Goal: Task Accomplishment & Management: Manage account settings

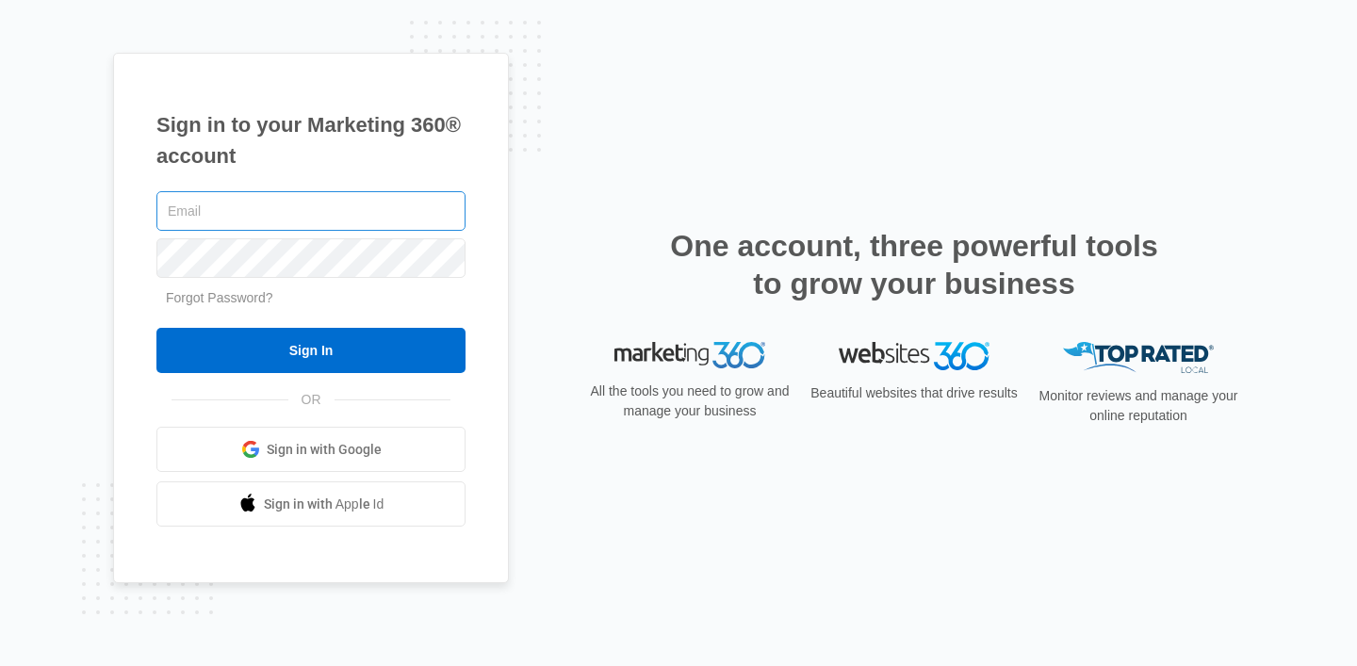
click at [383, 204] on input "text" at bounding box center [310, 211] width 309 height 40
type input "[PERSON_NAME][EMAIL_ADDRESS][DOMAIN_NAME]"
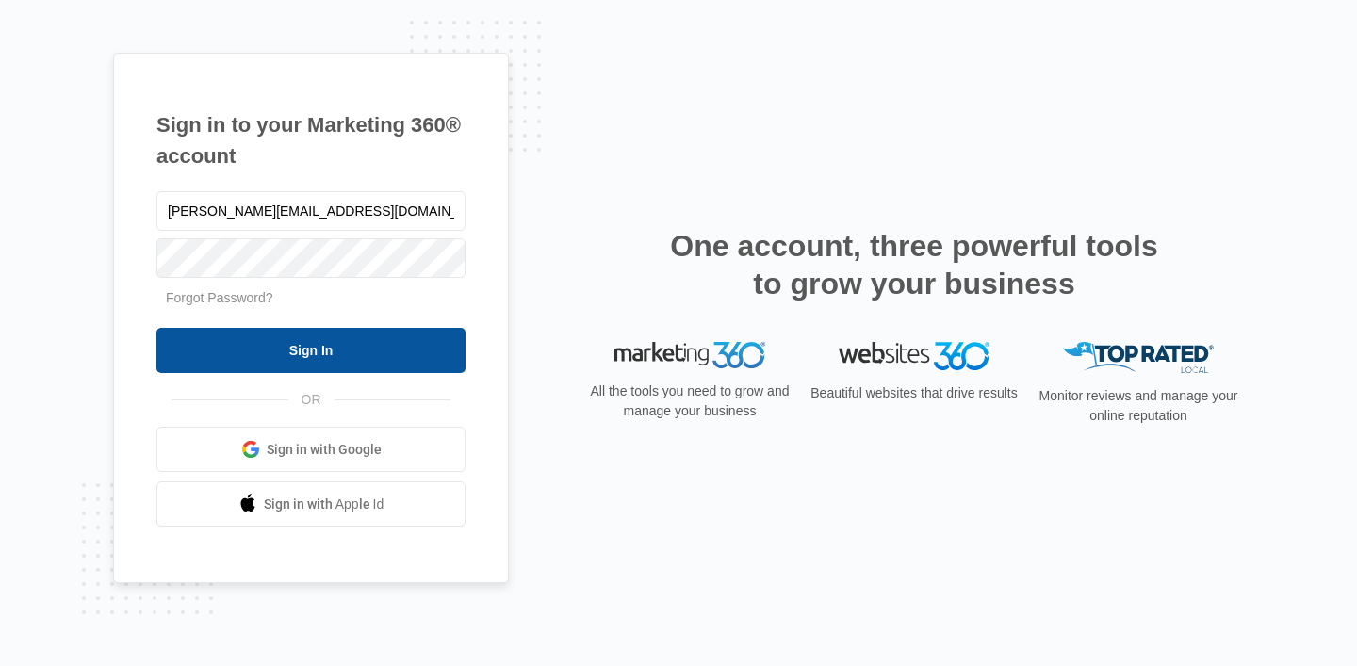
click at [441, 366] on input "Sign In" at bounding box center [310, 350] width 309 height 45
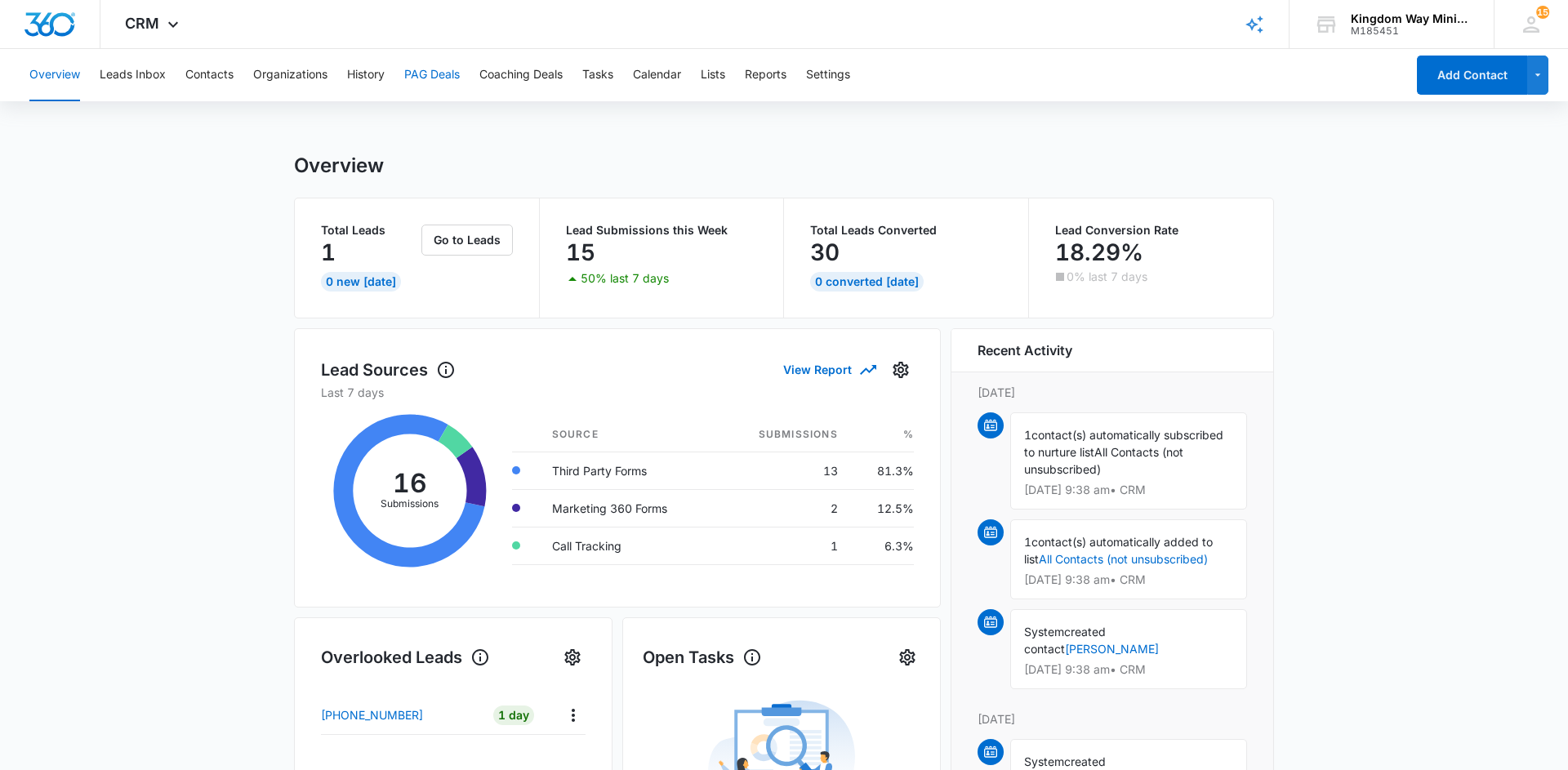
click at [418, 73] on button "PAG Deals" at bounding box center [432, 75] width 55 height 52
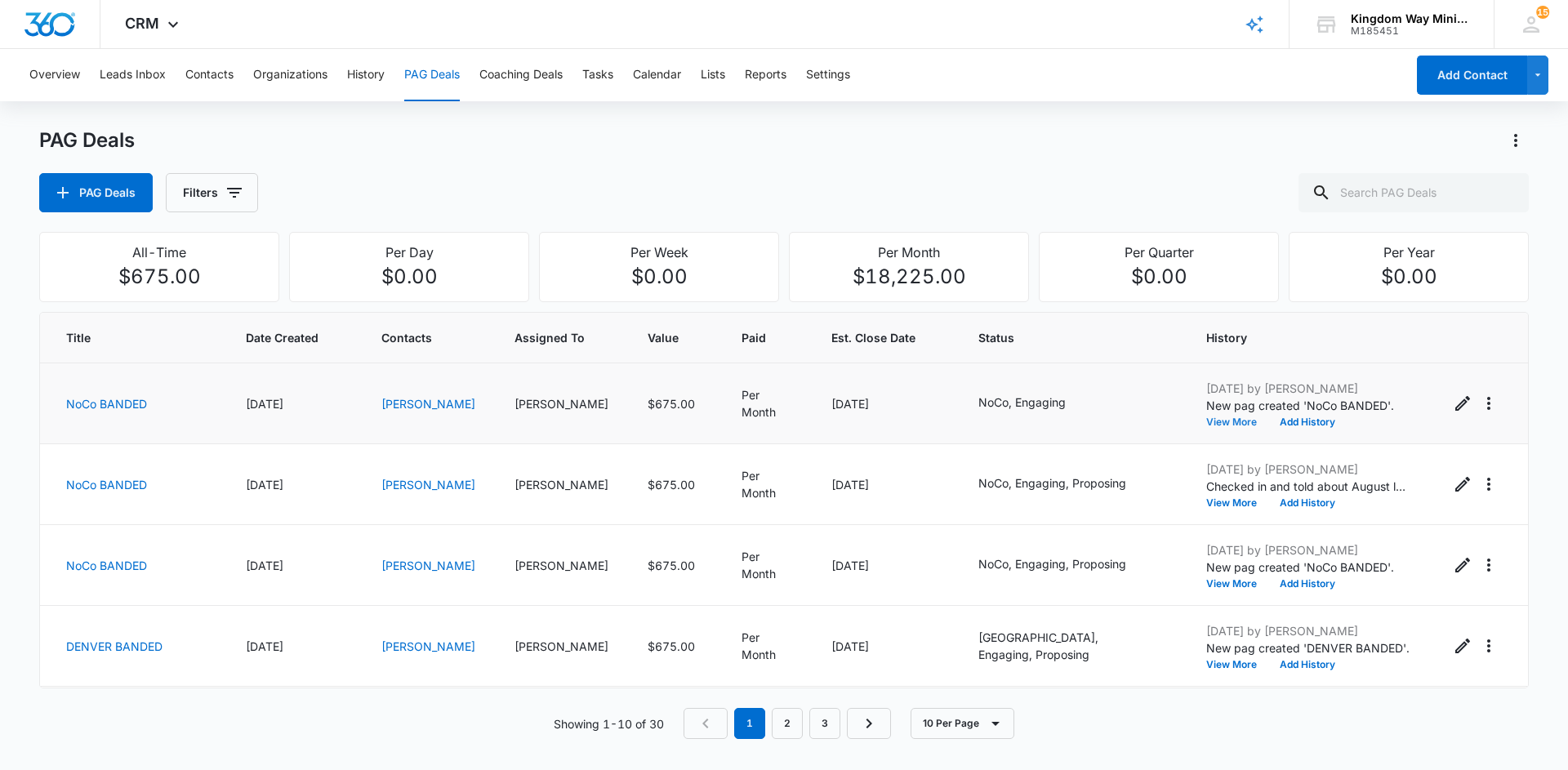
click at [1221, 421] on button "View More" at bounding box center [1237, 422] width 62 height 10
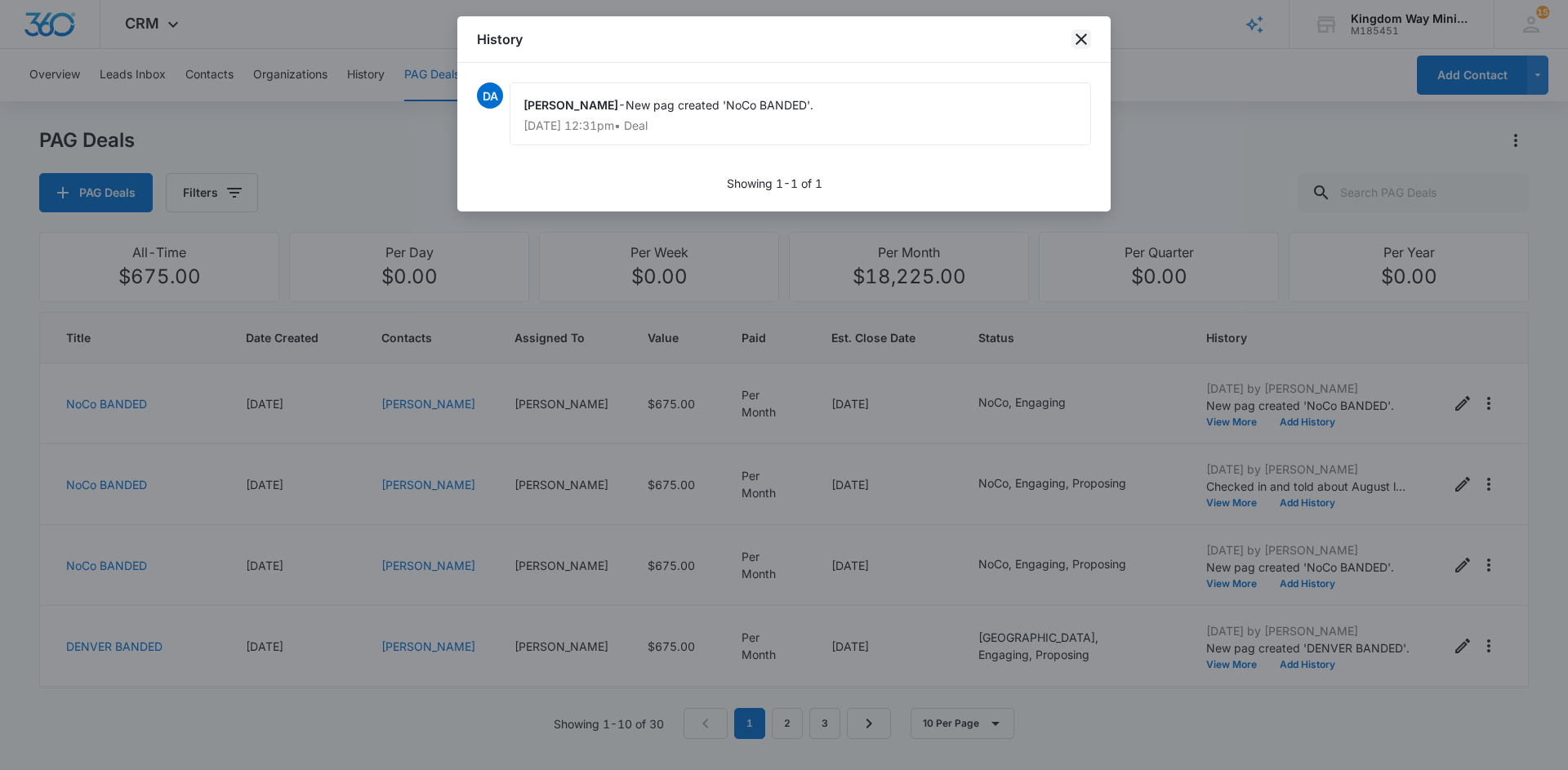
click at [1079, 44] on icon "close" at bounding box center [1081, 39] width 20 height 20
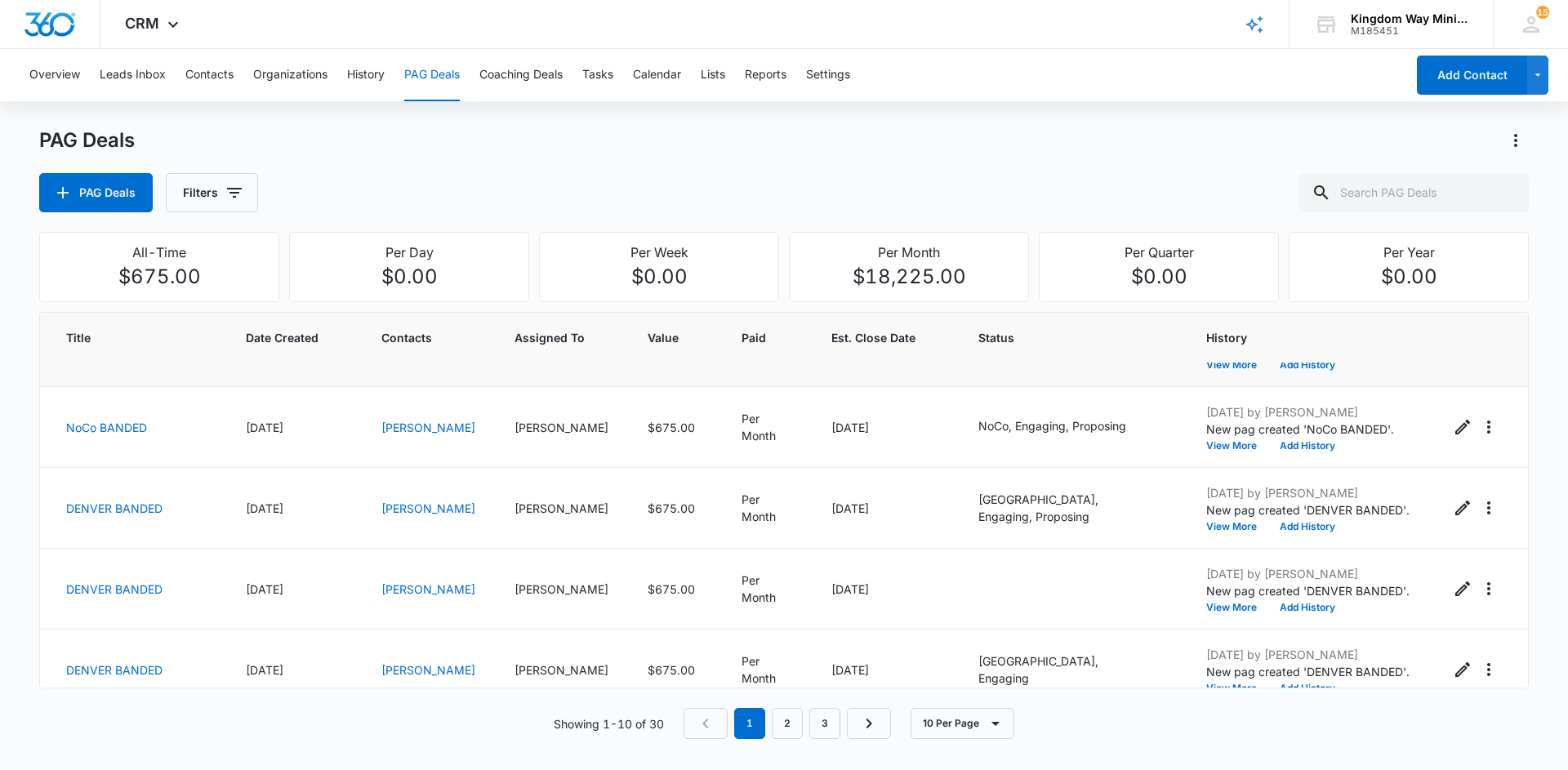
scroll to position [149, 0]
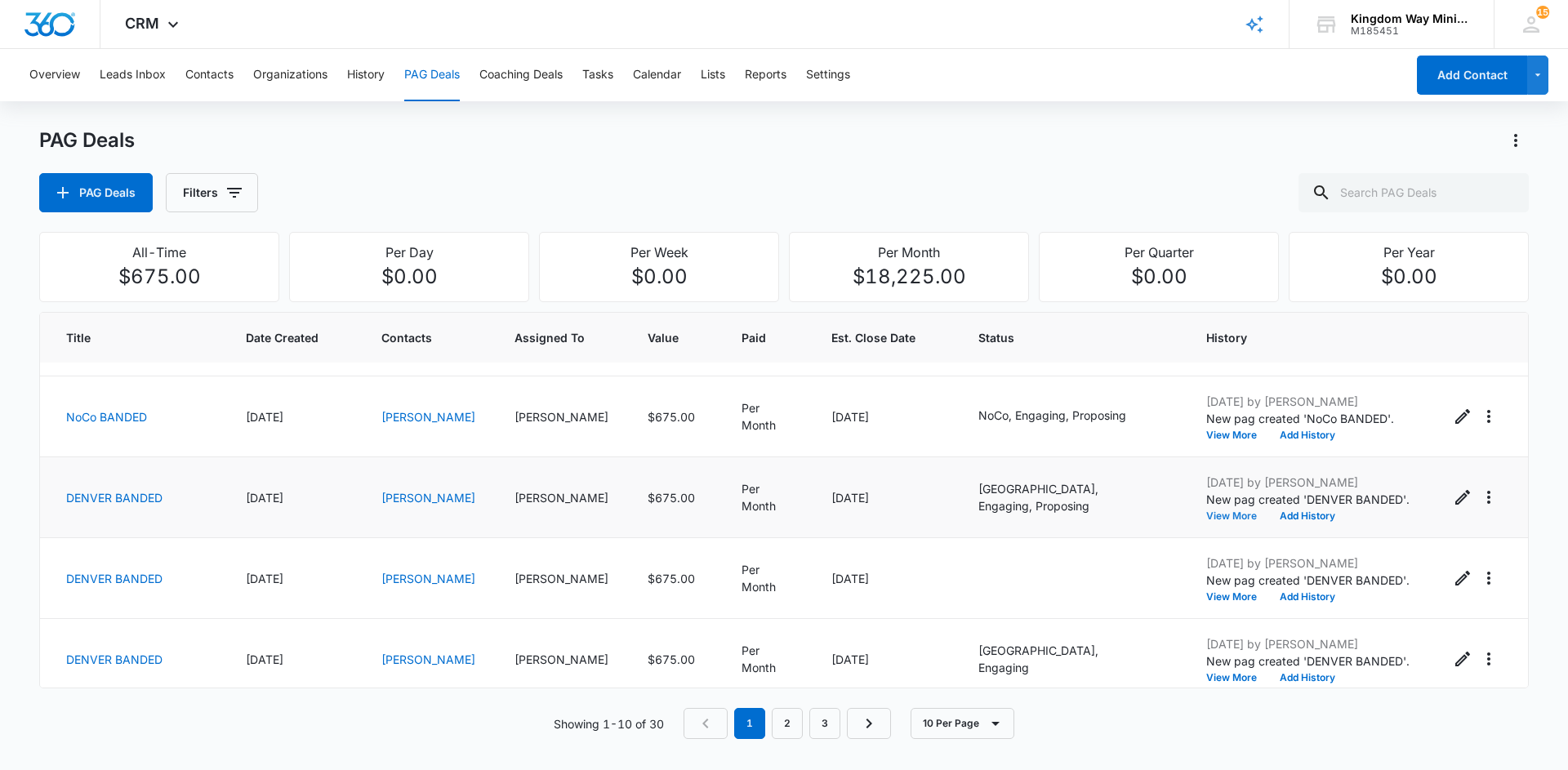
click at [1241, 514] on button "View More" at bounding box center [1237, 515] width 62 height 10
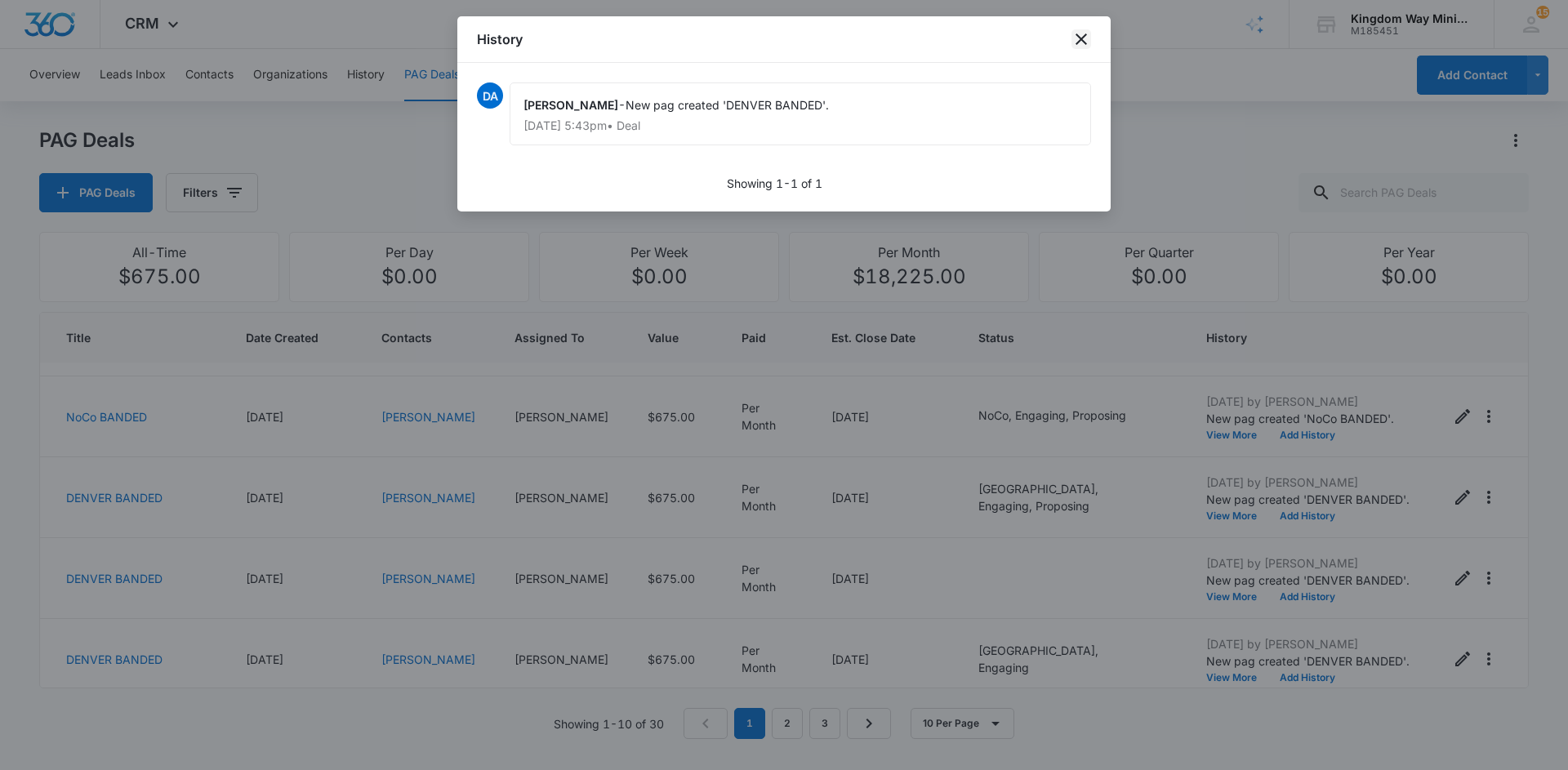
click at [1078, 40] on icon "close" at bounding box center [1081, 39] width 20 height 20
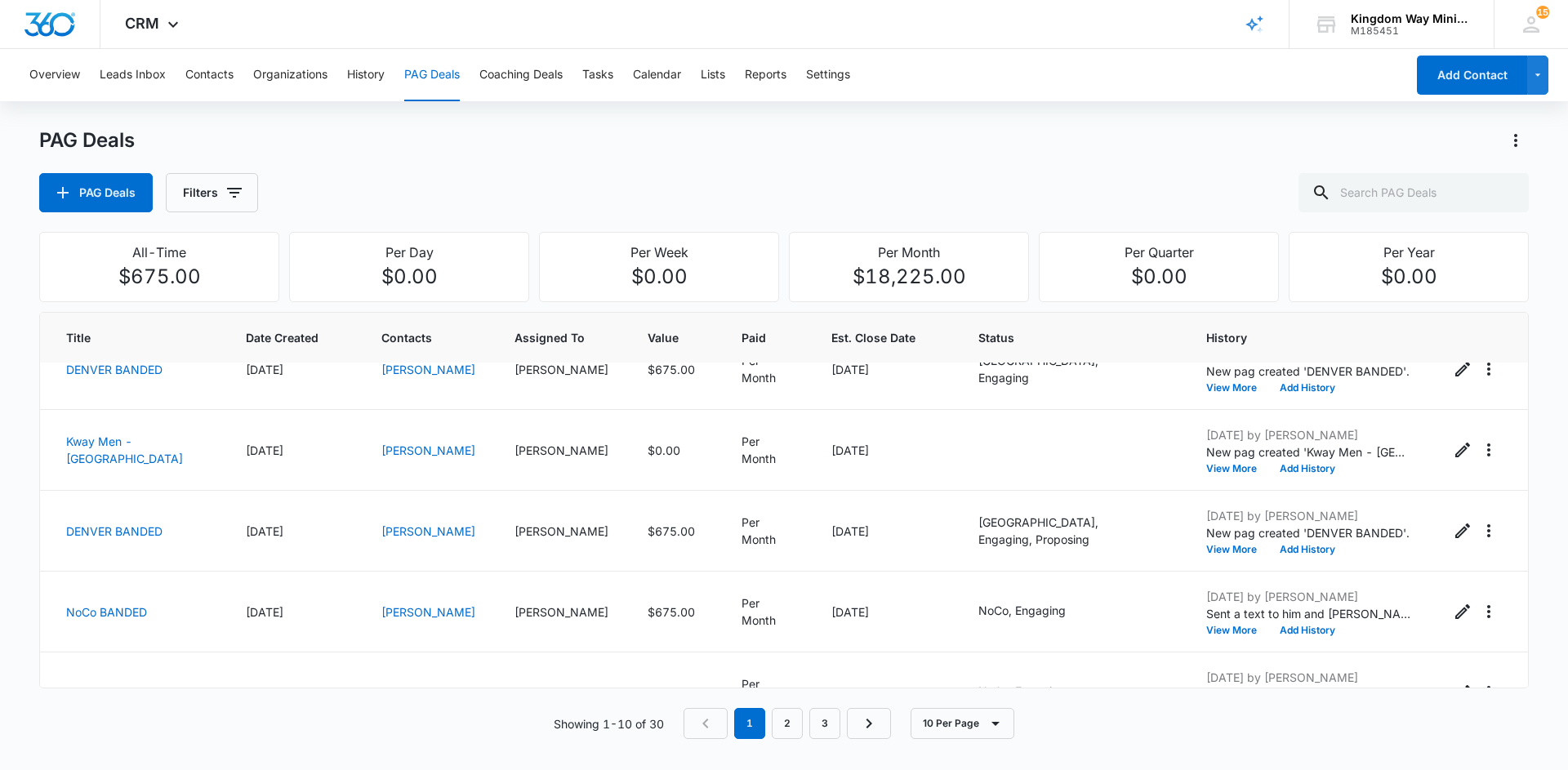
scroll to position [442, 0]
click at [392, 527] on link "[PERSON_NAME]" at bounding box center [428, 527] width 94 height 14
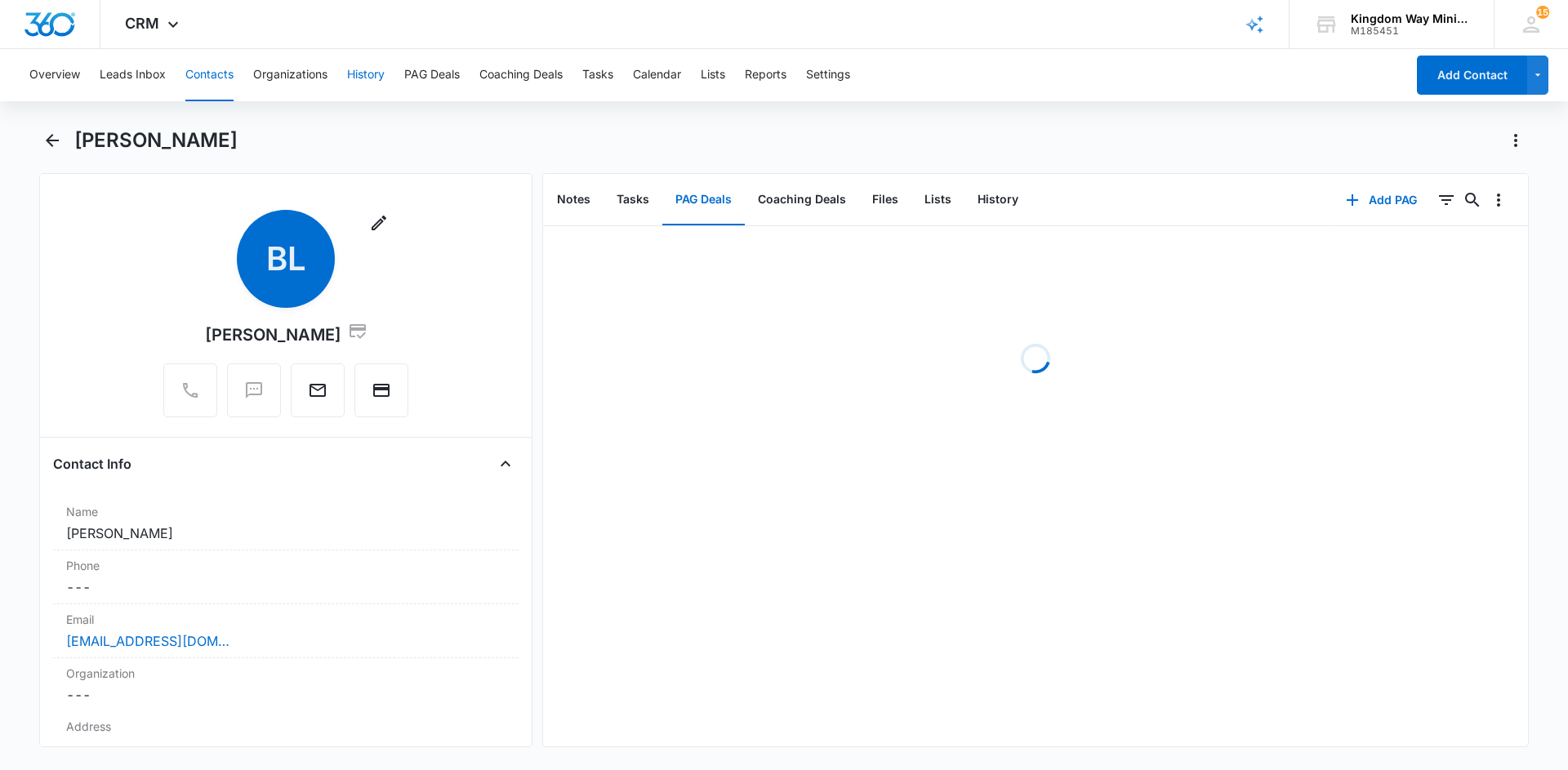
click at [361, 65] on button "History" at bounding box center [366, 75] width 37 height 52
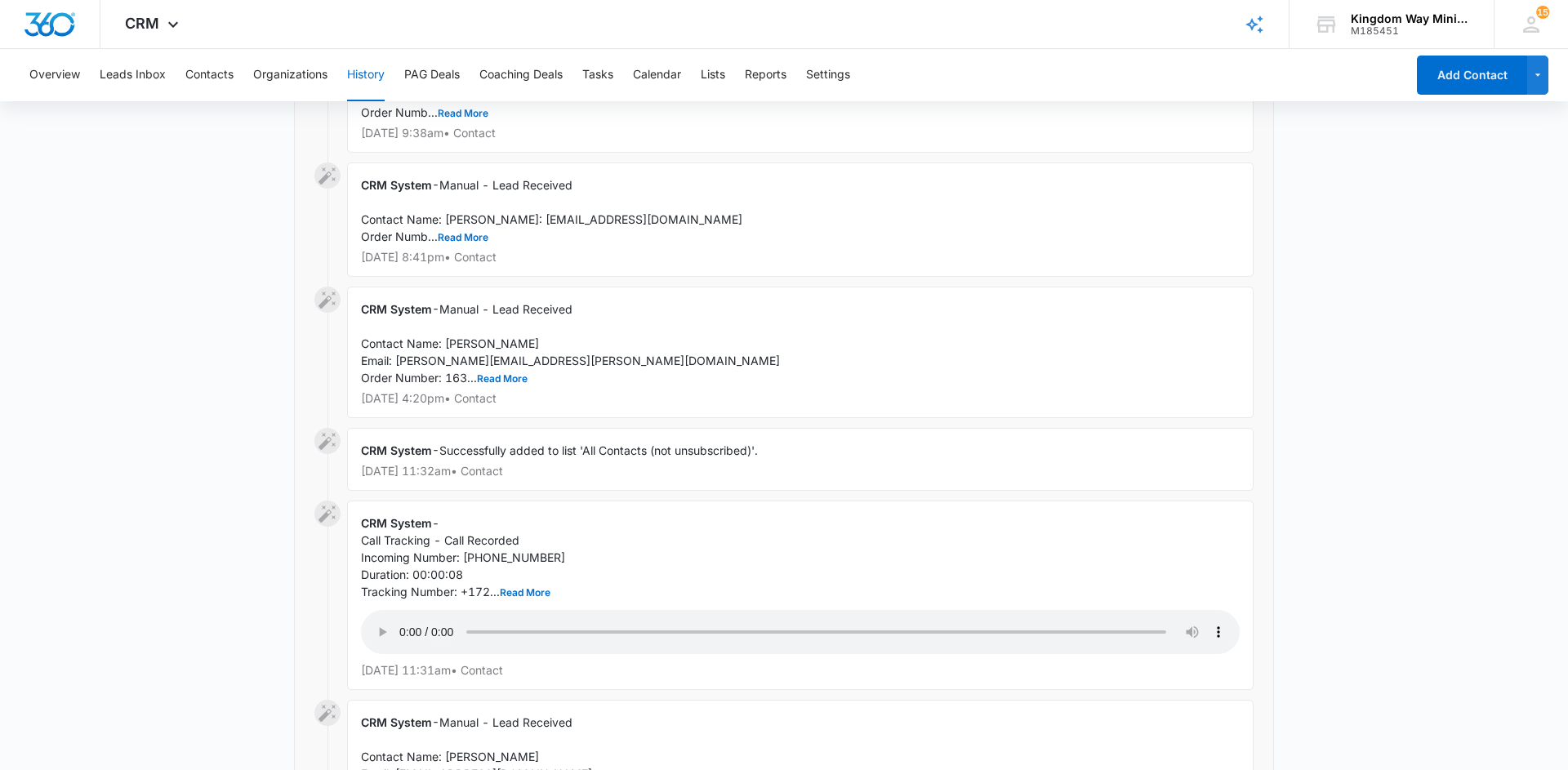
scroll to position [585, 0]
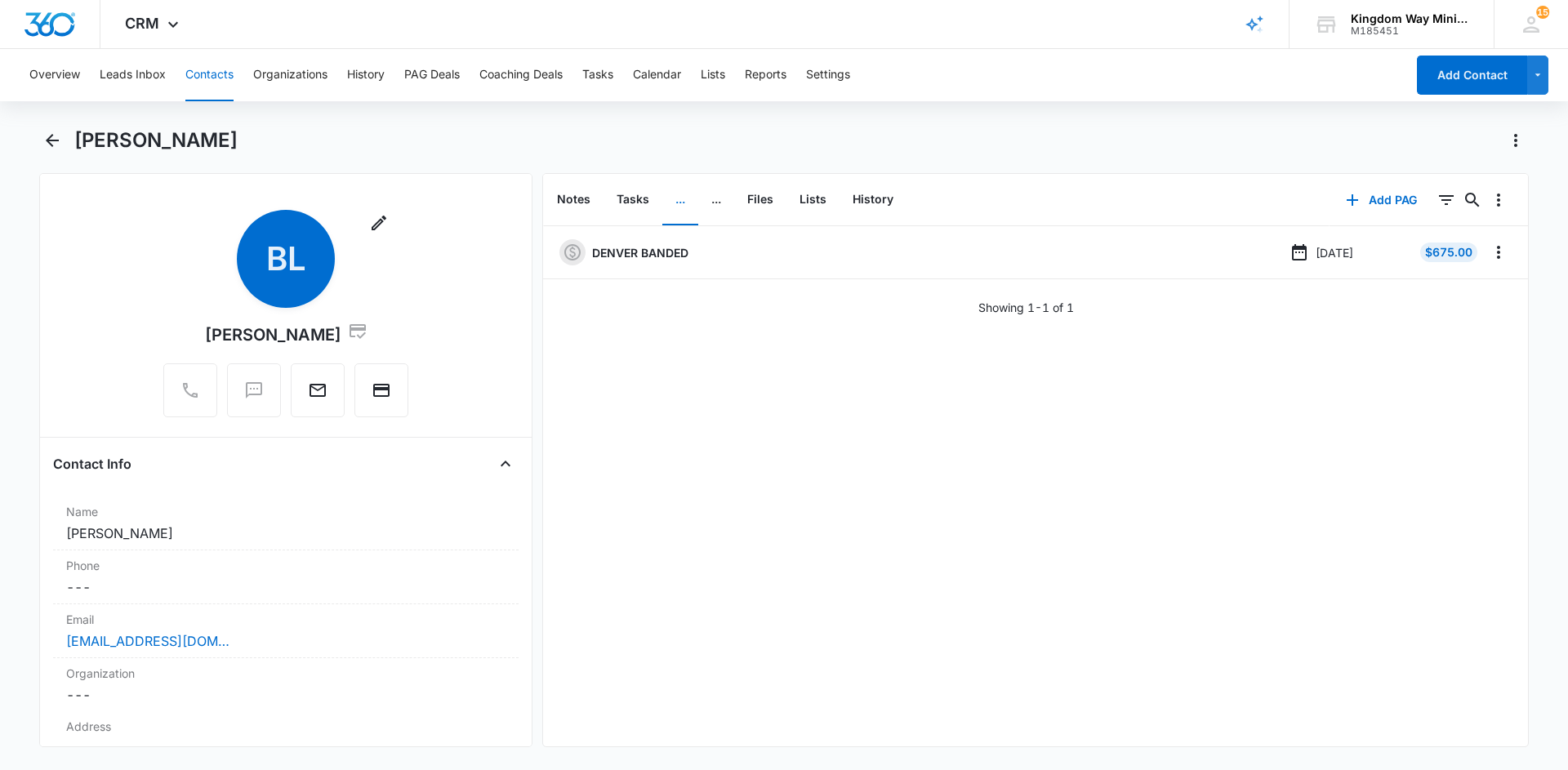
click at [465, 68] on div "Overview Leads Inbox Contacts Organizations History PAG Deals Coaching Deals Ta…" at bounding box center [713, 75] width 1386 height 52
click at [437, 78] on button "PAG Deals" at bounding box center [432, 75] width 55 height 52
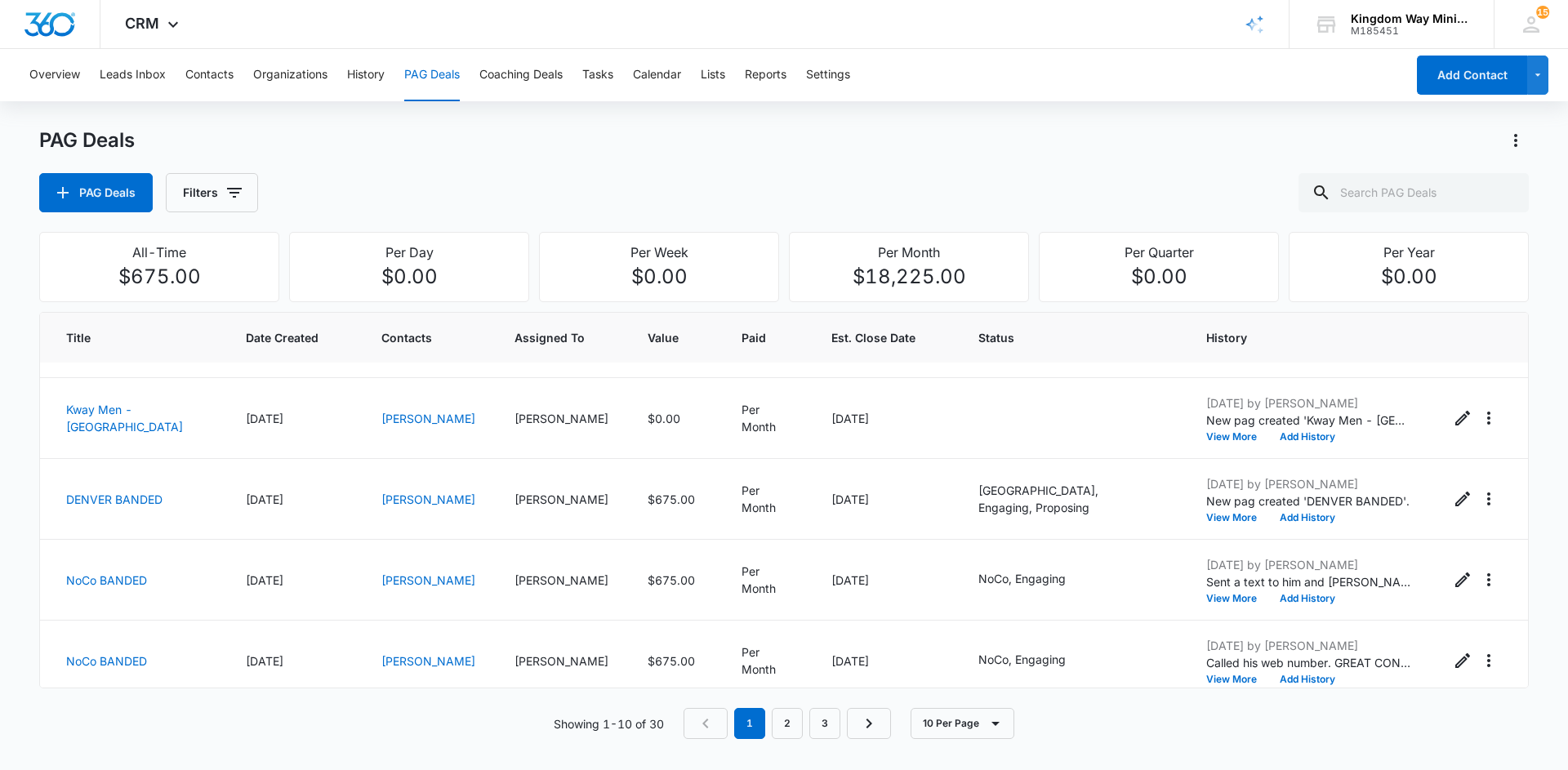
scroll to position [480, 0]
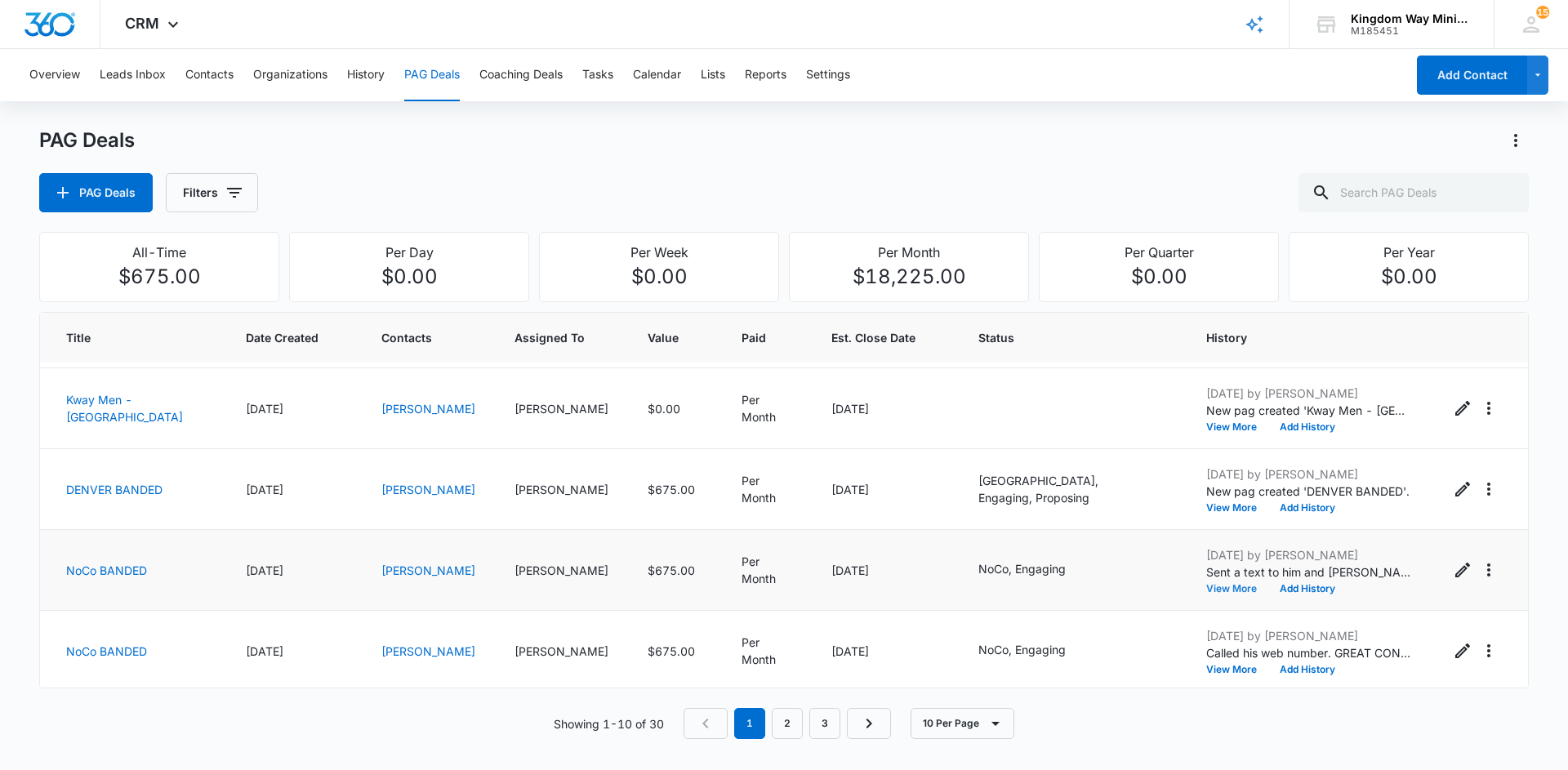
click at [1215, 584] on button "View More" at bounding box center [1237, 588] width 62 height 10
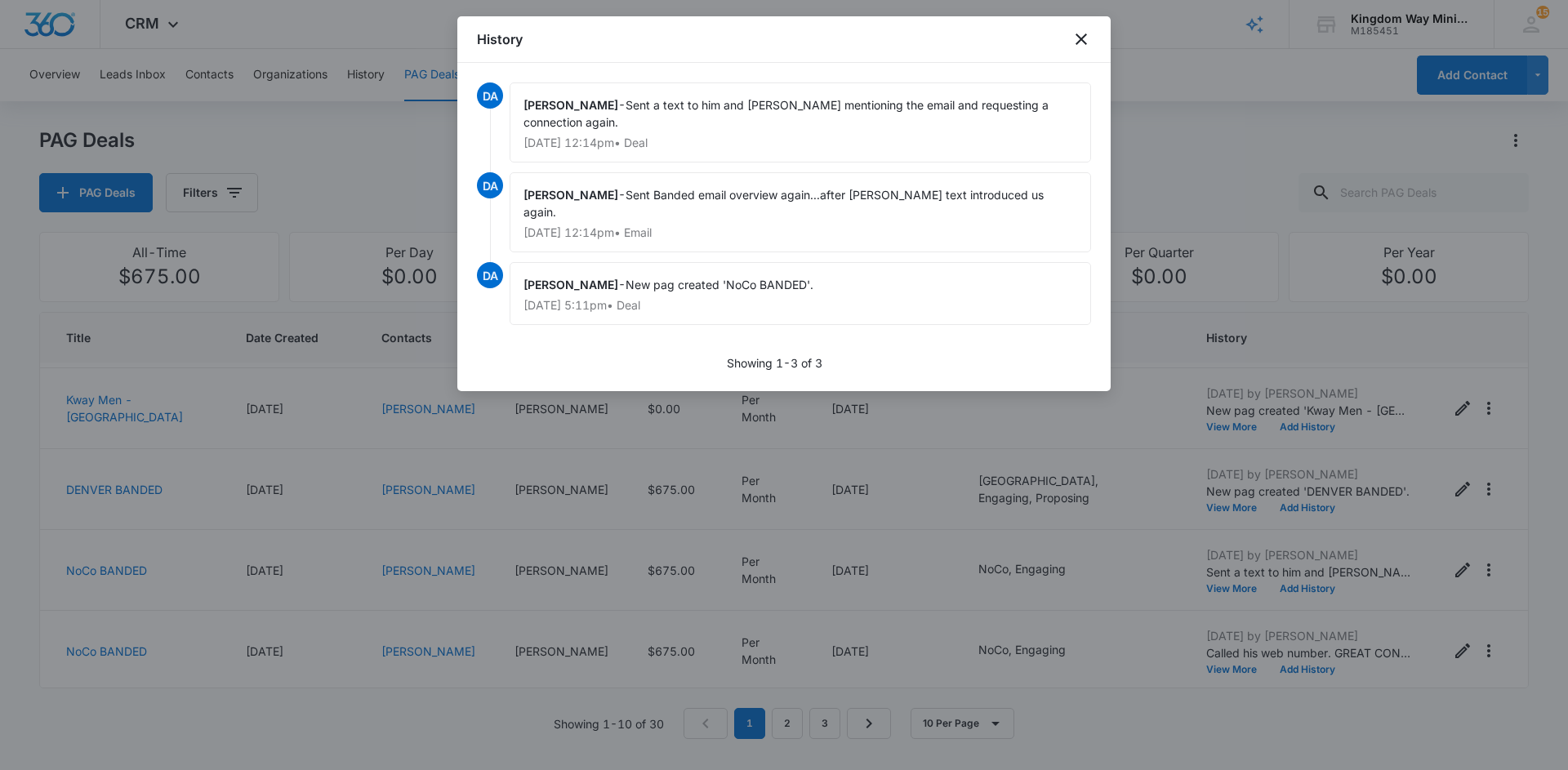
click at [712, 188] on span "Sent Banded email overview again...after [PERSON_NAME] text introduced us again." at bounding box center [785, 204] width 523 height 31
click at [1081, 42] on icon "close" at bounding box center [1081, 39] width 20 height 20
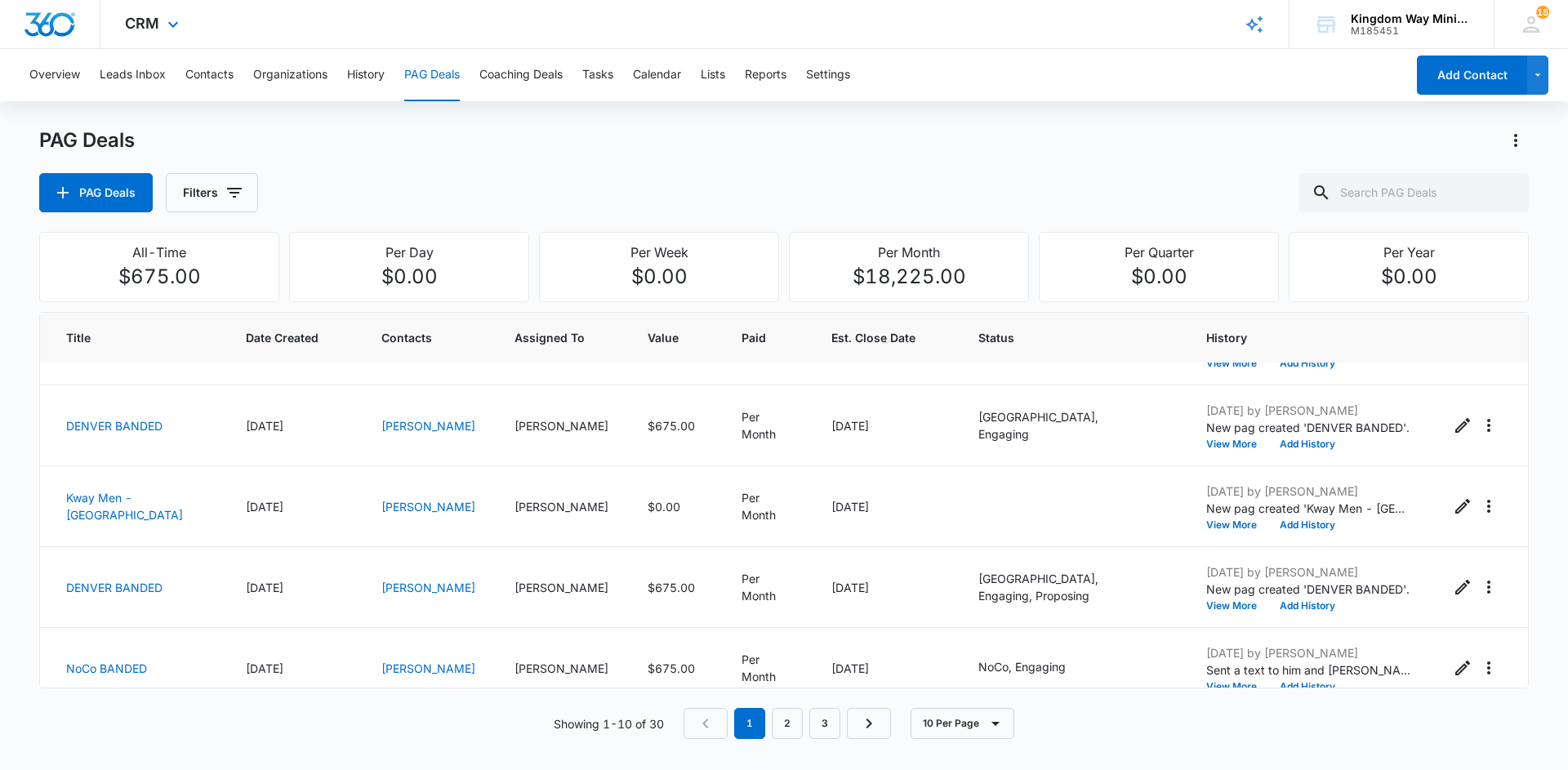
scroll to position [0, 0]
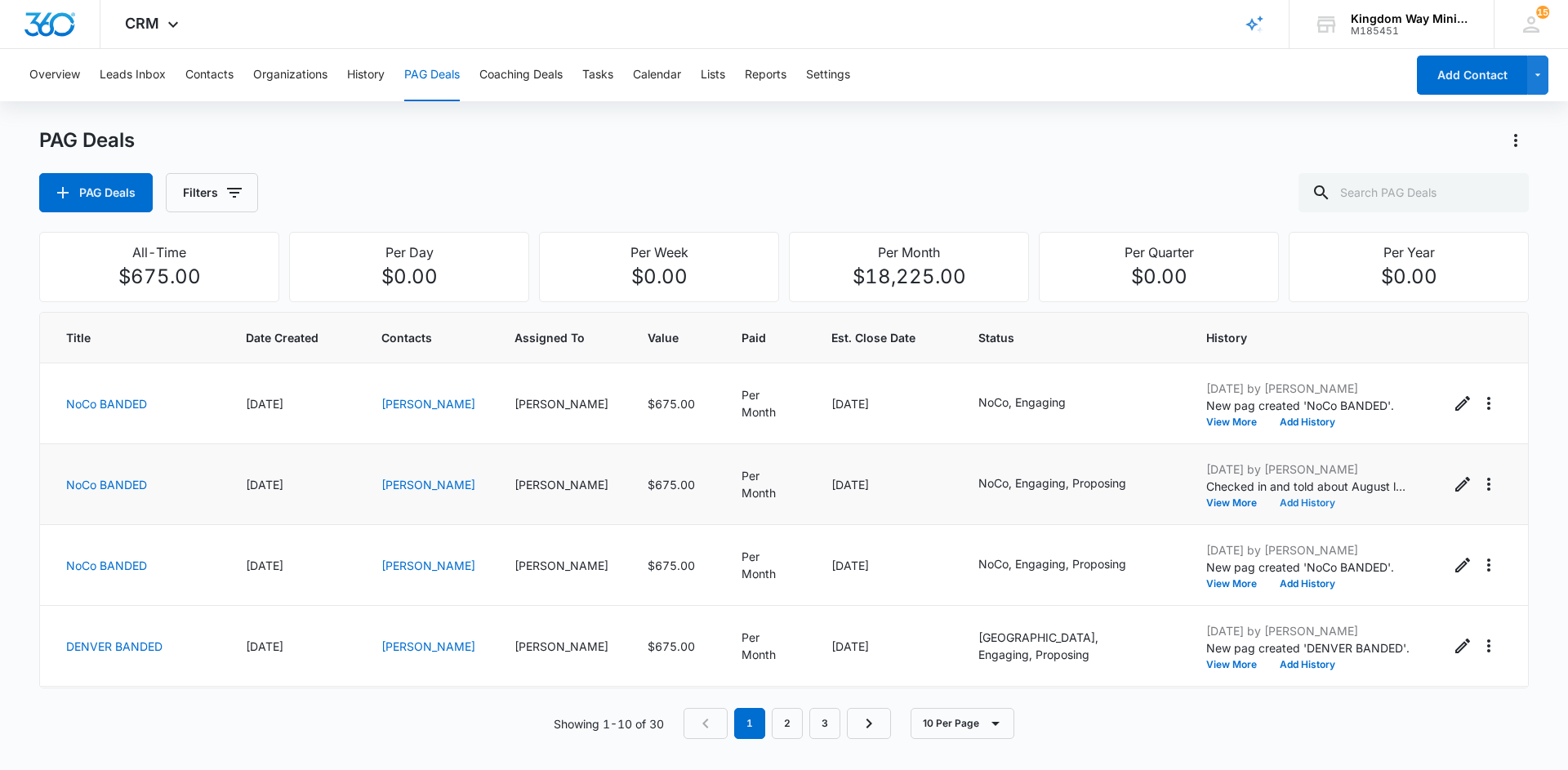
click at [1323, 498] on button "Add History" at bounding box center [1307, 502] width 78 height 10
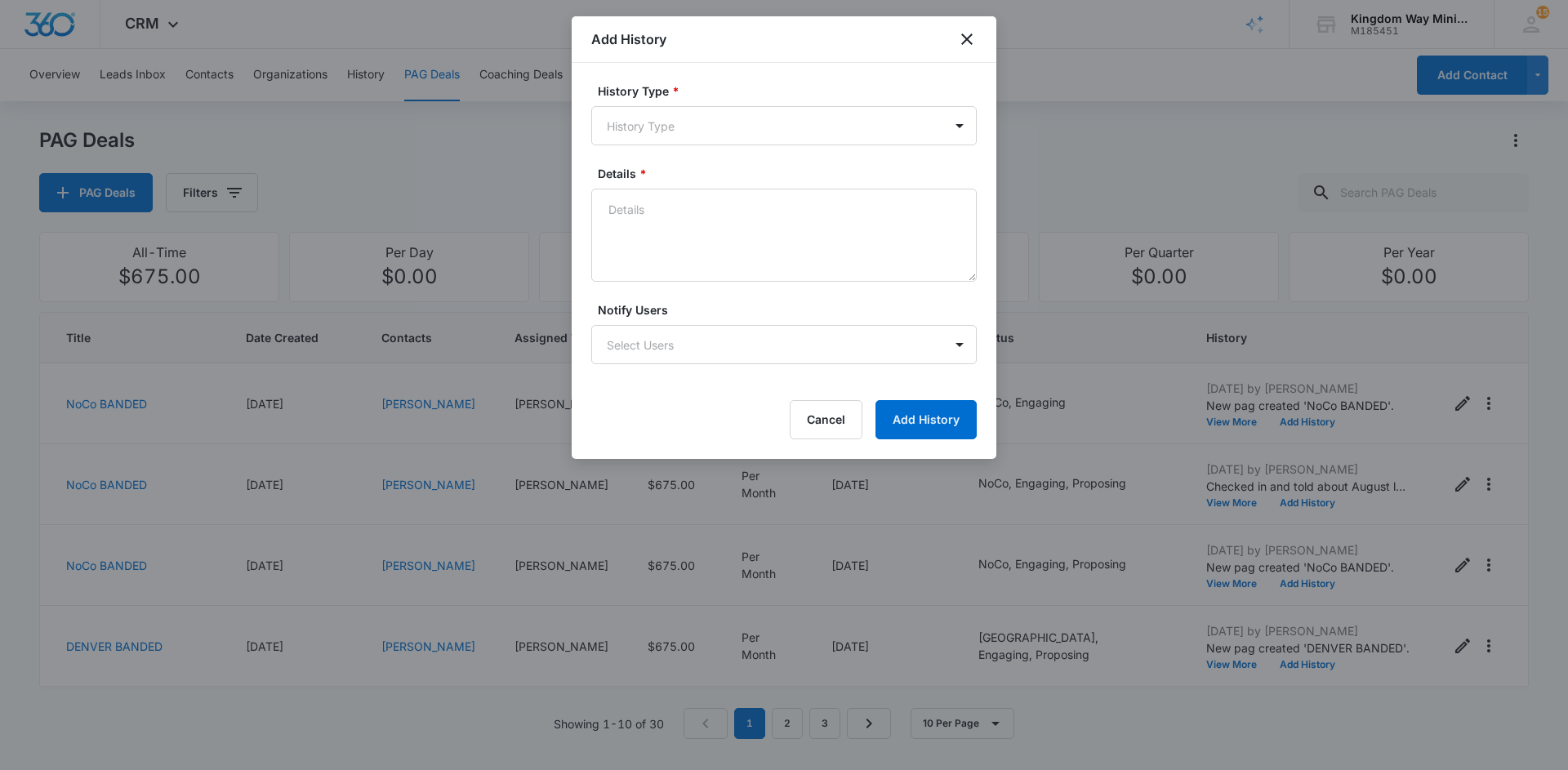
click at [893, 149] on form "History Type * History Type Details * Notify Users Select Users Cancel Add Hist…" at bounding box center [783, 261] width 386 height 357
click at [897, 139] on body "CRM Apps Reputation Websites Forms CRM Email Social Shop Payments POS Content A…" at bounding box center [784, 385] width 1568 height 770
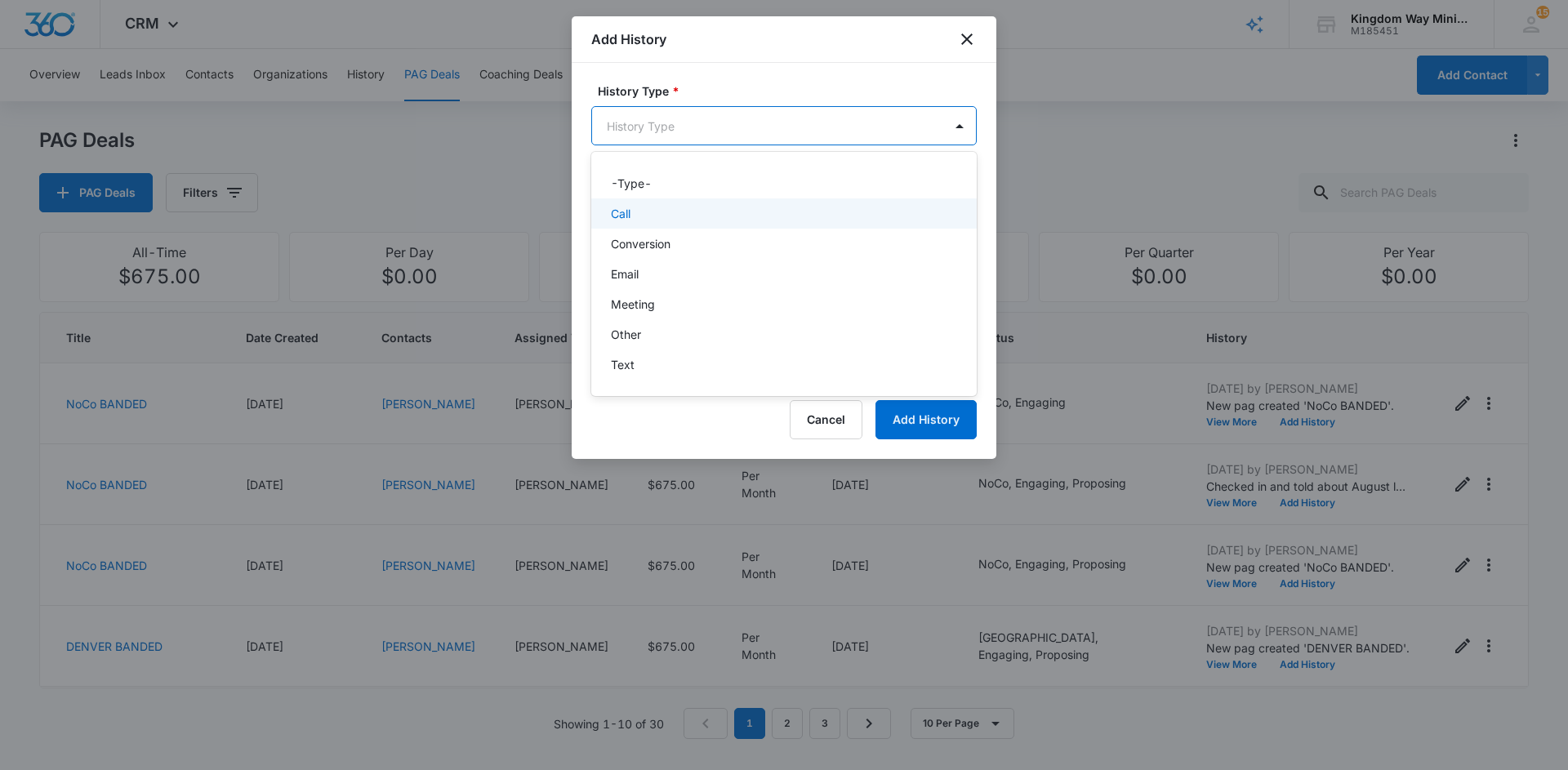
click at [846, 206] on div "Call" at bounding box center [782, 214] width 343 height 17
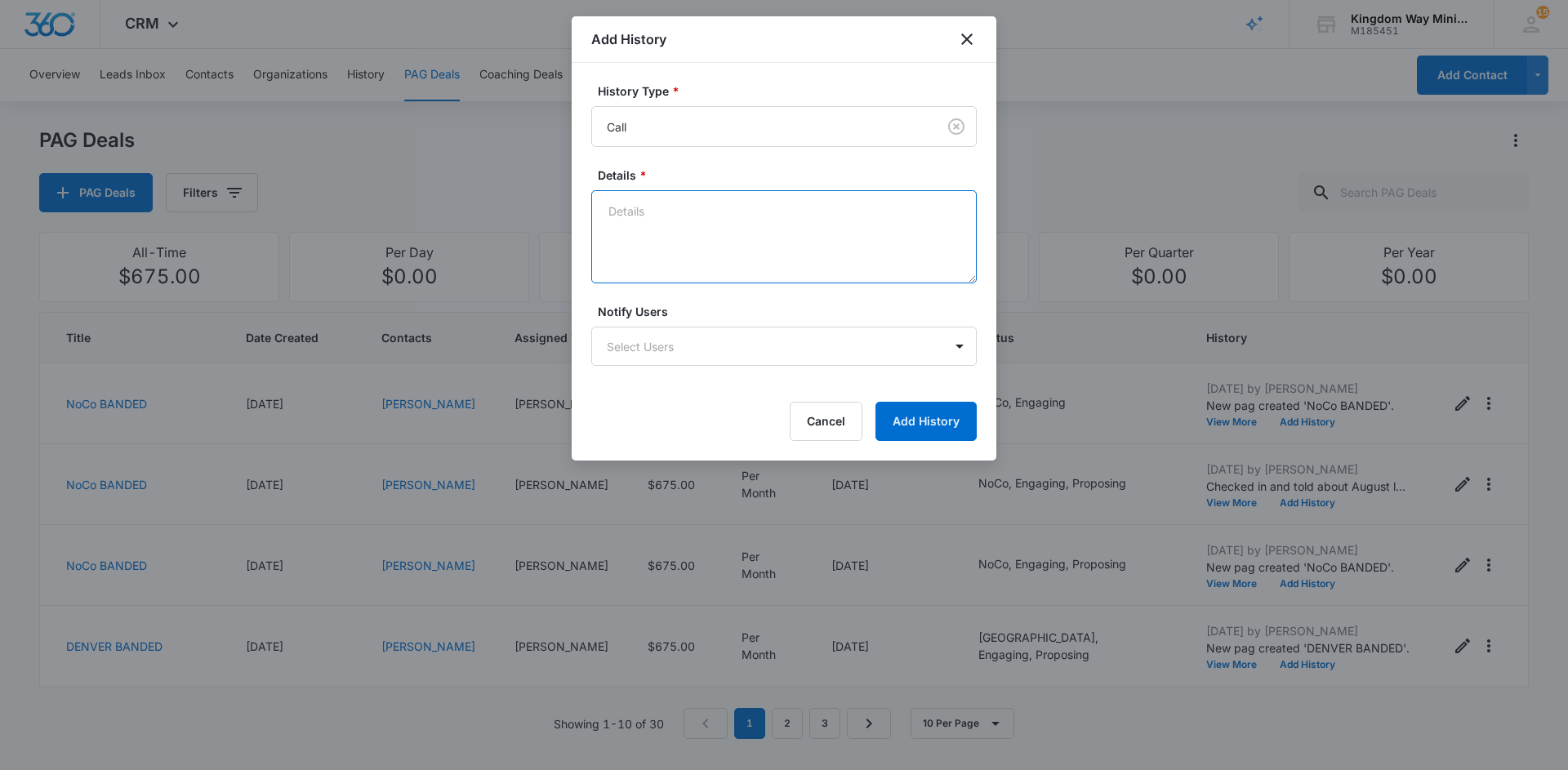
click at [748, 207] on textarea "Details *" at bounding box center [783, 236] width 386 height 93
type textarea "Called again 8.13 telling about our mid sept launch"
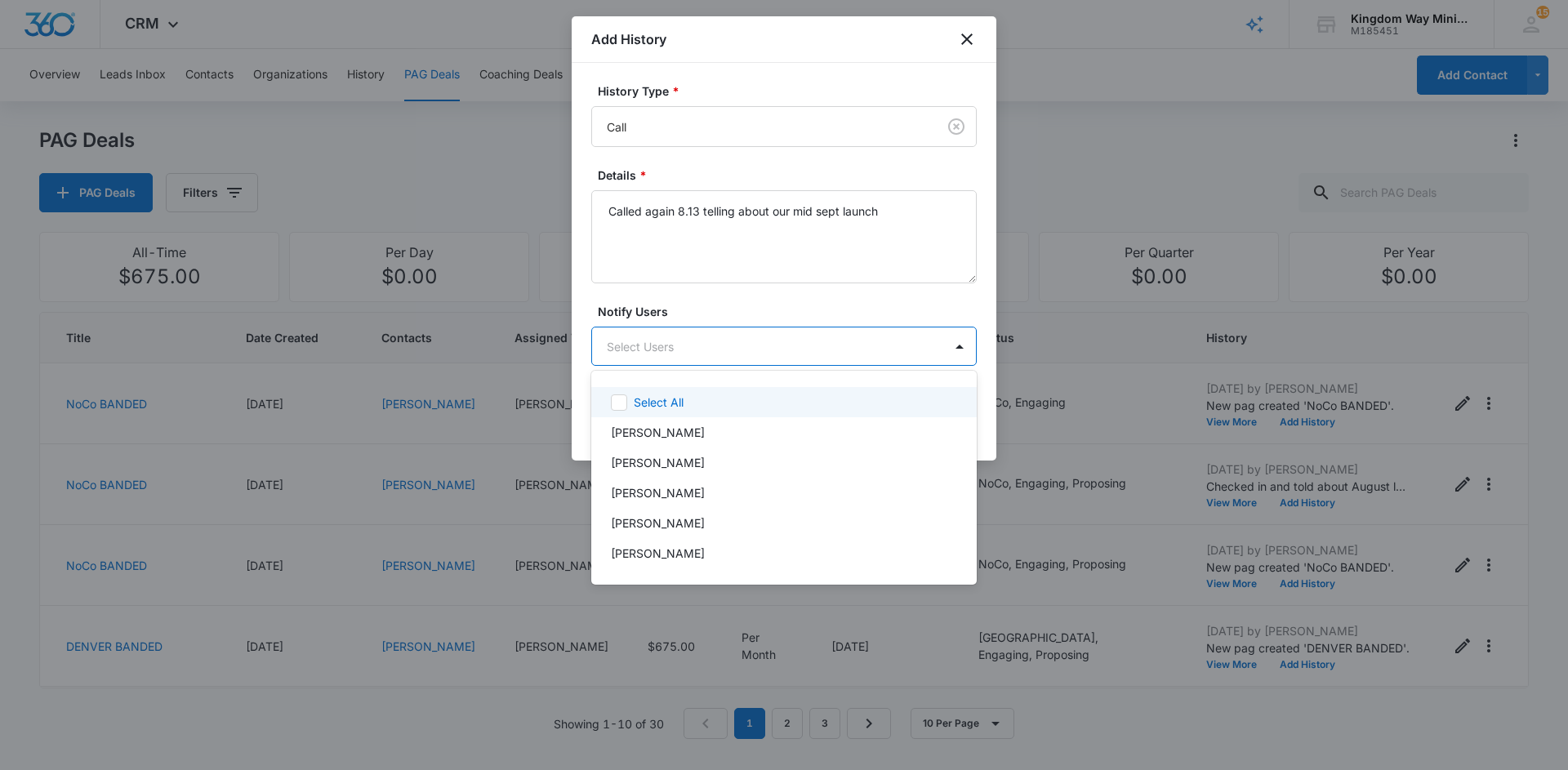
click at [774, 336] on body "CRM Apps Reputation Websites Forms CRM Email Social Shop Payments POS Content A…" at bounding box center [784, 385] width 1568 height 770
click at [678, 426] on p "[PERSON_NAME]" at bounding box center [658, 432] width 94 height 17
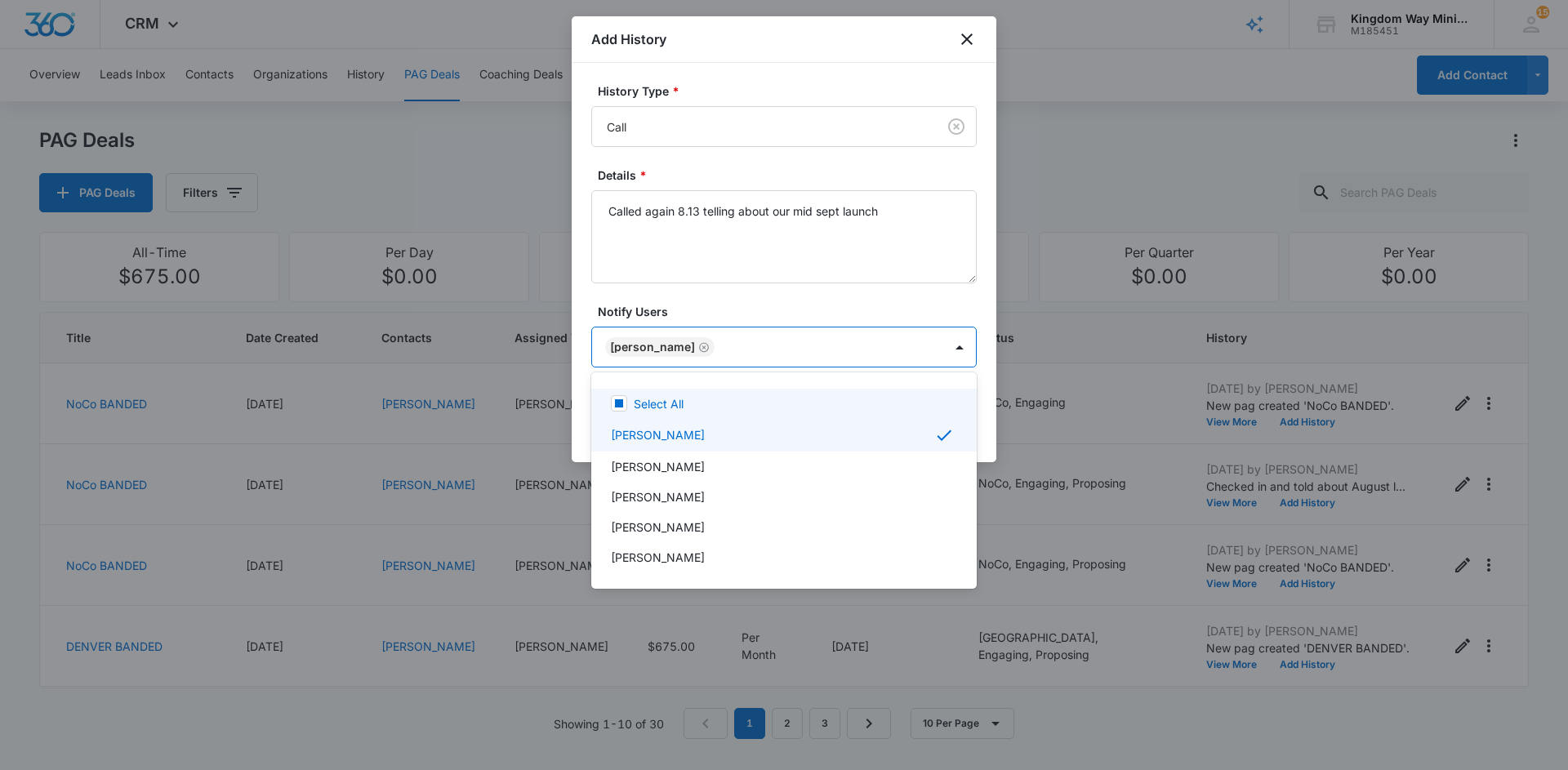
click at [813, 303] on div at bounding box center [784, 385] width 1568 height 770
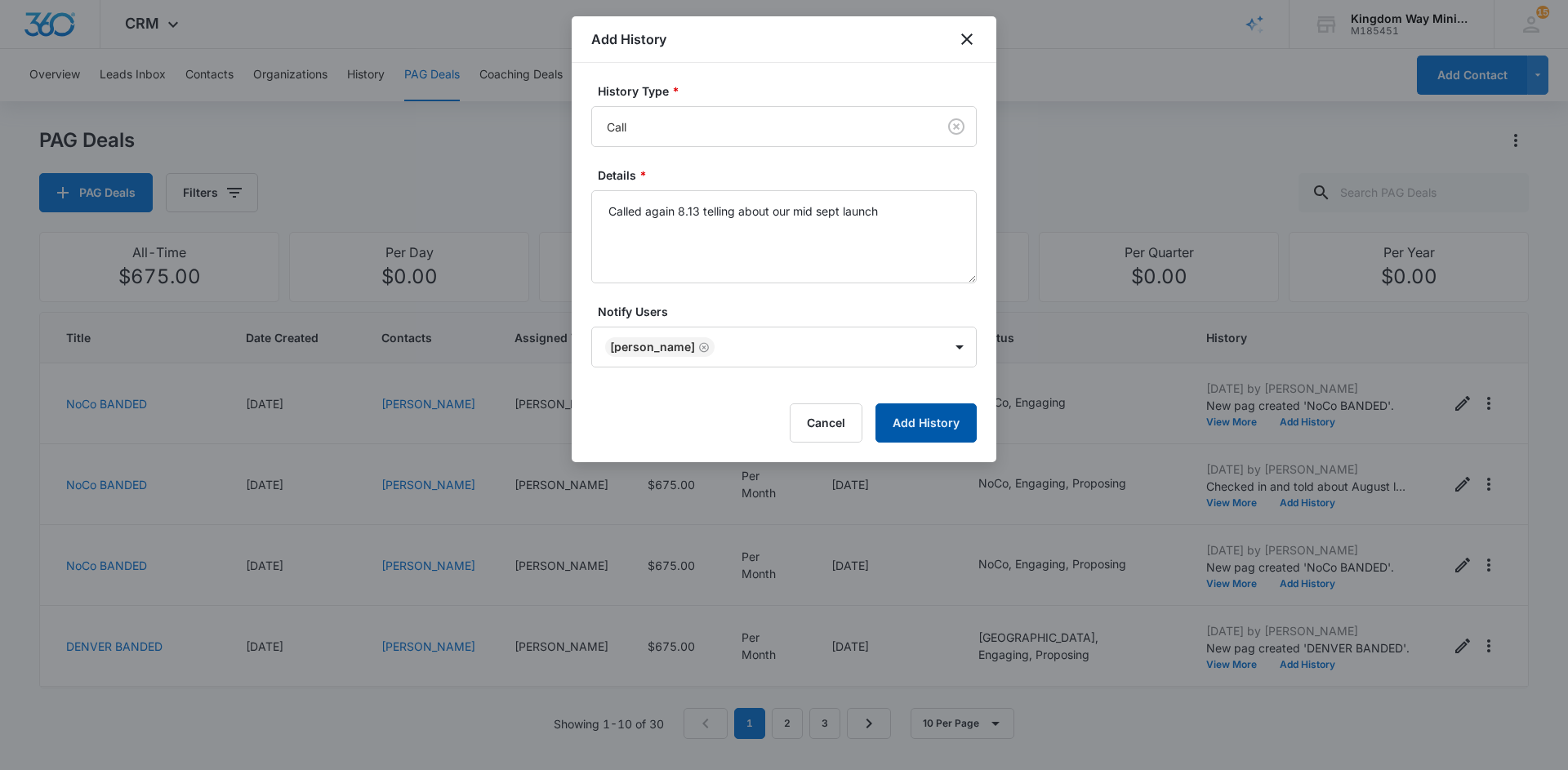
click at [911, 406] on button "Add History" at bounding box center [925, 423] width 101 height 39
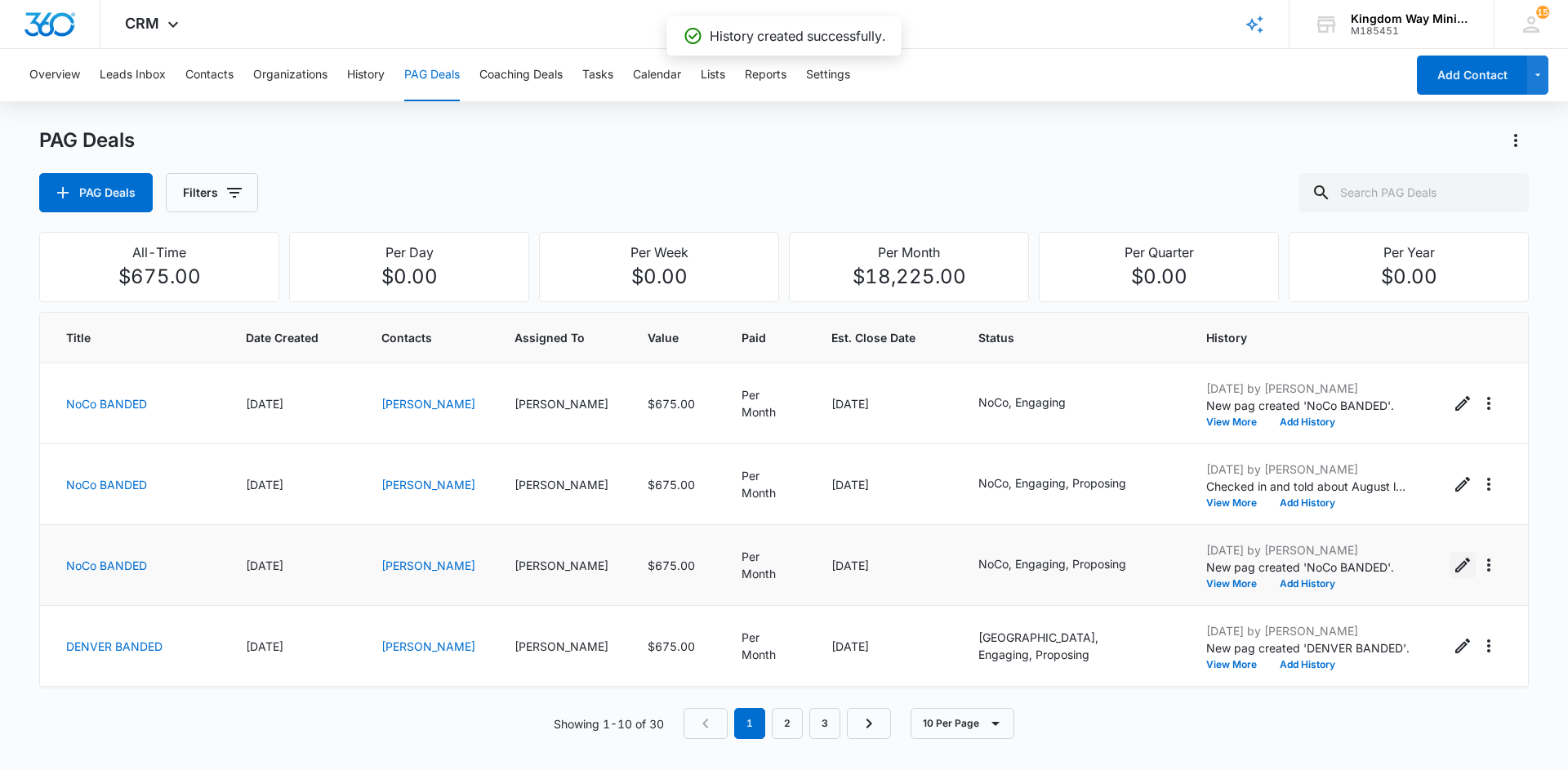
click at [1460, 570] on icon "Edit PAG" at bounding box center [1462, 565] width 20 height 20
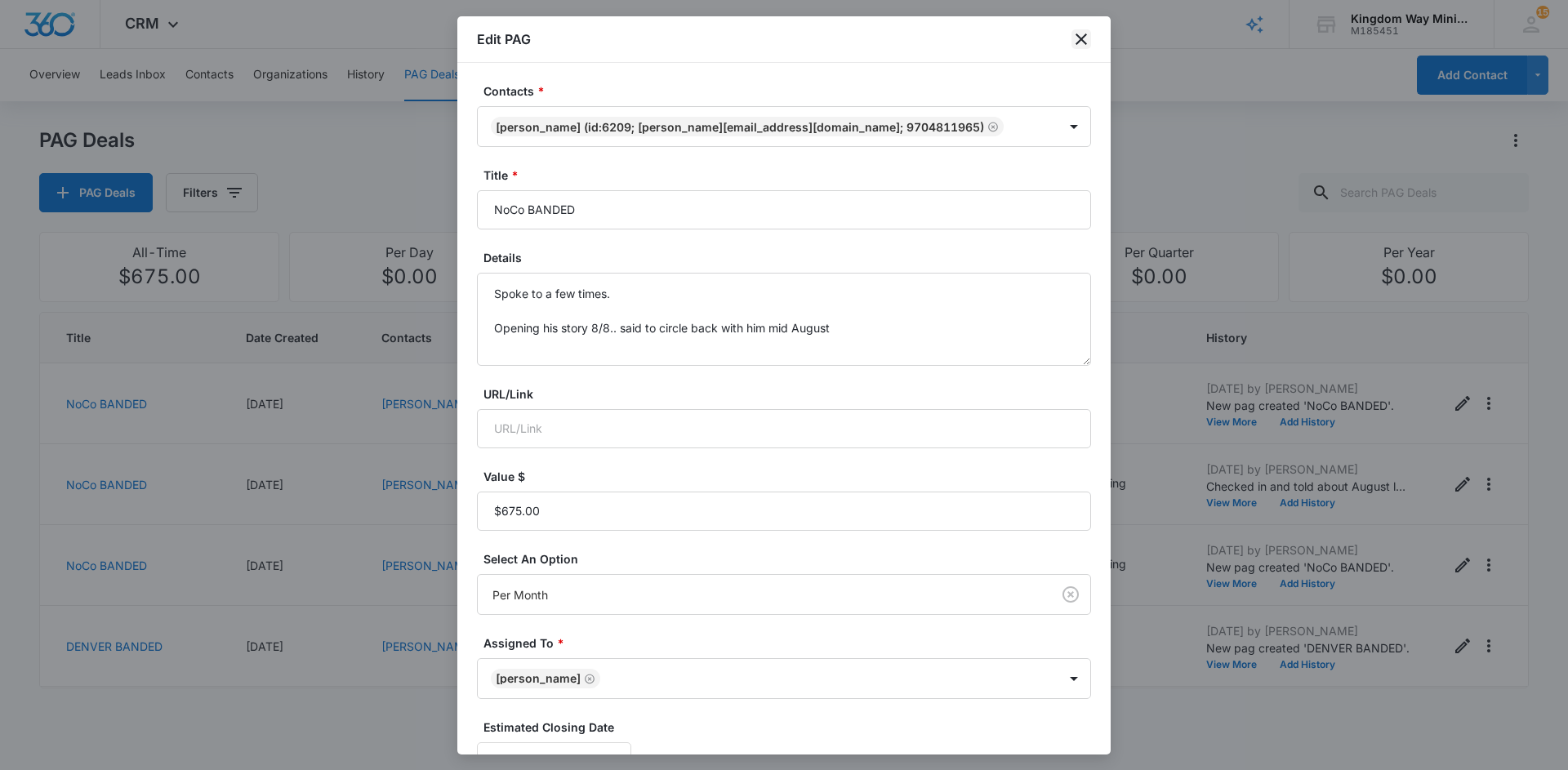
click at [1079, 40] on icon "close" at bounding box center [1081, 39] width 20 height 20
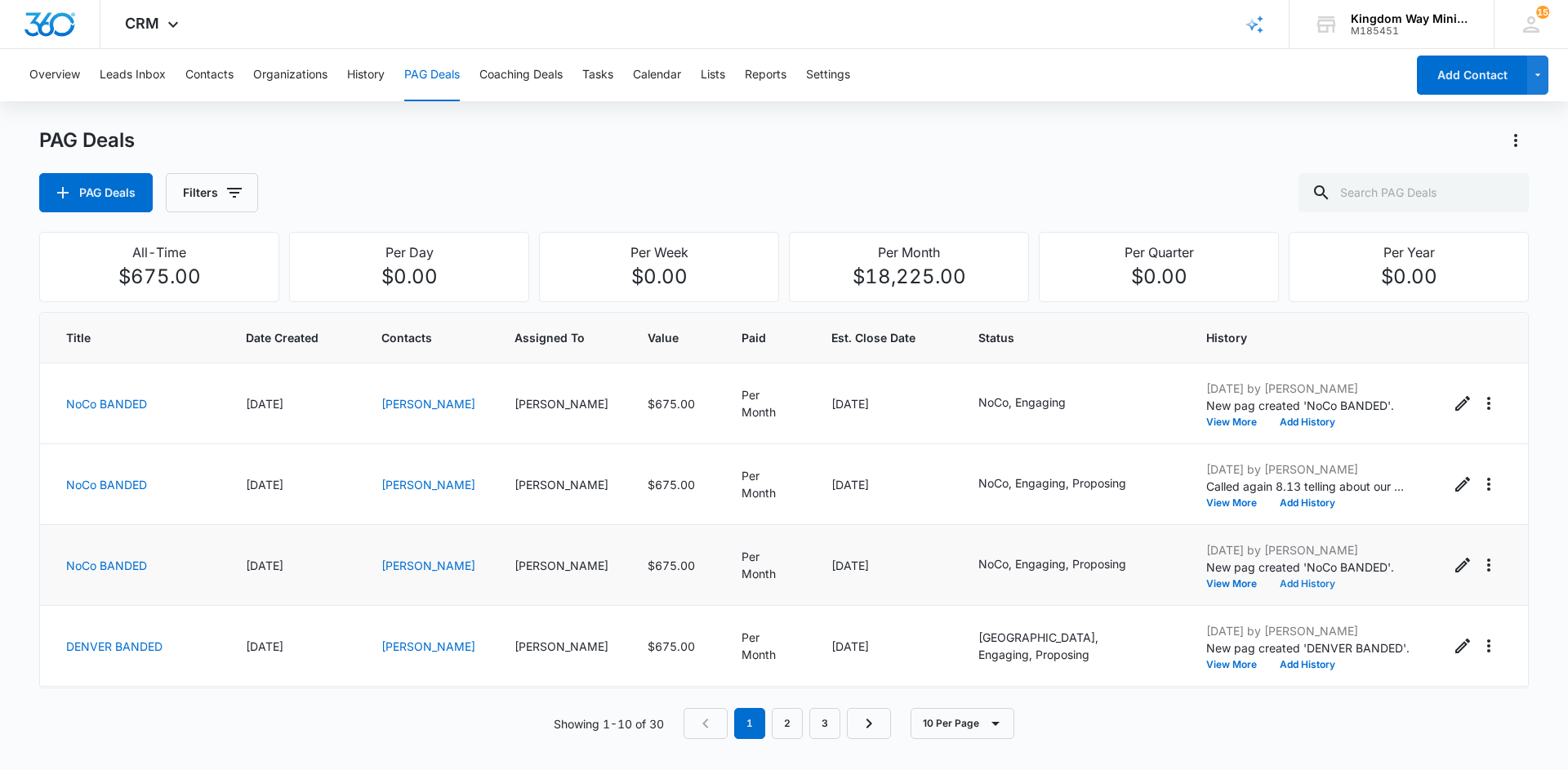
click at [1308, 579] on button "Add History" at bounding box center [1307, 583] width 78 height 10
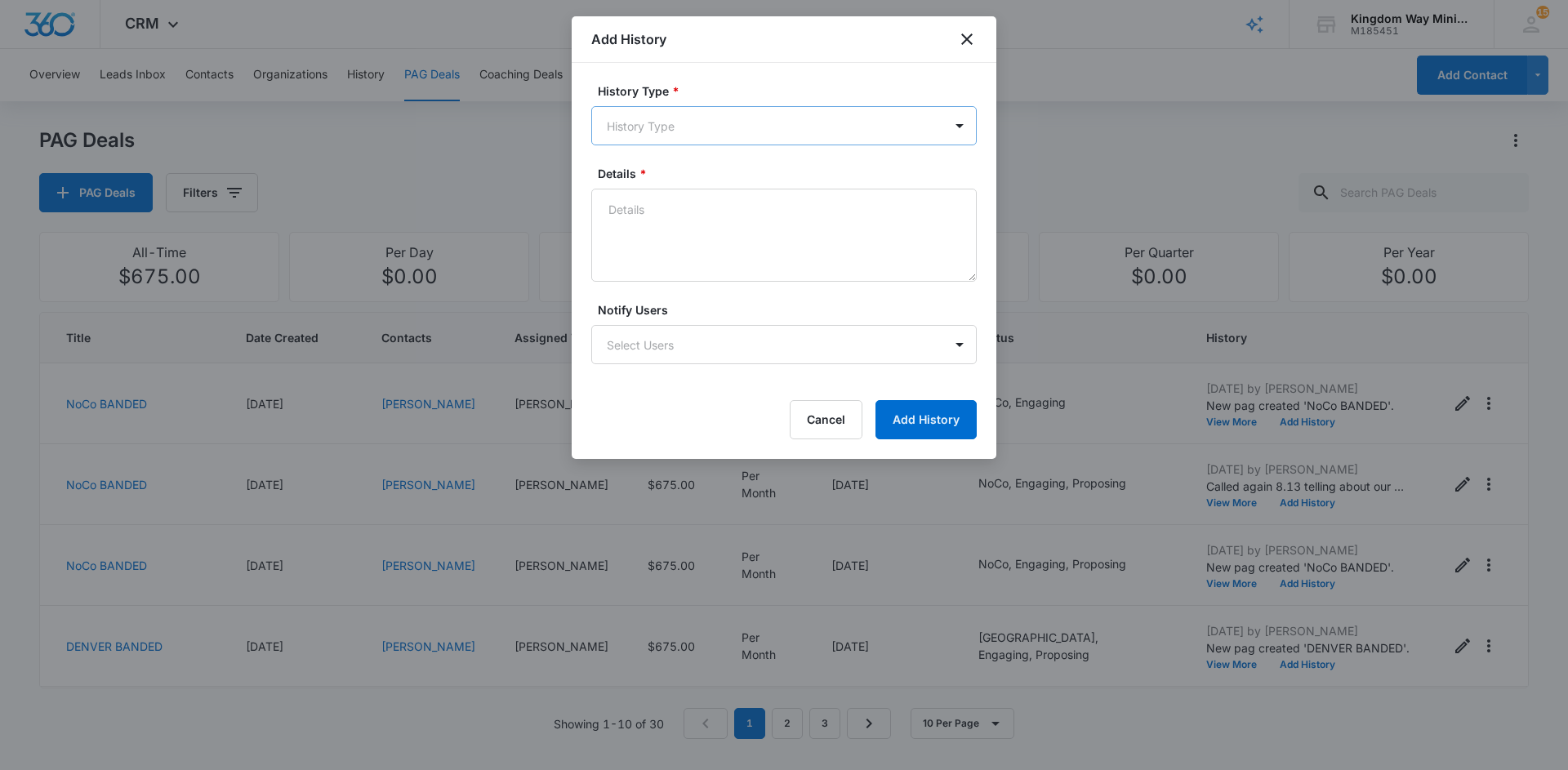
click at [722, 121] on body "CRM Apps Reputation Websites Forms CRM Email Social Shop Payments POS Content A…" at bounding box center [784, 385] width 1568 height 770
click at [634, 360] on div "Text" at bounding box center [782, 365] width 343 height 17
click at [661, 217] on textarea "Details *" at bounding box center [783, 236] width 386 height 93
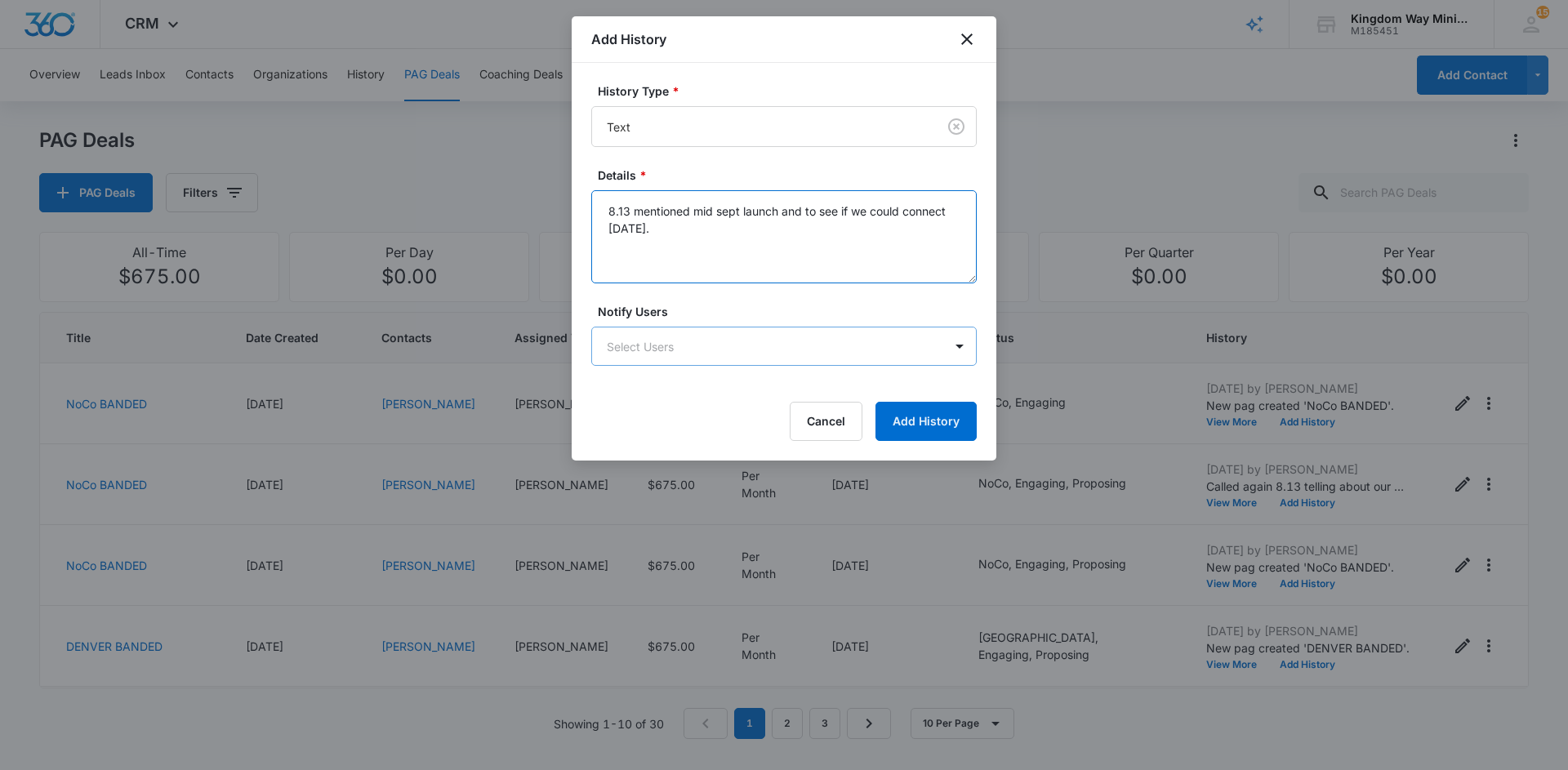
type textarea "8.13 mentioned mid sept launch and to see if we could connect [DATE]."
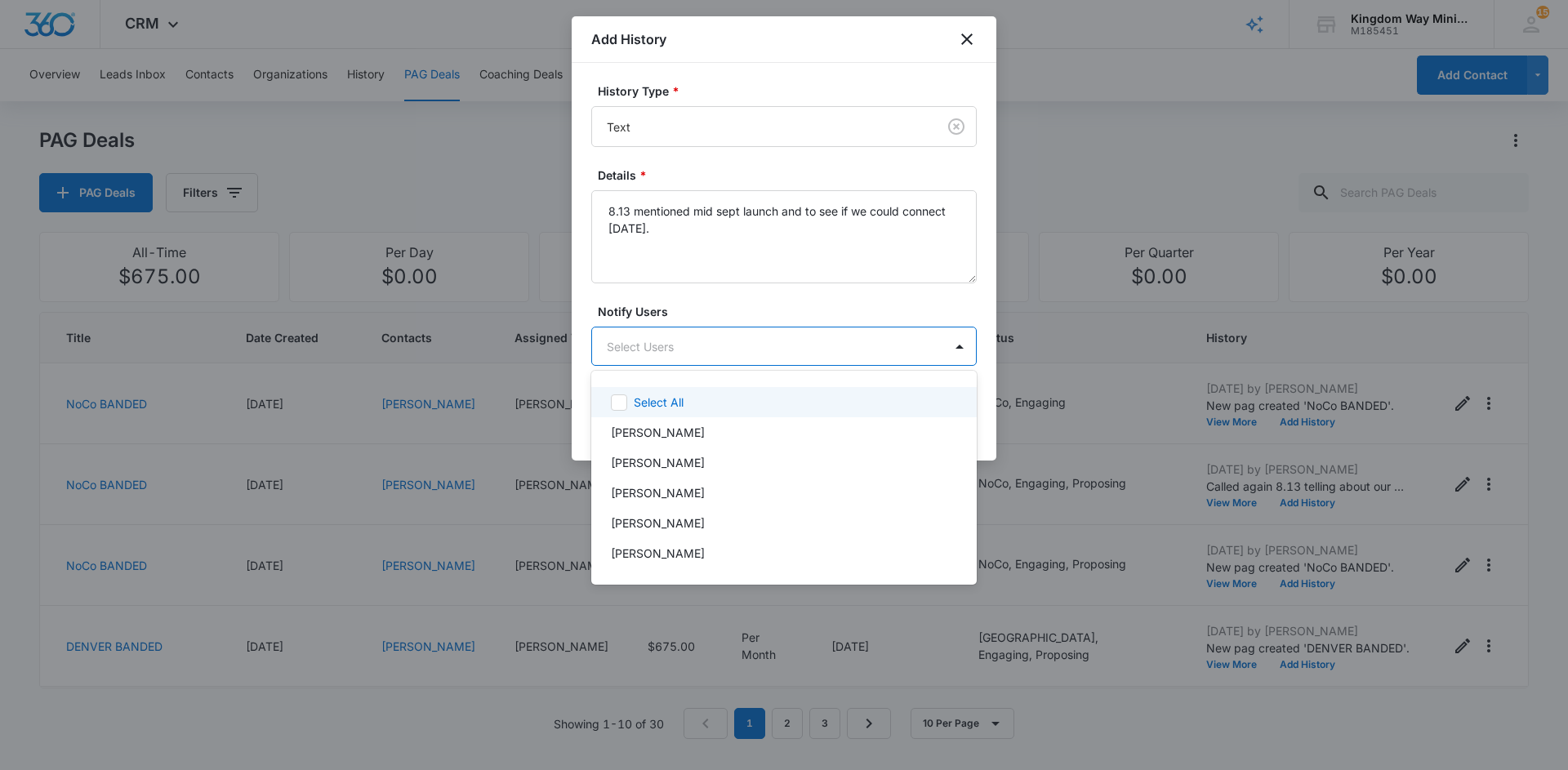
click at [701, 346] on body "CRM Apps Reputation Websites Forms CRM Email Social Shop Payments POS Content A…" at bounding box center [784, 385] width 1568 height 770
click at [686, 434] on p "[PERSON_NAME]" at bounding box center [658, 432] width 94 height 17
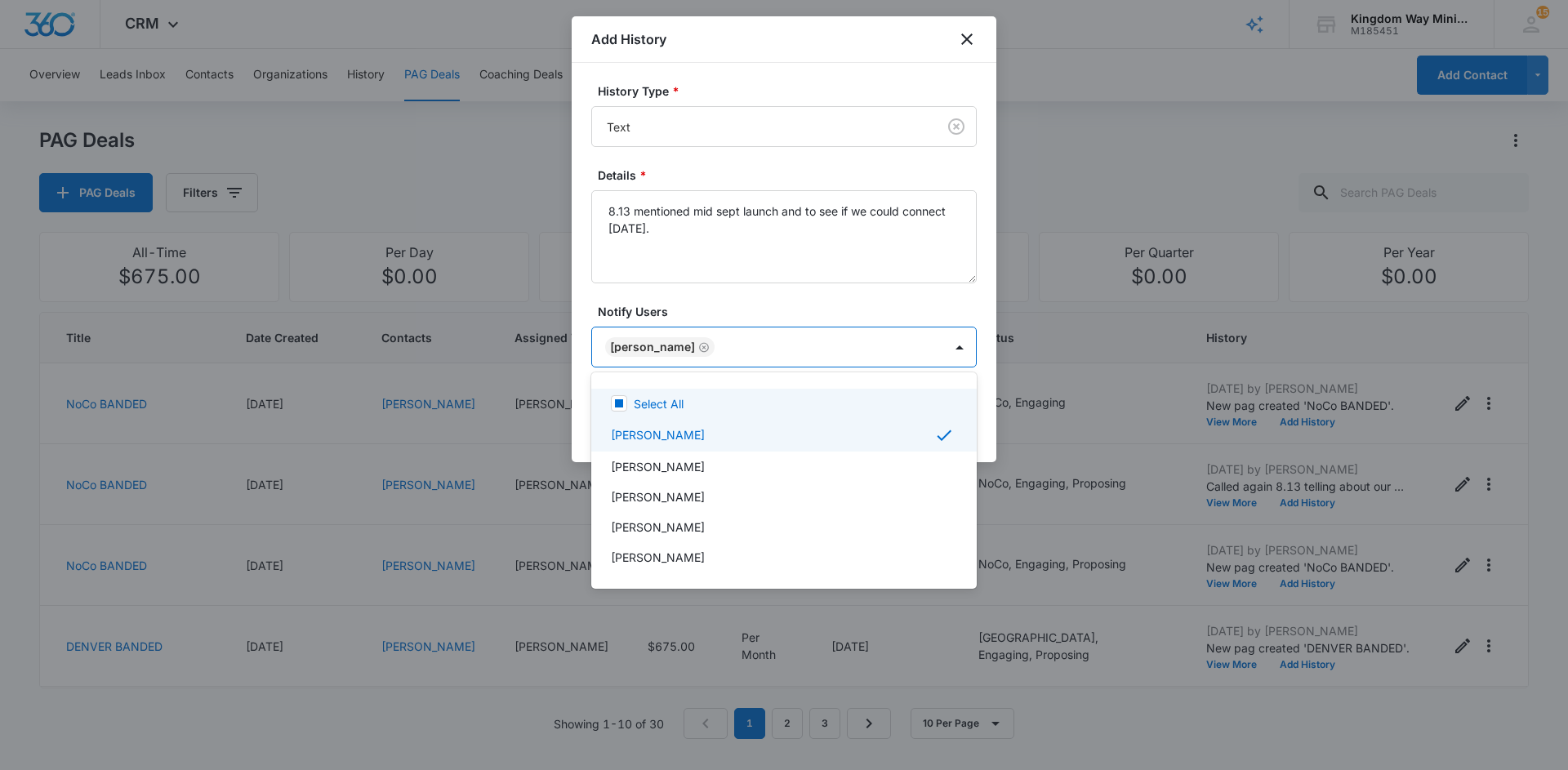
click at [835, 271] on div at bounding box center [784, 385] width 1568 height 770
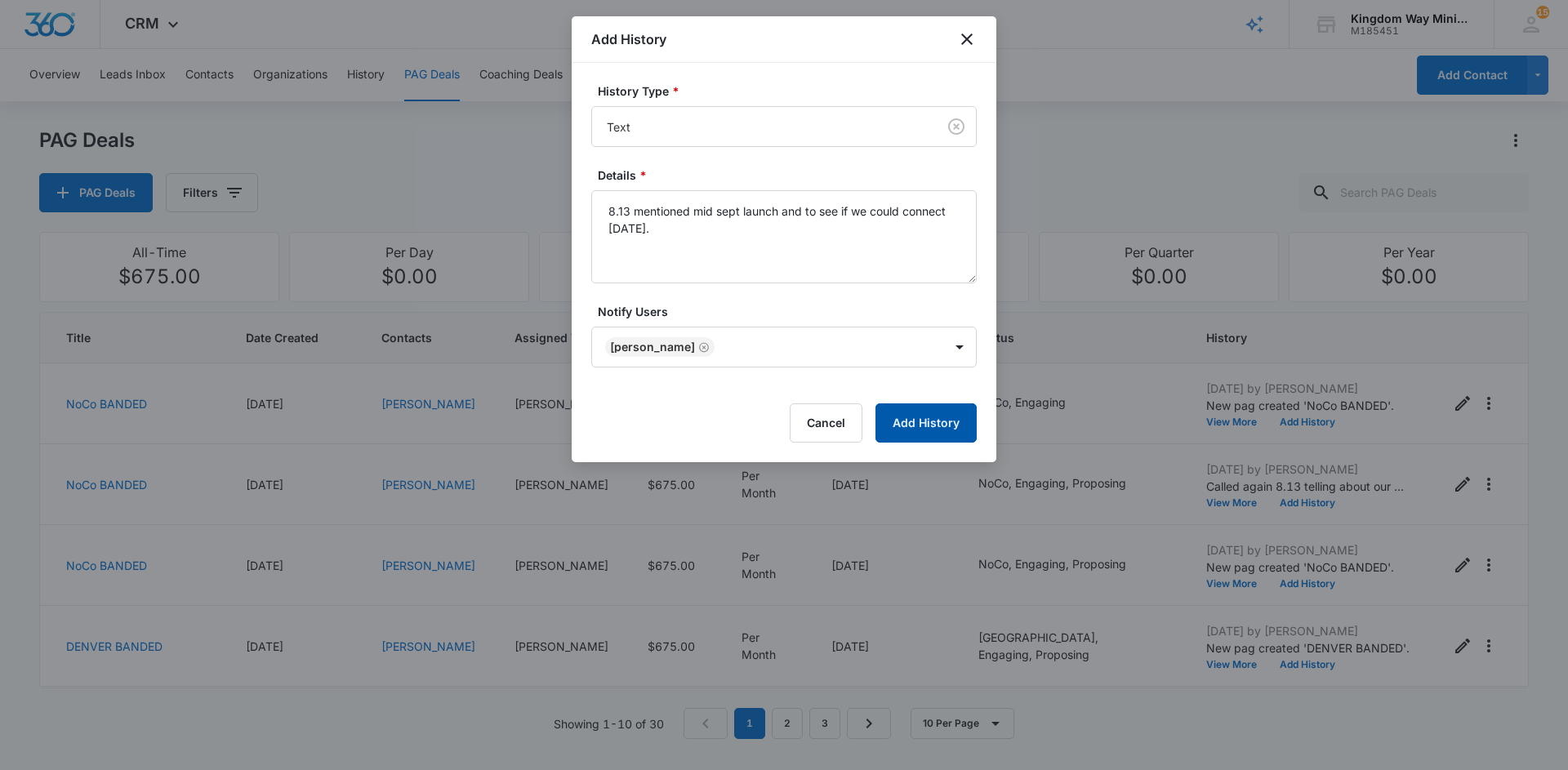
click at [891, 423] on button "Add History" at bounding box center [925, 423] width 101 height 39
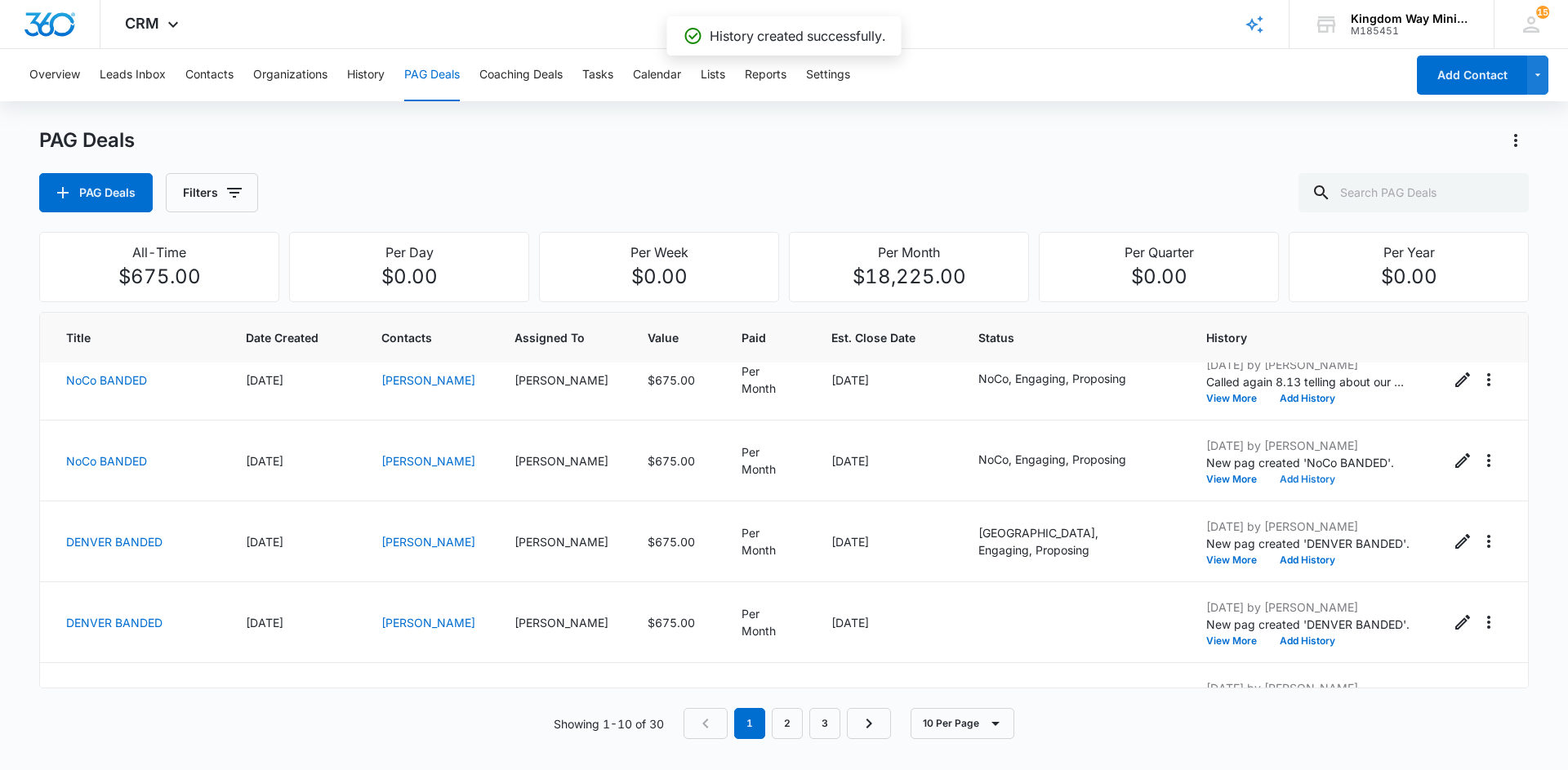
scroll to position [114, 0]
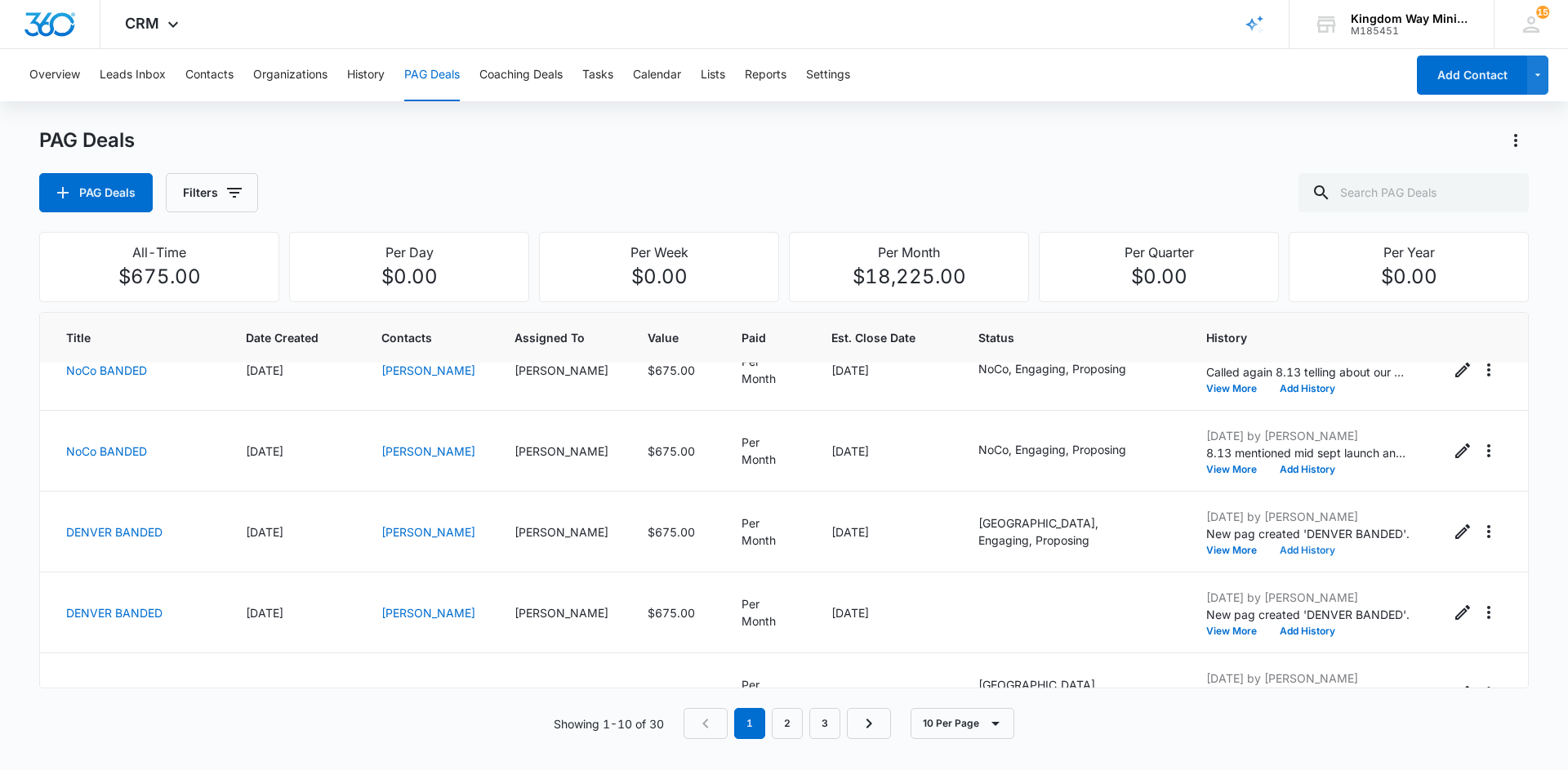
click at [1294, 546] on button "Add History" at bounding box center [1307, 550] width 78 height 10
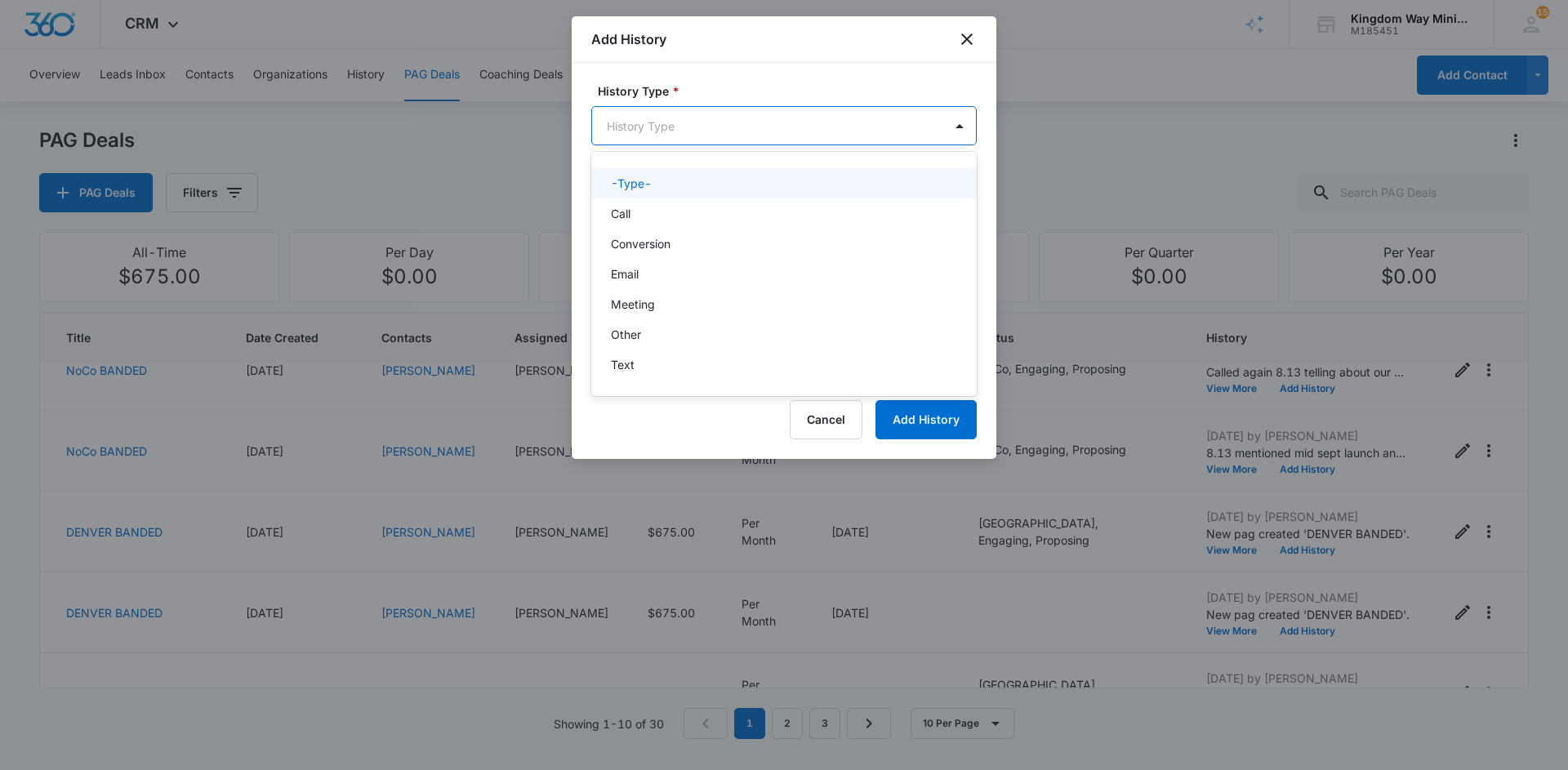
click at [728, 123] on body "CRM Apps Reputation Websites Forms CRM Email Social Shop Payments POS Content A…" at bounding box center [784, 385] width 1568 height 770
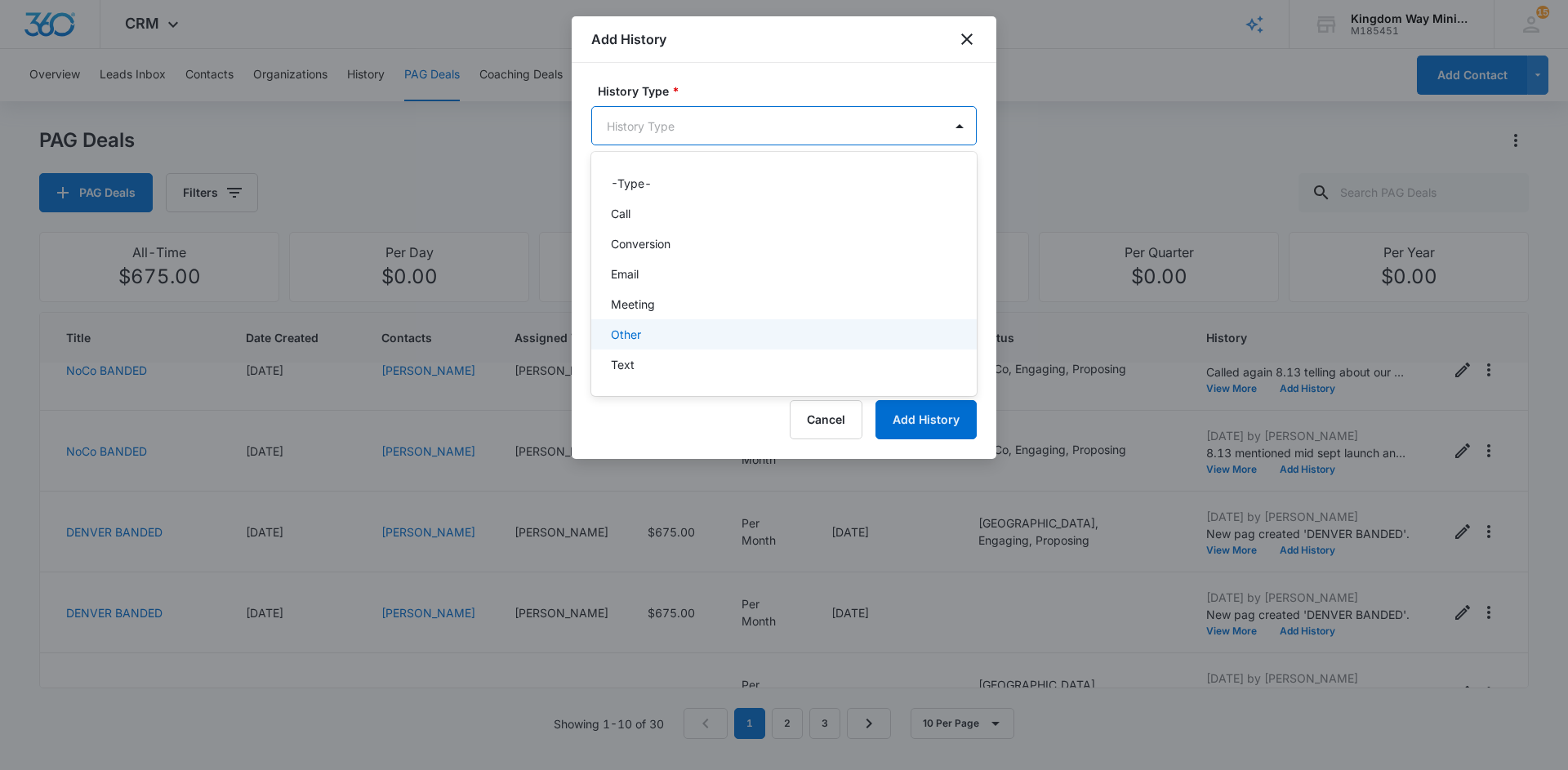
click at [653, 326] on div "Other" at bounding box center [782, 334] width 343 height 17
click at [724, 117] on body "CRM Apps Reputation Websites Forms CRM Email Social Shop Payments POS Content A…" at bounding box center [784, 385] width 1568 height 770
click at [654, 303] on p "Meeting" at bounding box center [632, 305] width 44 height 17
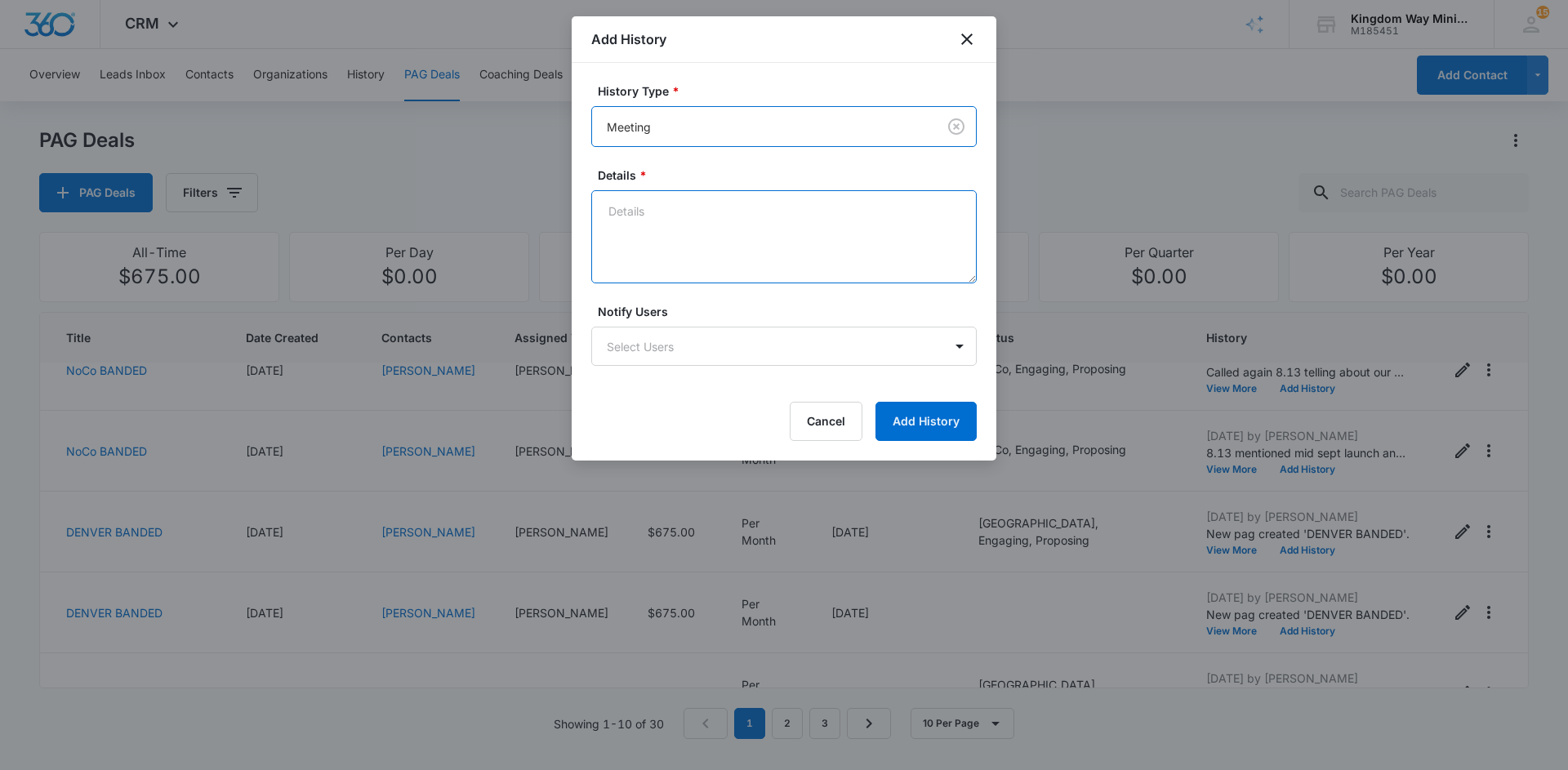
click at [738, 217] on textarea "Details *" at bounding box center [783, 236] width 386 height 93
type textarea "Joined soft launch in June"
click at [901, 430] on button "Add History" at bounding box center [925, 421] width 101 height 39
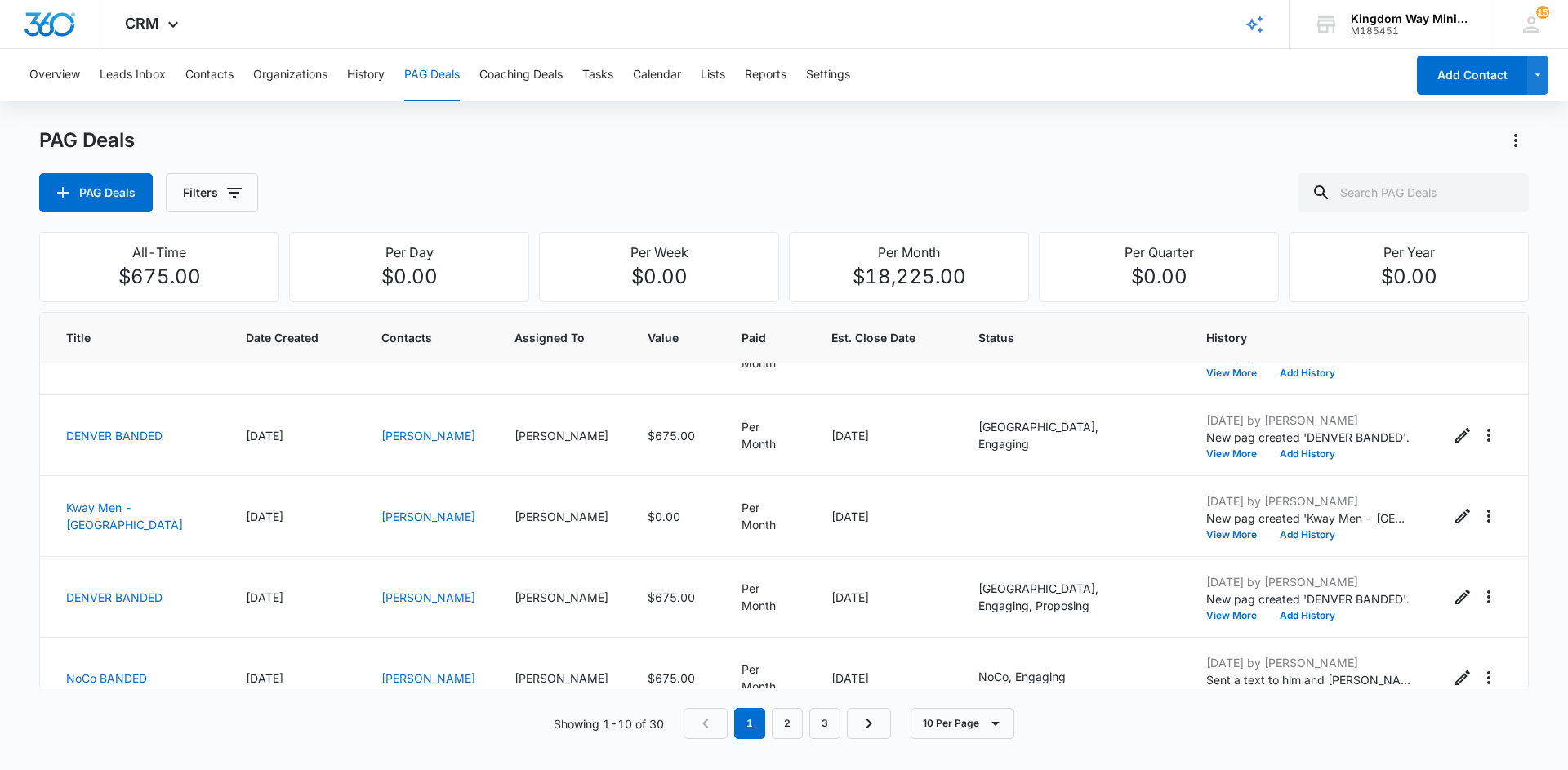
scroll to position [380, 0]
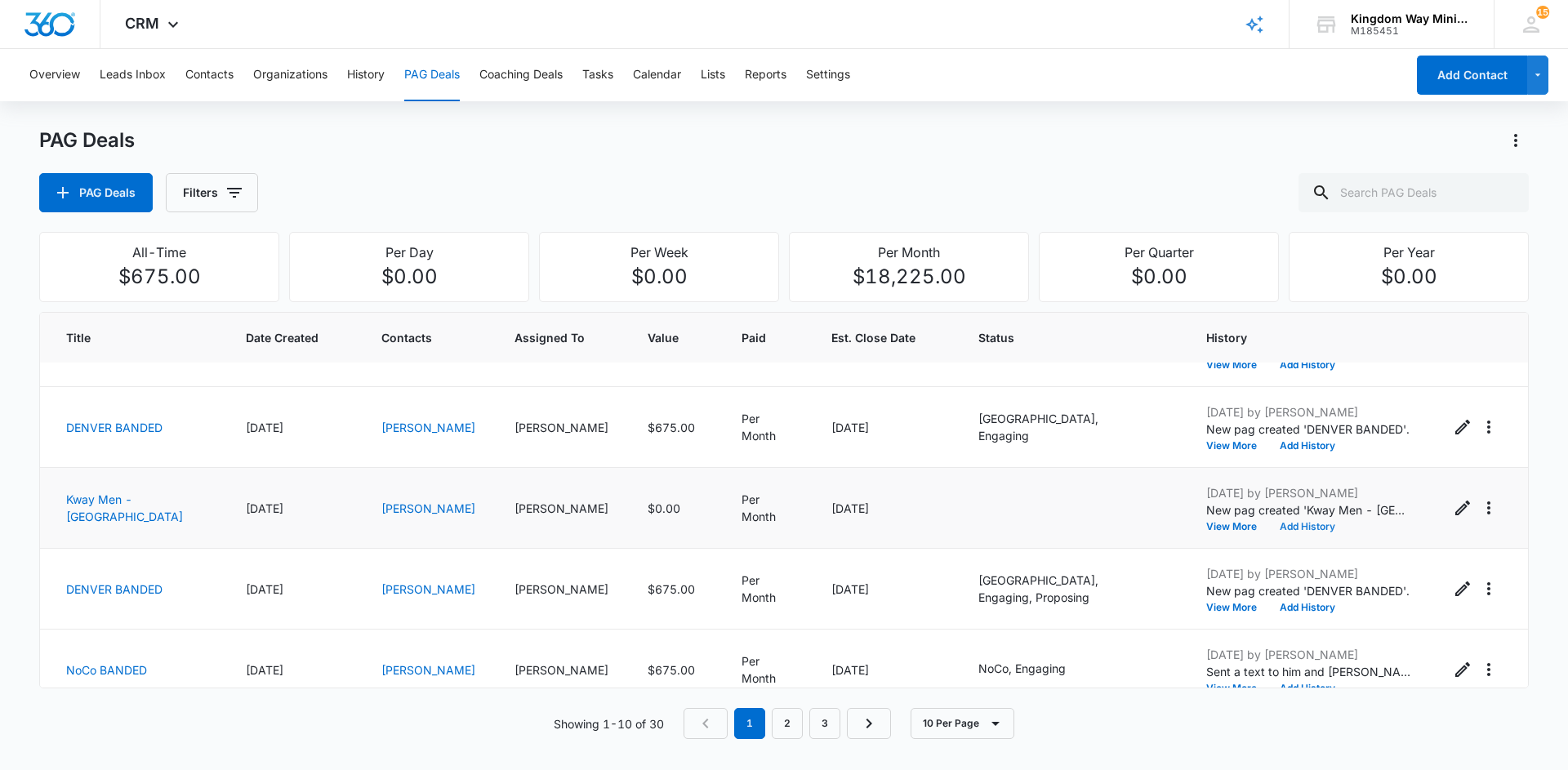
click at [1319, 525] on button "Add History" at bounding box center [1307, 526] width 78 height 10
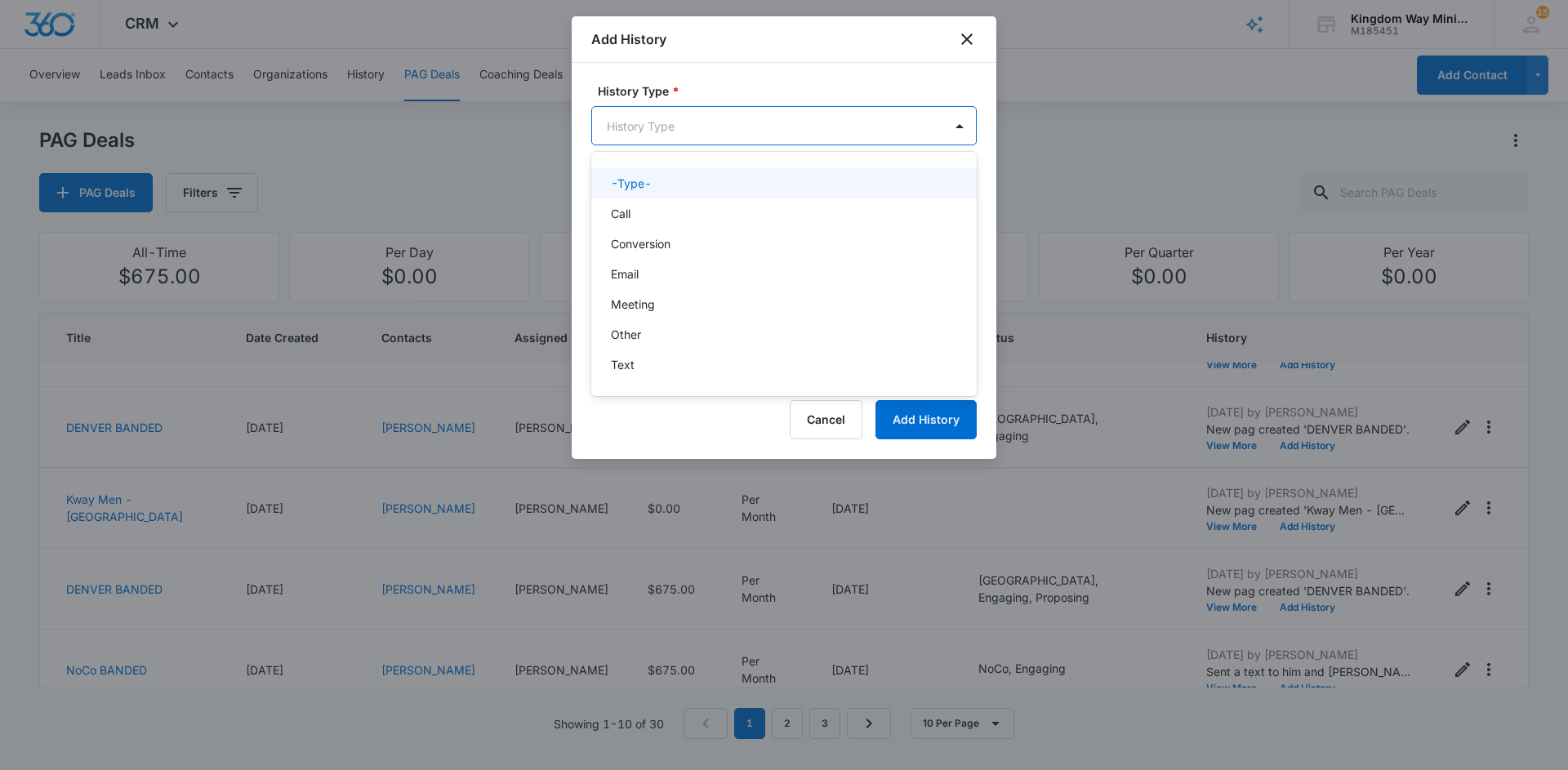
click at [737, 124] on body "CRM Apps Reputation Websites Forms CRM Email Social Shop Payments POS Content A…" at bounding box center [784, 385] width 1568 height 770
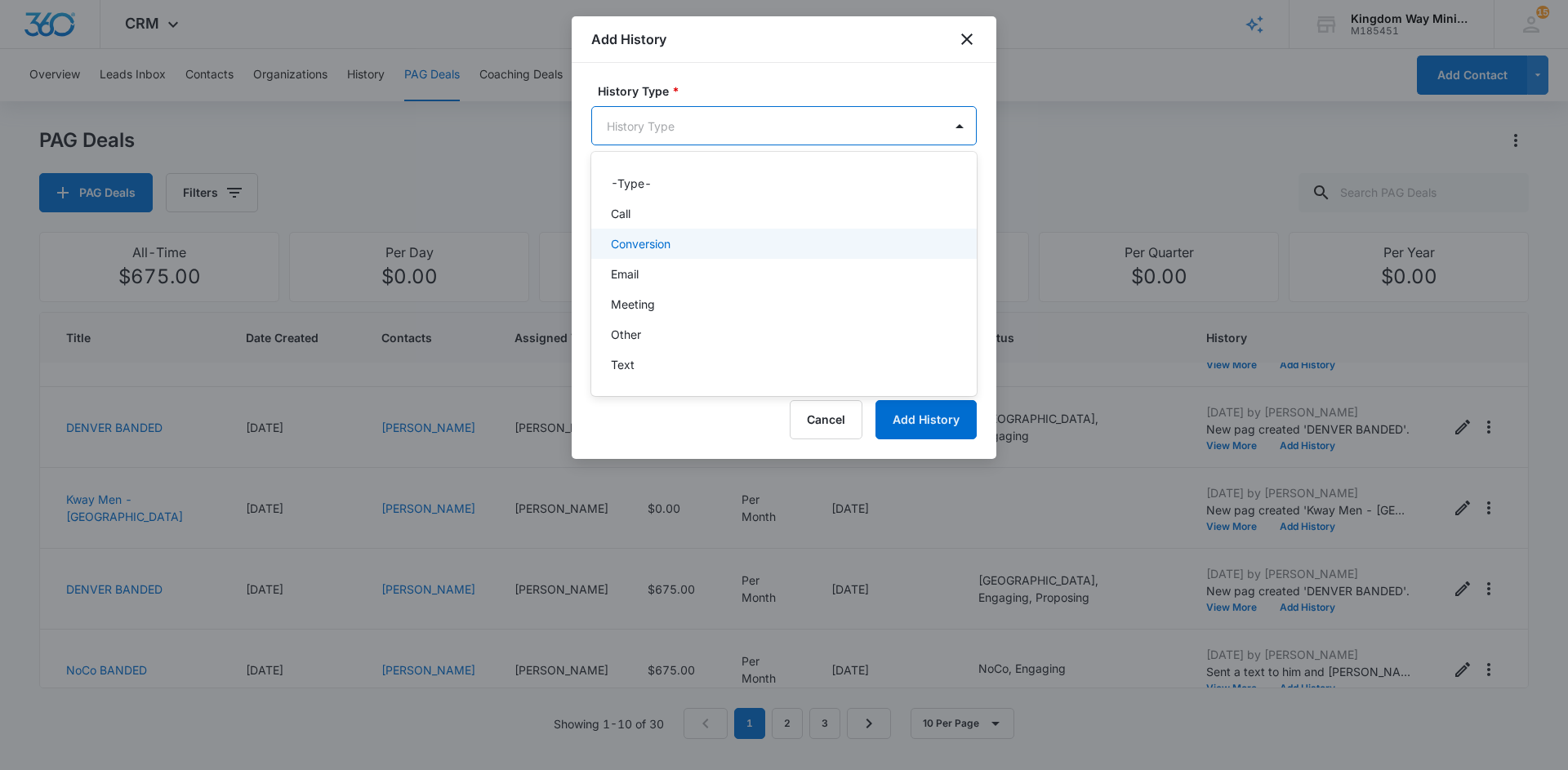
click at [684, 230] on div "Conversion" at bounding box center [783, 243] width 386 height 30
click at [718, 137] on body "CRM Apps Reputation Websites Forms CRM Email Social Shop Payments POS Content A…" at bounding box center [784, 385] width 1568 height 770
click at [674, 216] on div "Call" at bounding box center [782, 215] width 343 height 17
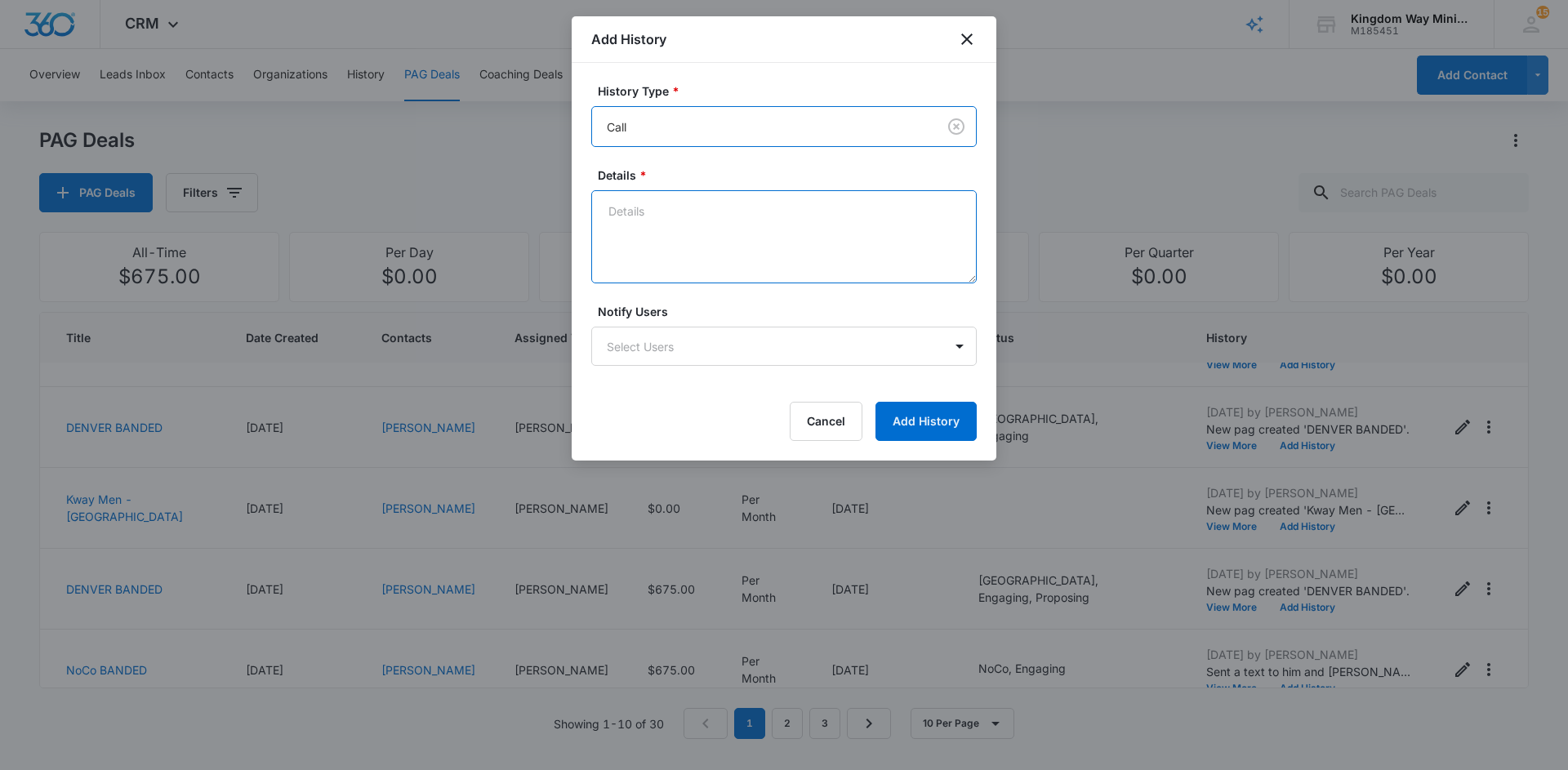
click at [676, 214] on textarea "Details *" at bounding box center [783, 236] width 386 height 93
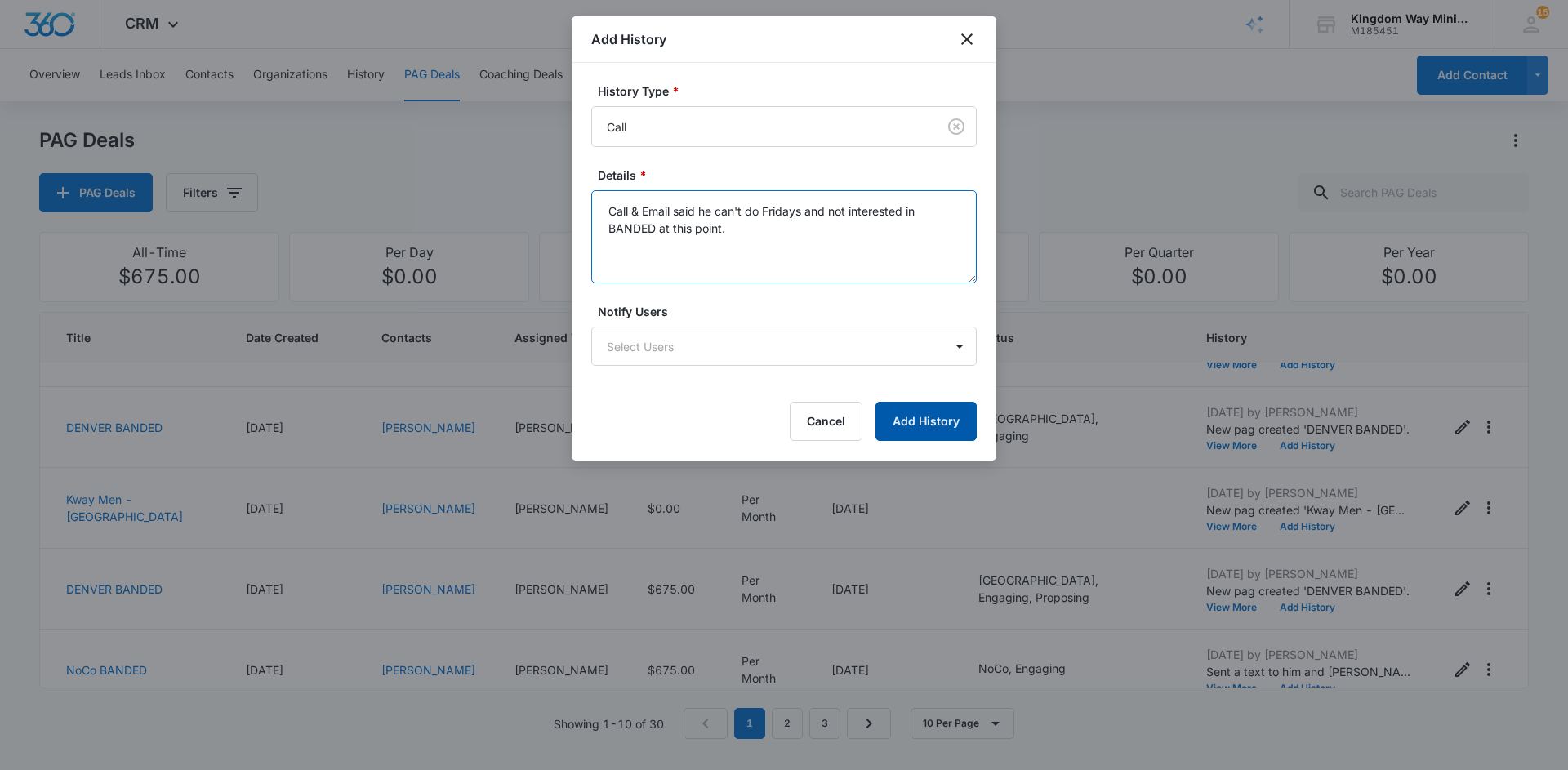
type textarea "Call & Email said he can't do Fridays and not interested in BANDED at this poin…"
click at [926, 417] on button "Add History" at bounding box center [925, 421] width 101 height 39
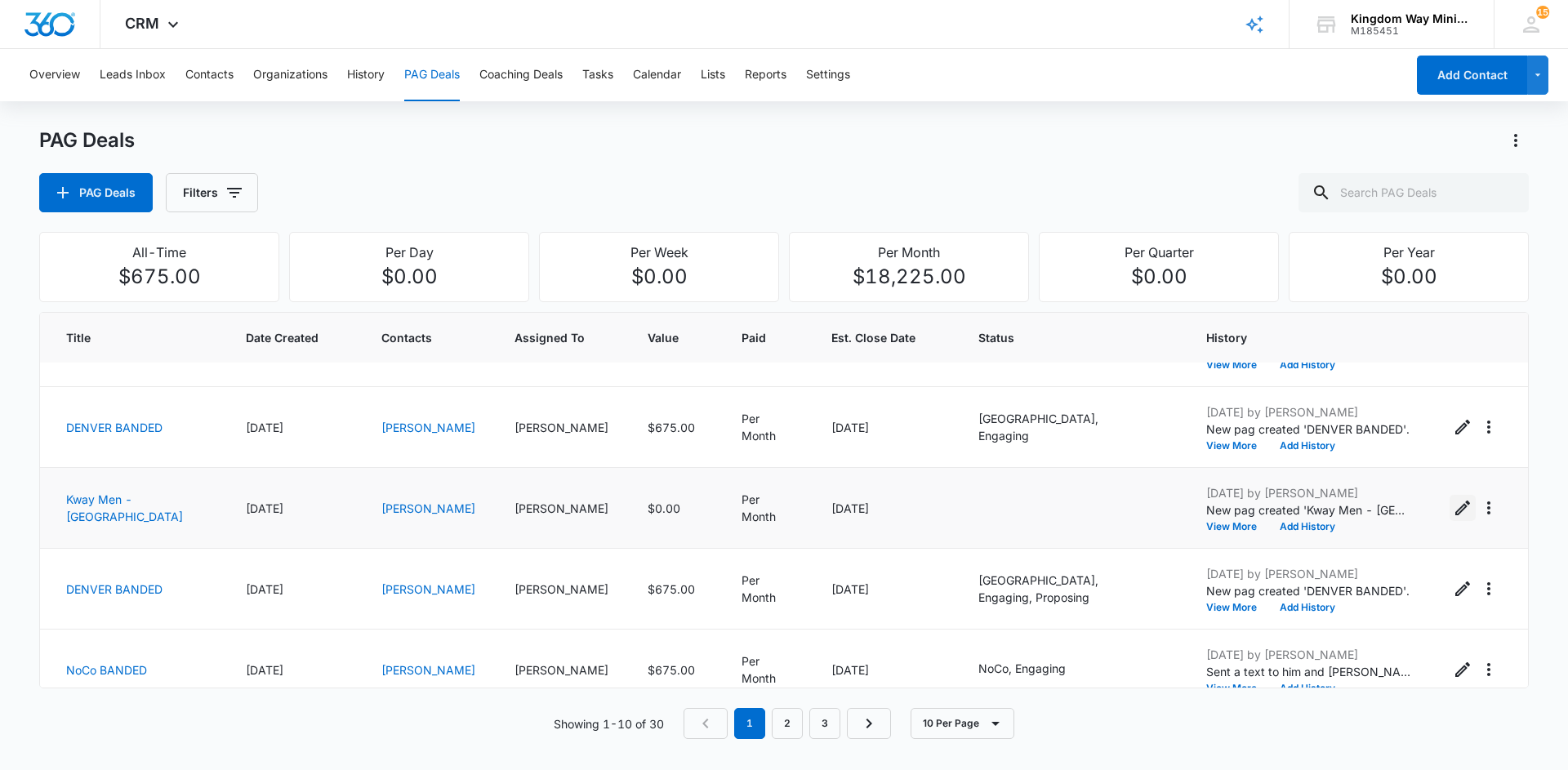
click at [1456, 499] on icon "Edit PAG" at bounding box center [1462, 508] width 20 height 20
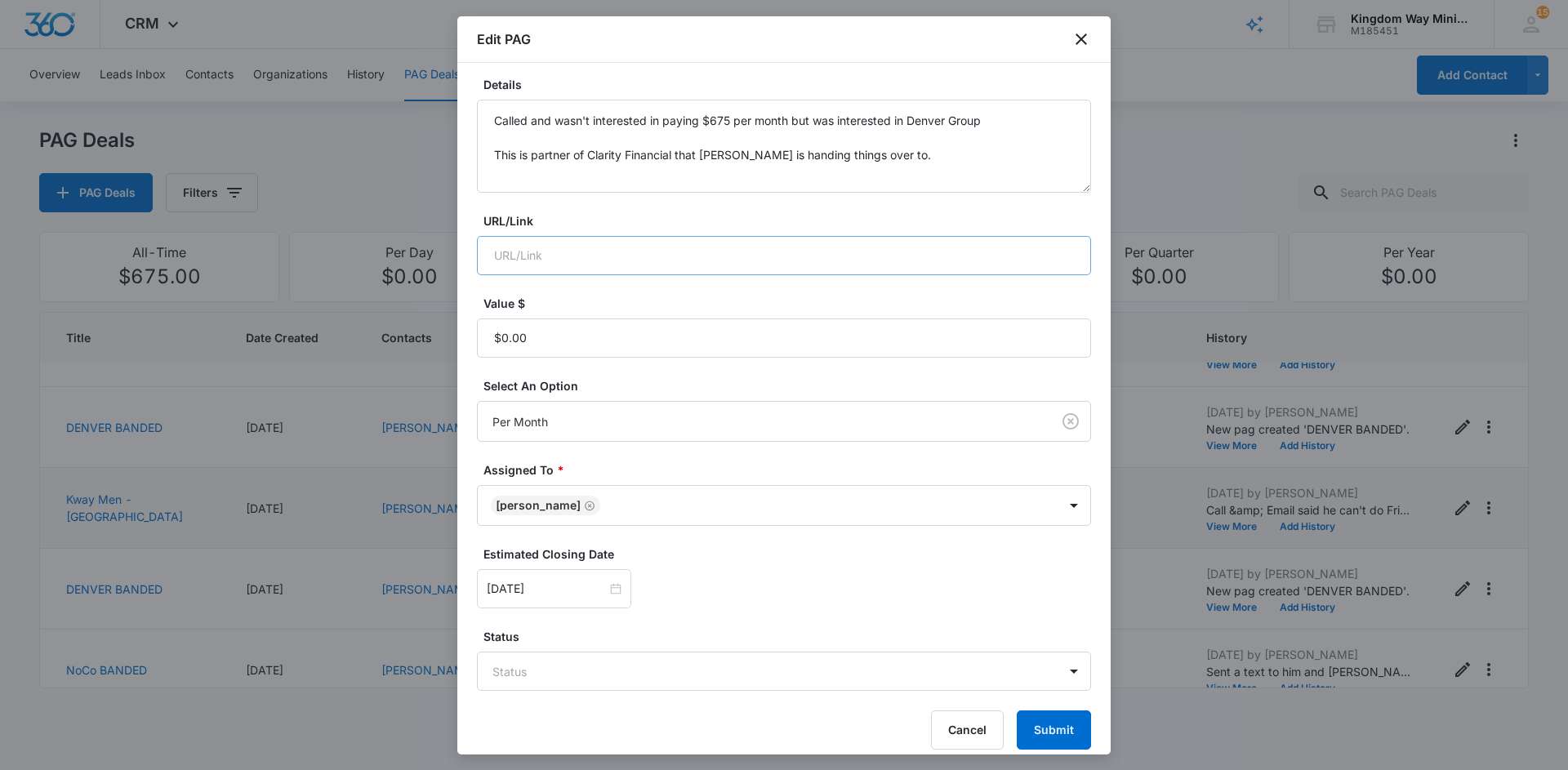
scroll to position [186, 0]
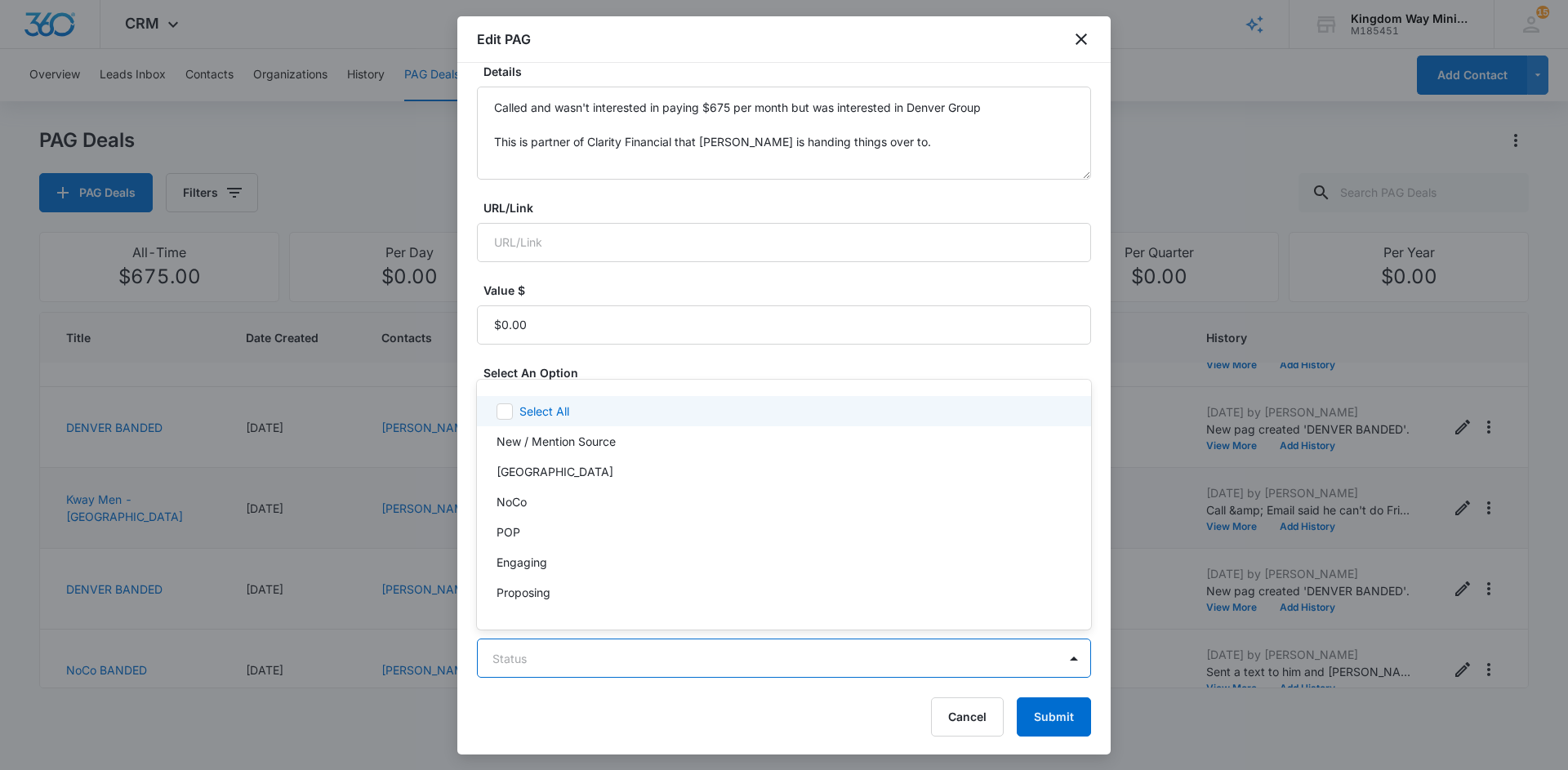
click at [667, 652] on body "CRM Apps Reputation Websites Forms CRM Email Social Shop Payments POS Content A…" at bounding box center [784, 385] width 1568 height 770
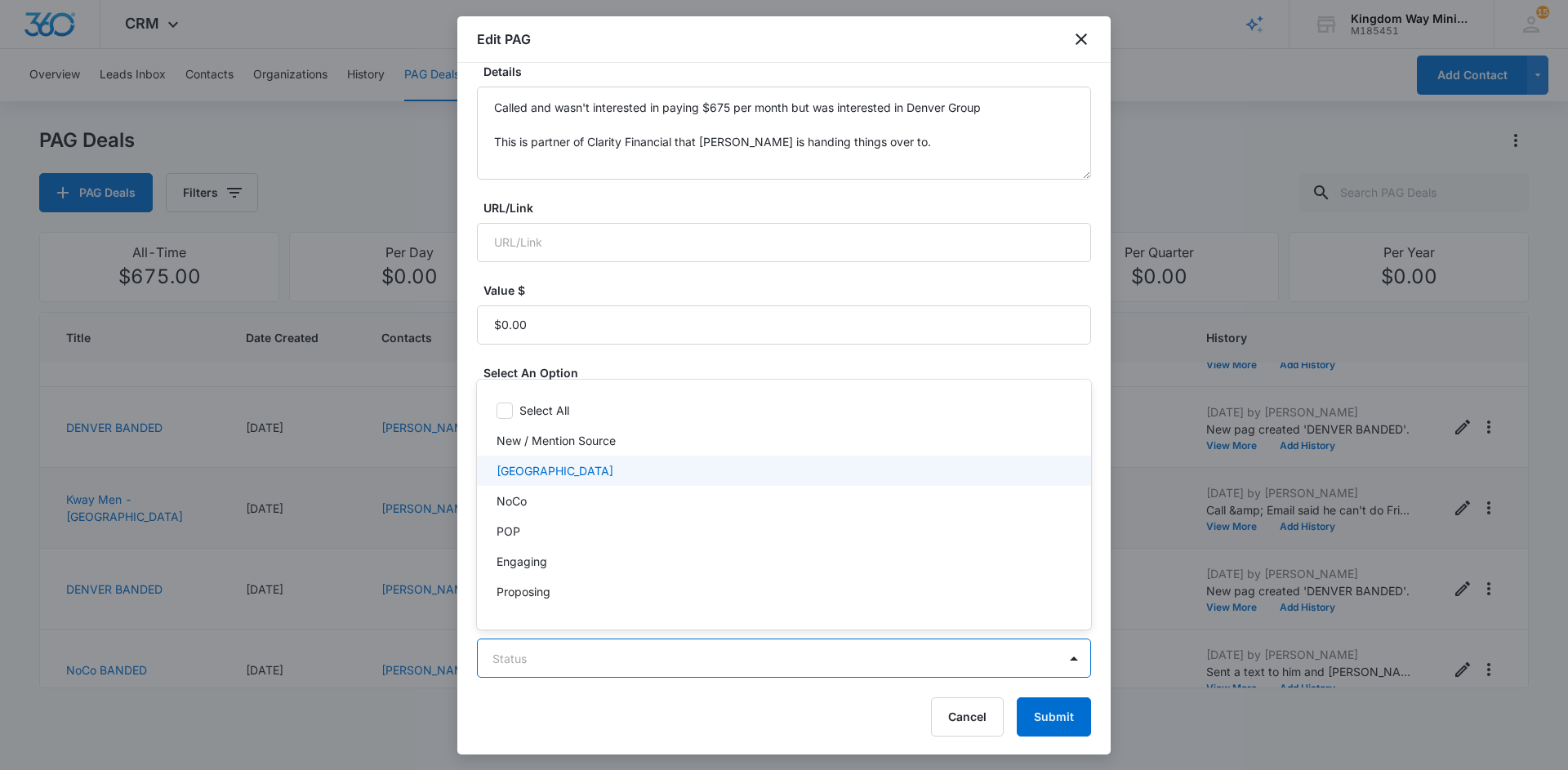
click at [617, 474] on div "[GEOGRAPHIC_DATA]" at bounding box center [782, 471] width 572 height 17
click at [587, 556] on div "Engaging" at bounding box center [782, 564] width 572 height 17
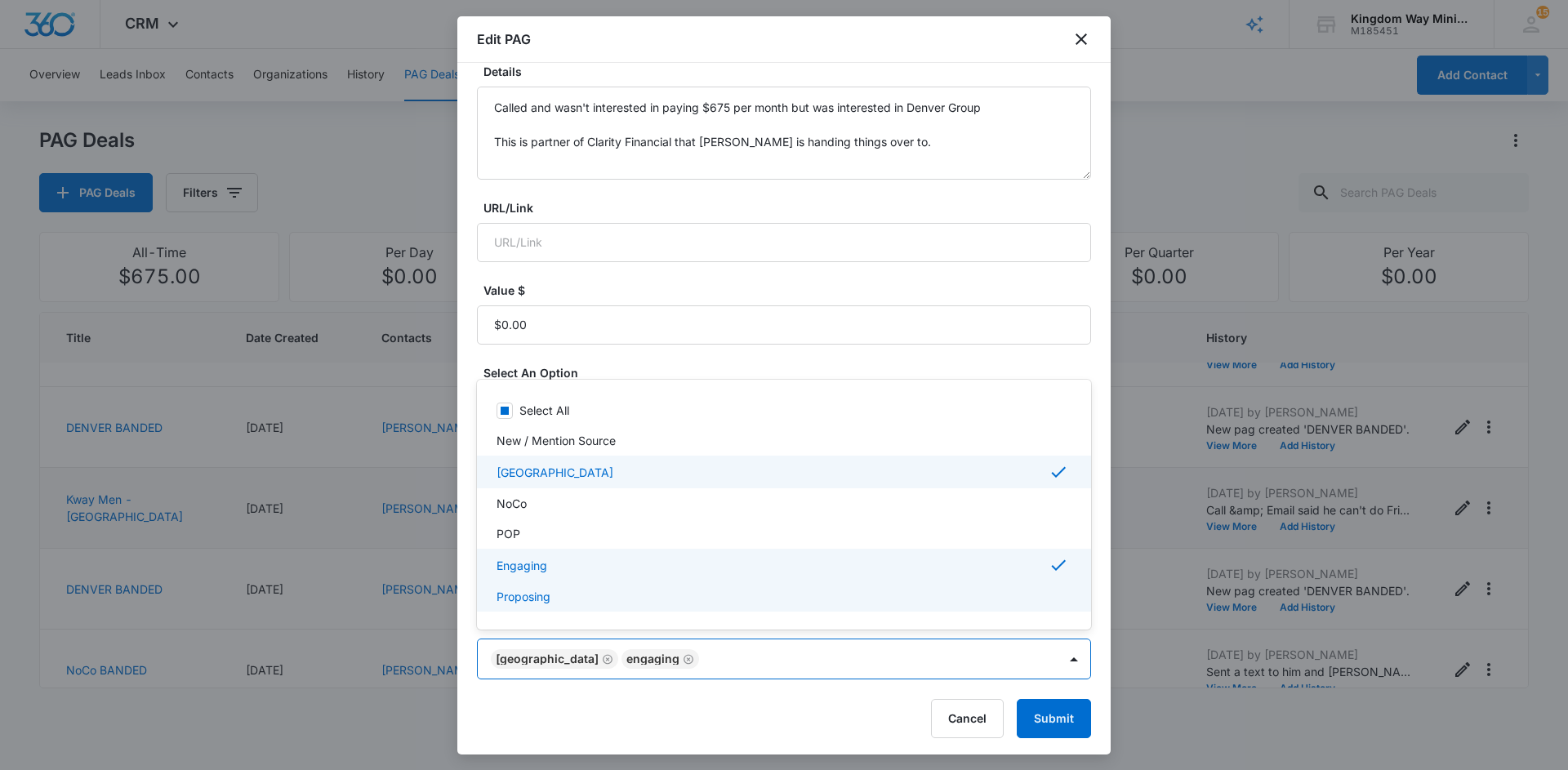
click at [576, 590] on div "Proposing" at bounding box center [782, 597] width 572 height 17
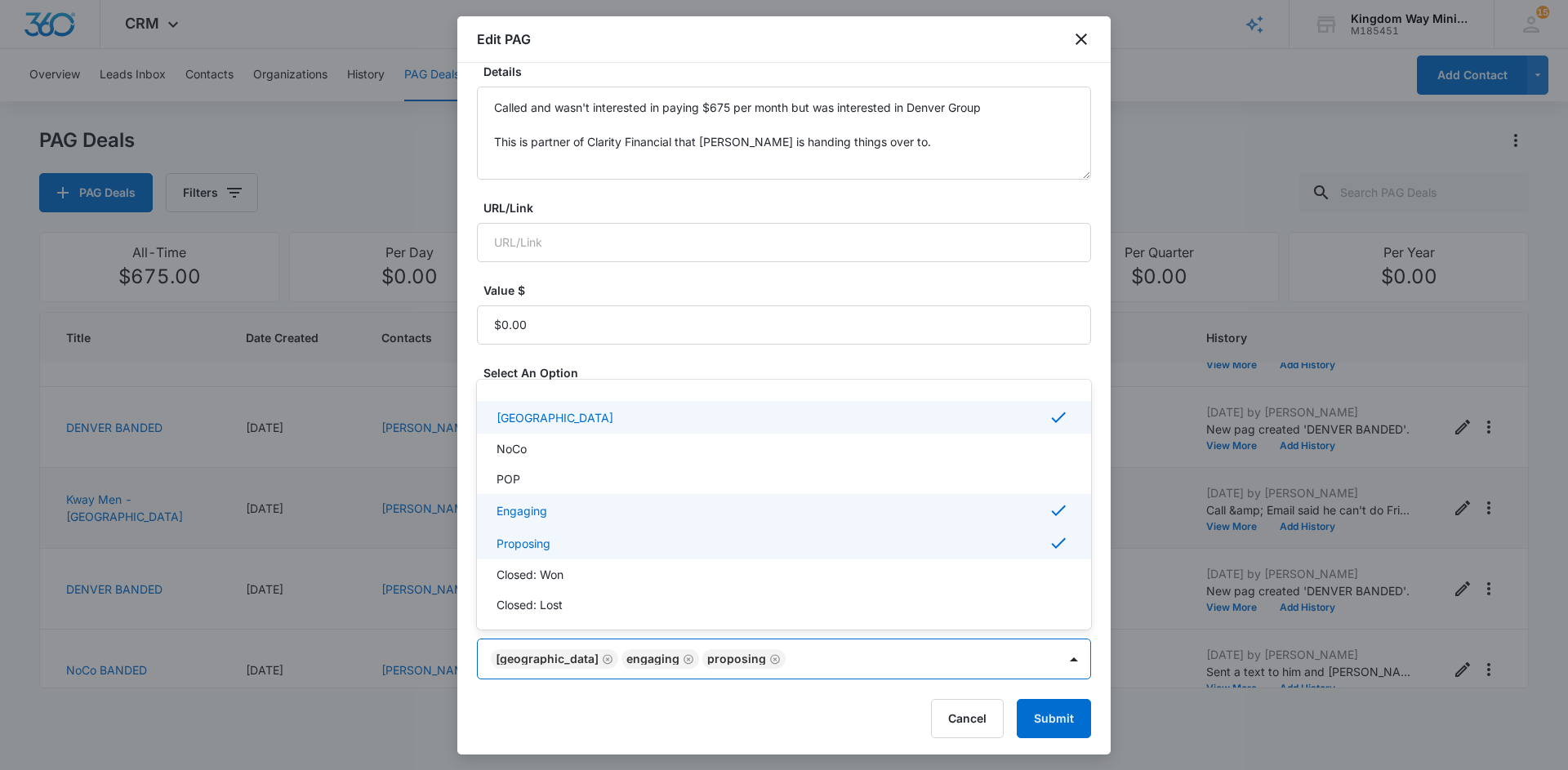
scroll to position [101, 0]
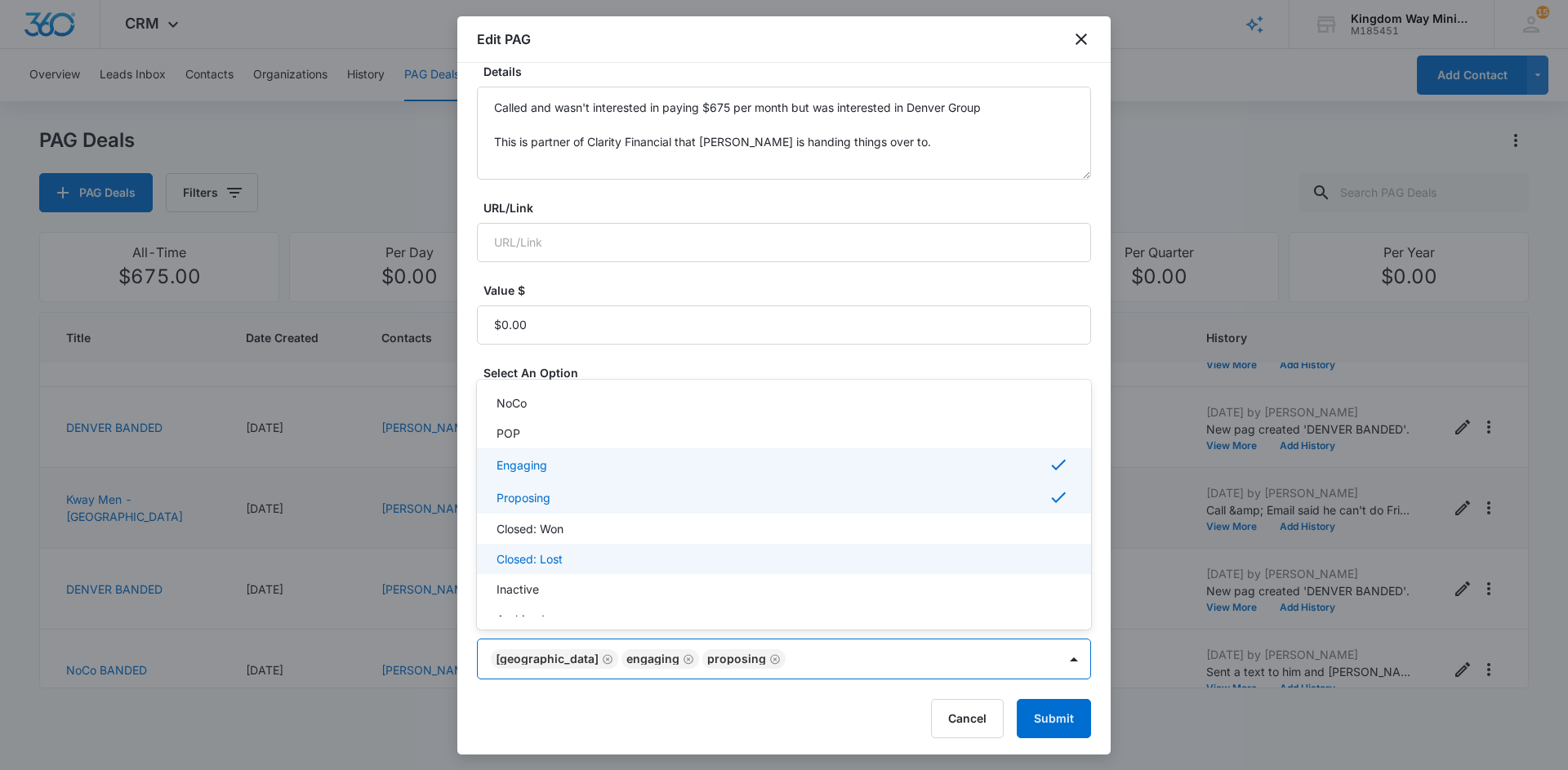
click at [581, 562] on div "Closed: Lost" at bounding box center [782, 559] width 572 height 17
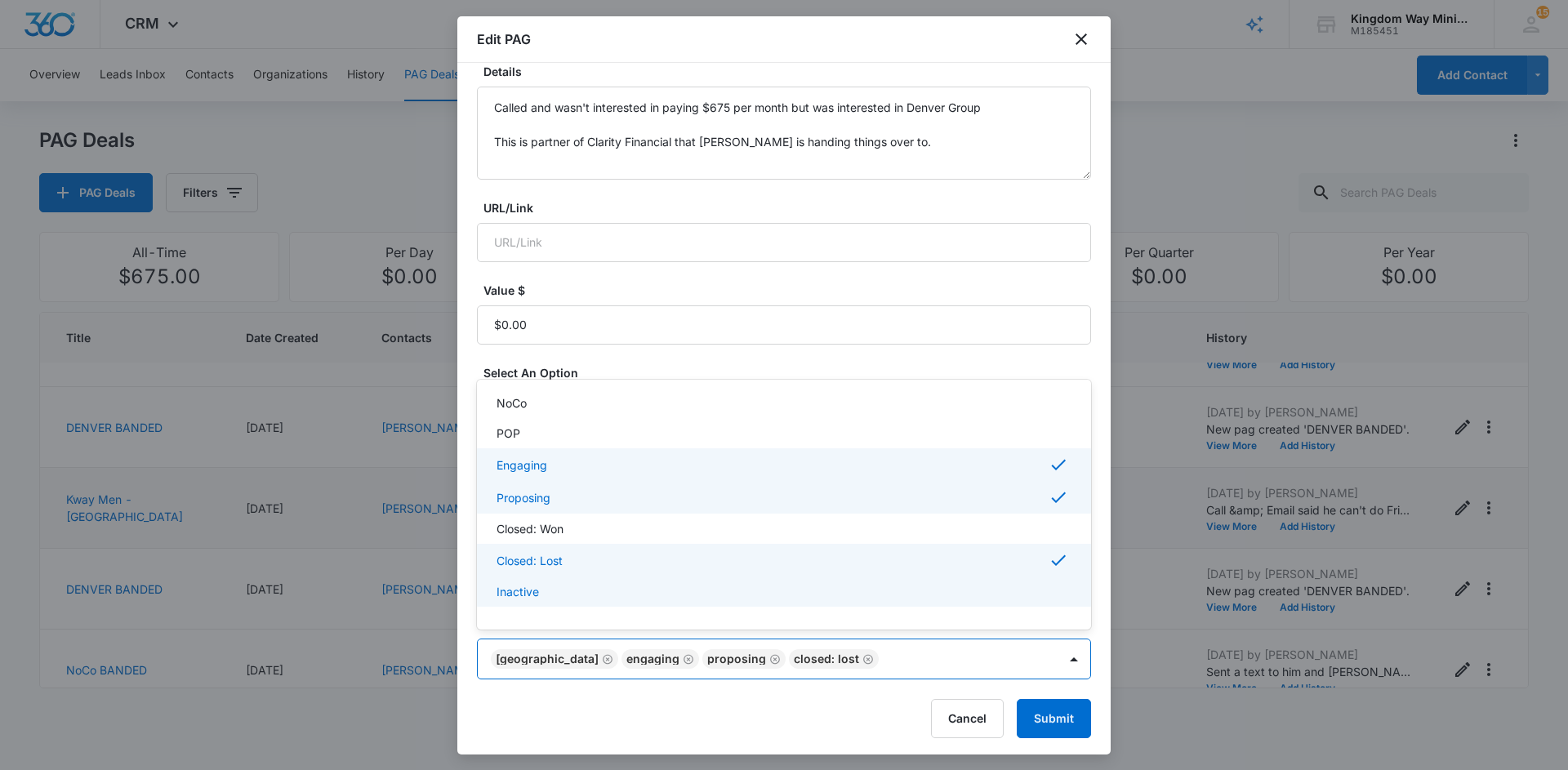
click at [1037, 708] on div at bounding box center [784, 385] width 1568 height 770
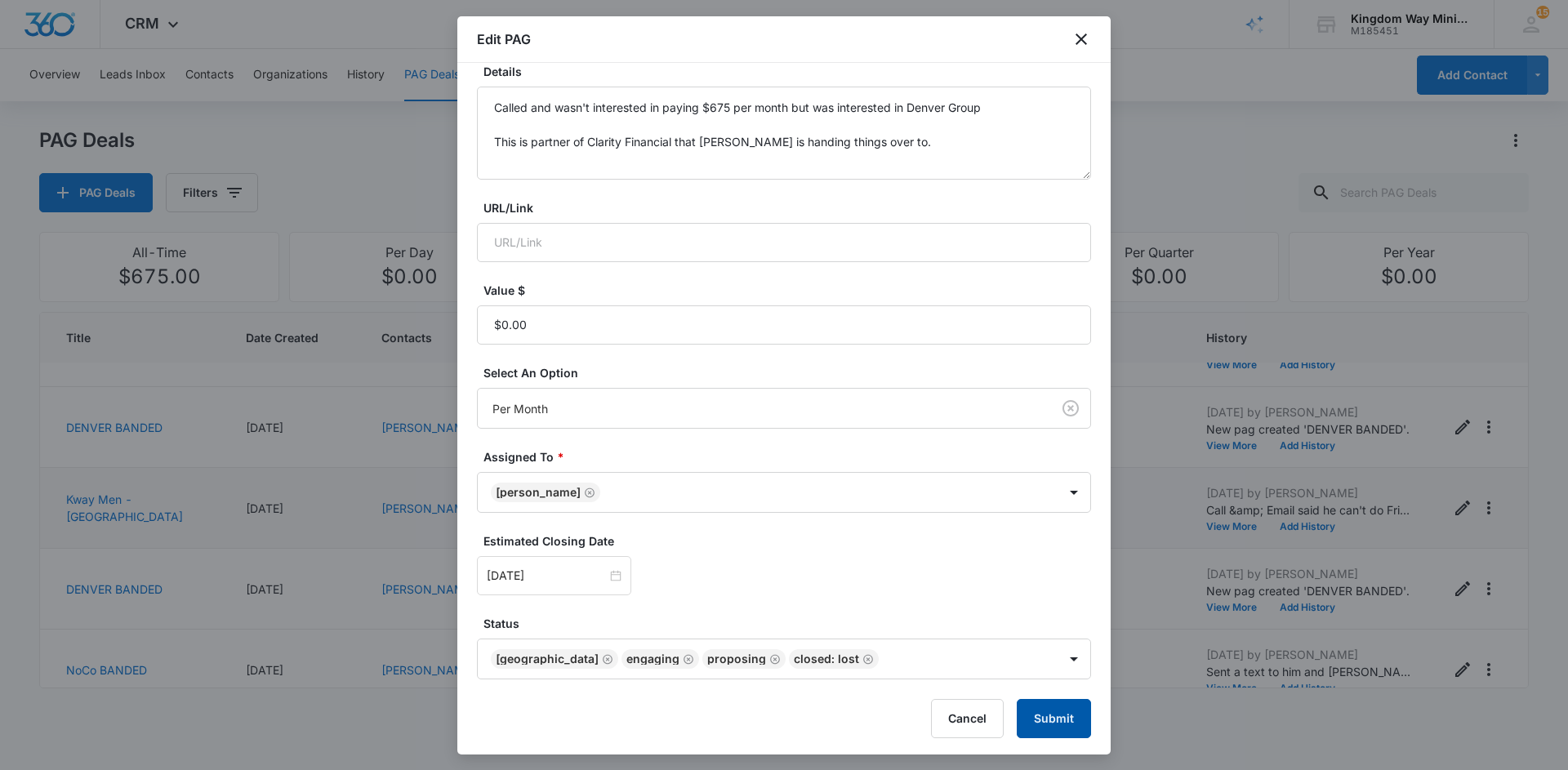
click at [1067, 718] on button "Submit" at bounding box center [1054, 718] width 75 height 39
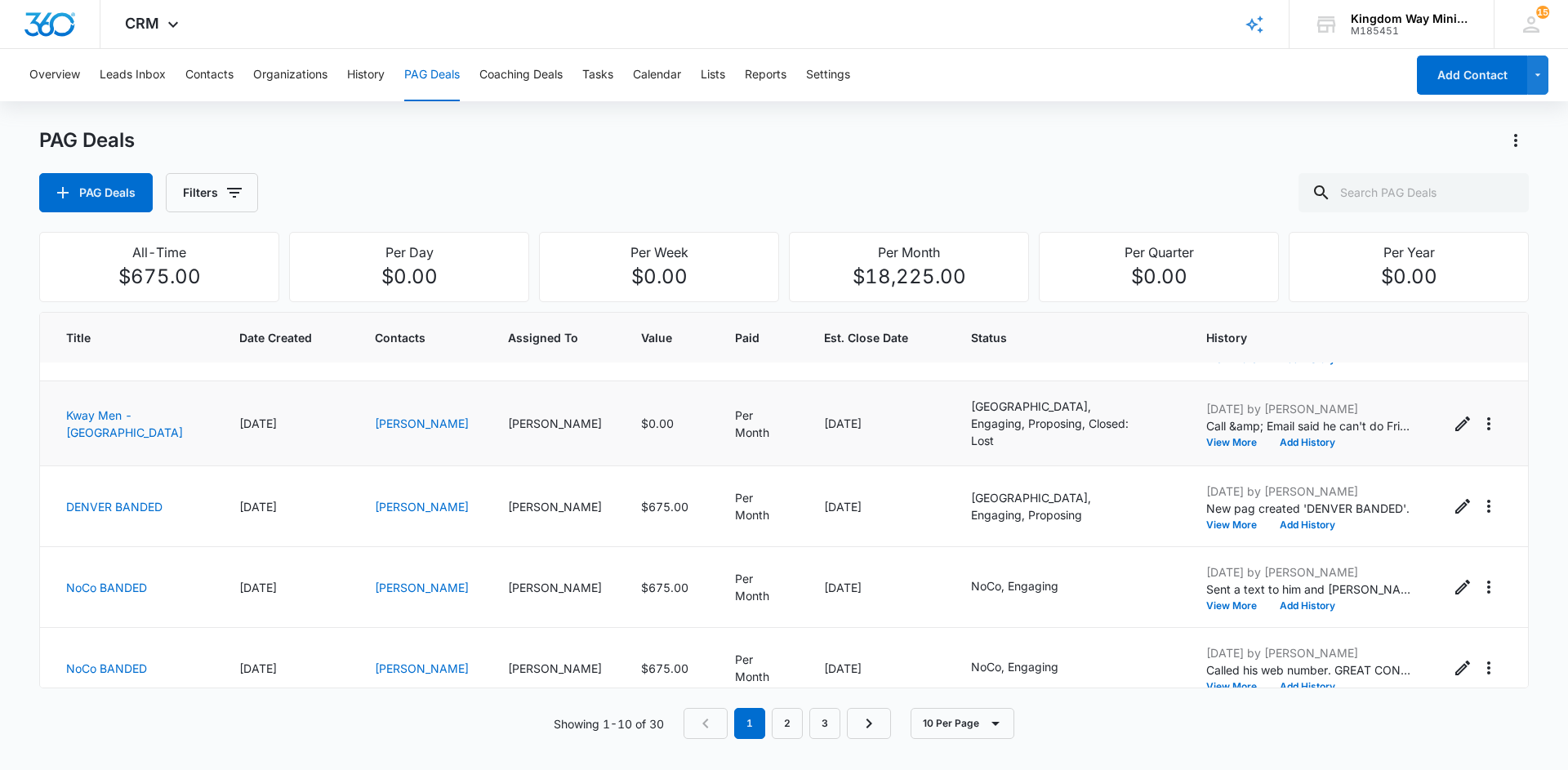
scroll to position [480, 0]
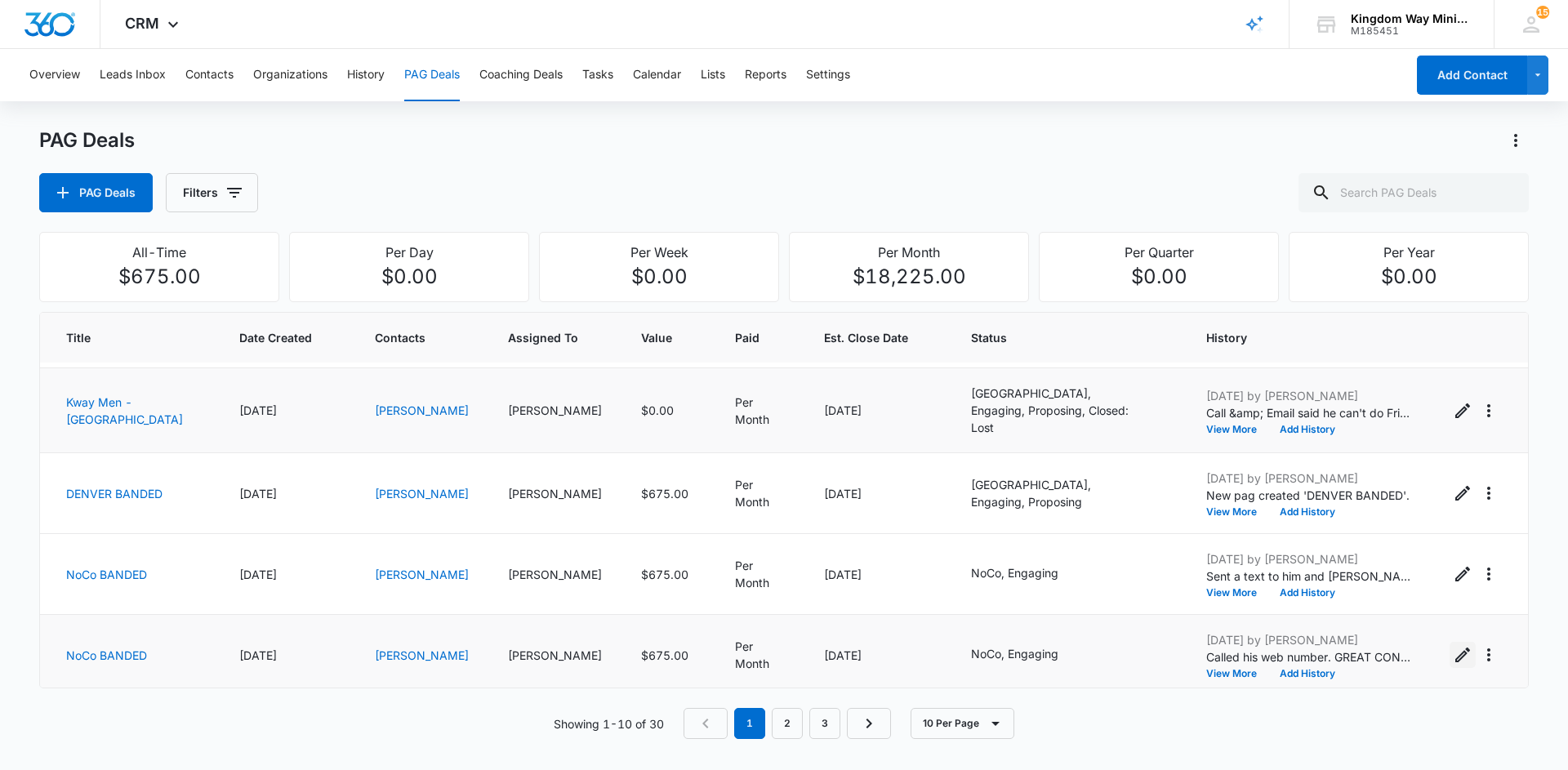
click at [1464, 650] on icon "Edit PAG" at bounding box center [1462, 655] width 20 height 20
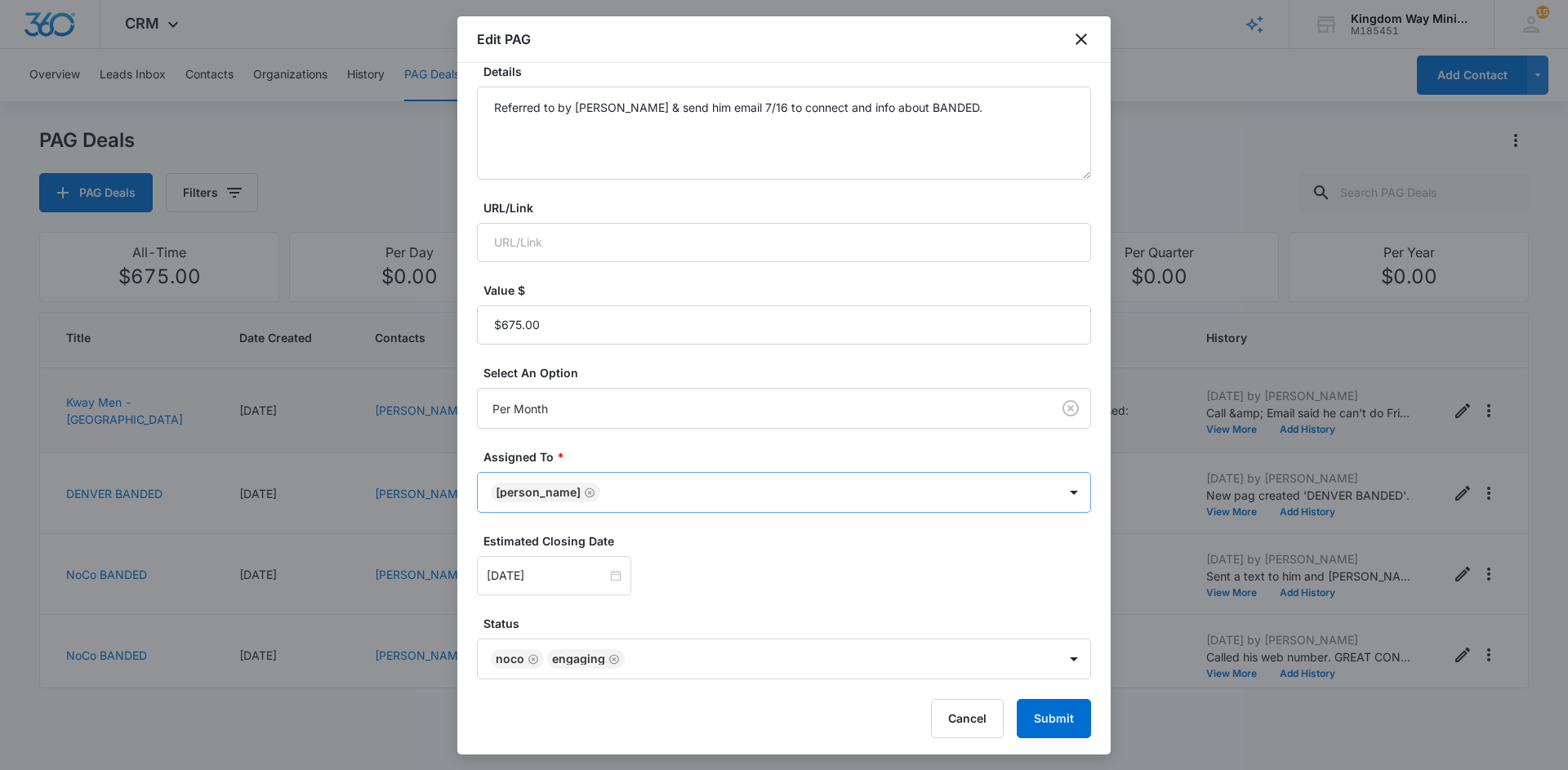
scroll to position [187, 0]
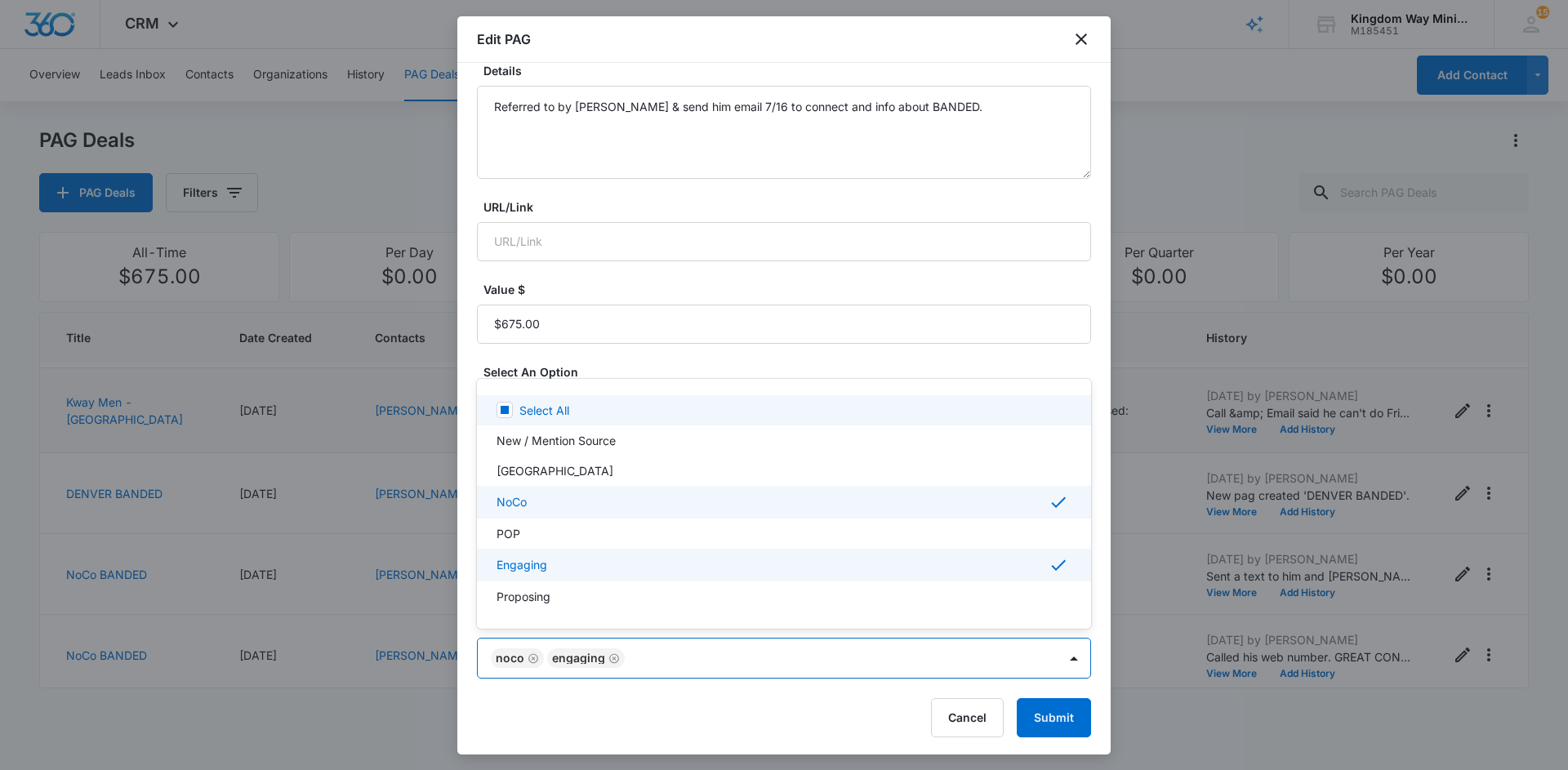
click at [659, 662] on body "CRM Apps Reputation Websites Forms CRM Email Social Shop Payments POS Content A…" at bounding box center [784, 385] width 1568 height 770
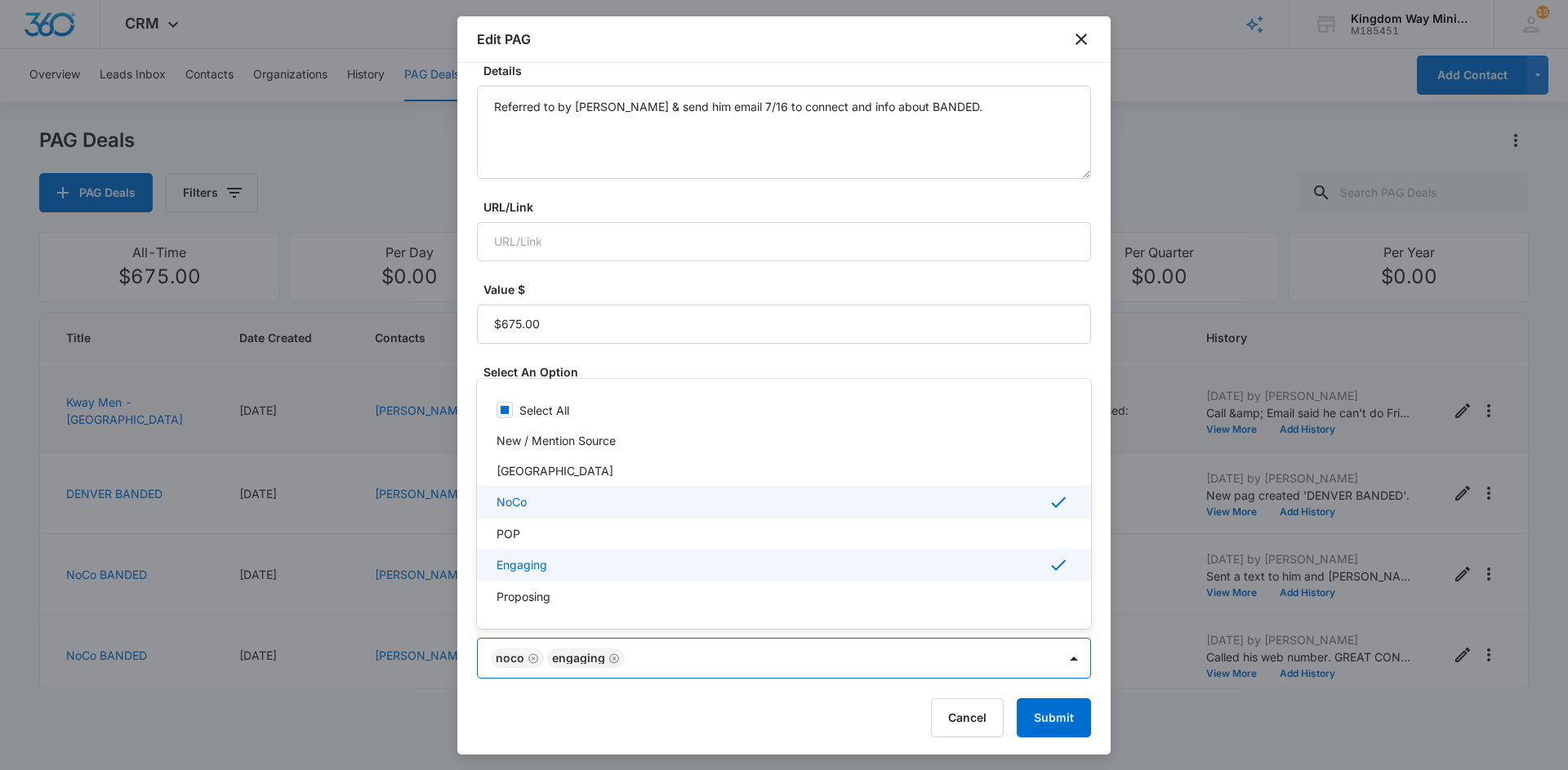
scroll to position [6, 0]
click at [568, 586] on div "Proposing" at bounding box center [782, 591] width 572 height 17
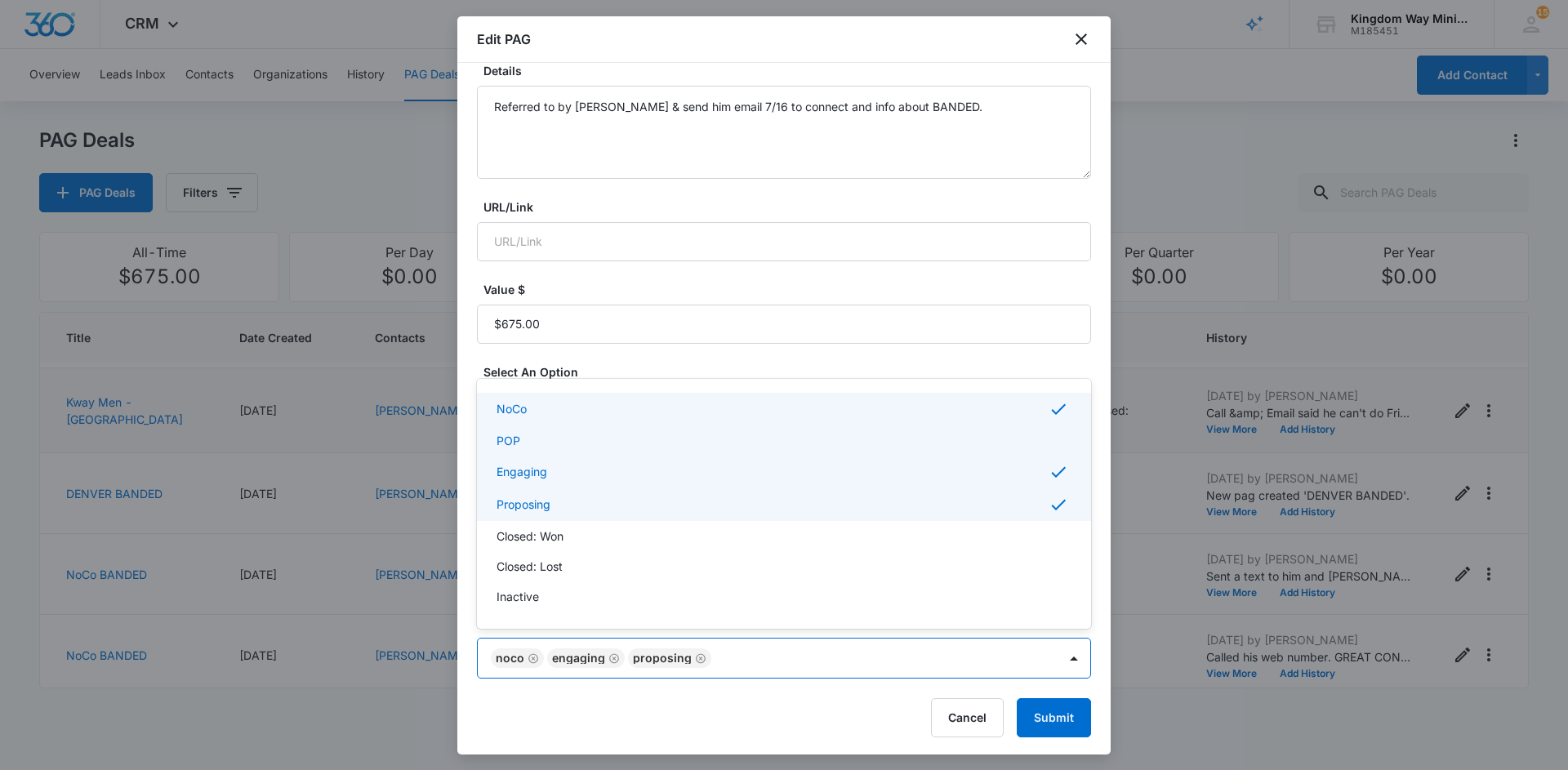
scroll to position [122, 0]
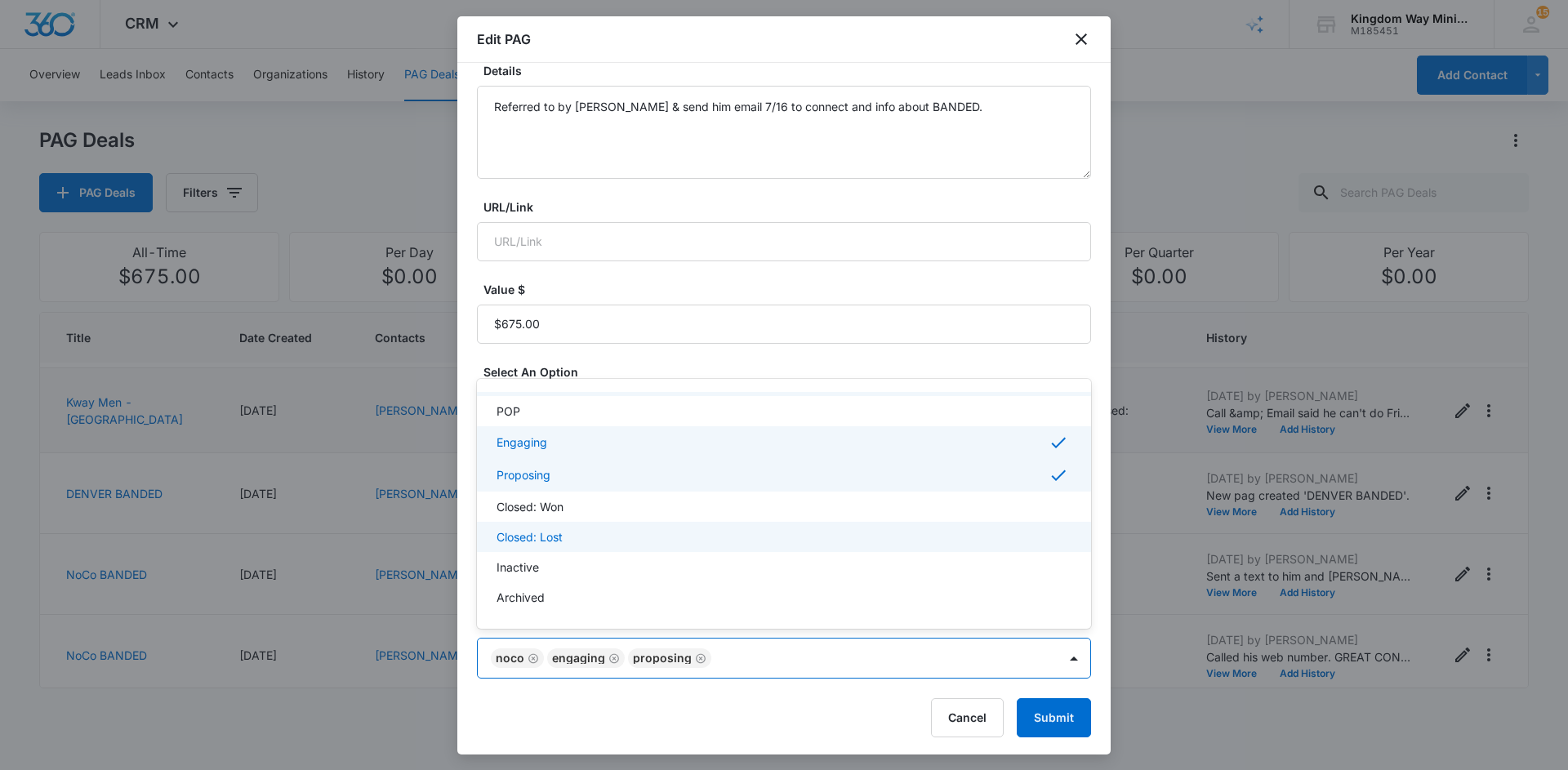
click at [557, 531] on p "Closed: Lost" at bounding box center [529, 537] width 66 height 17
click at [557, 531] on p "Closed: Lost" at bounding box center [529, 538] width 66 height 17
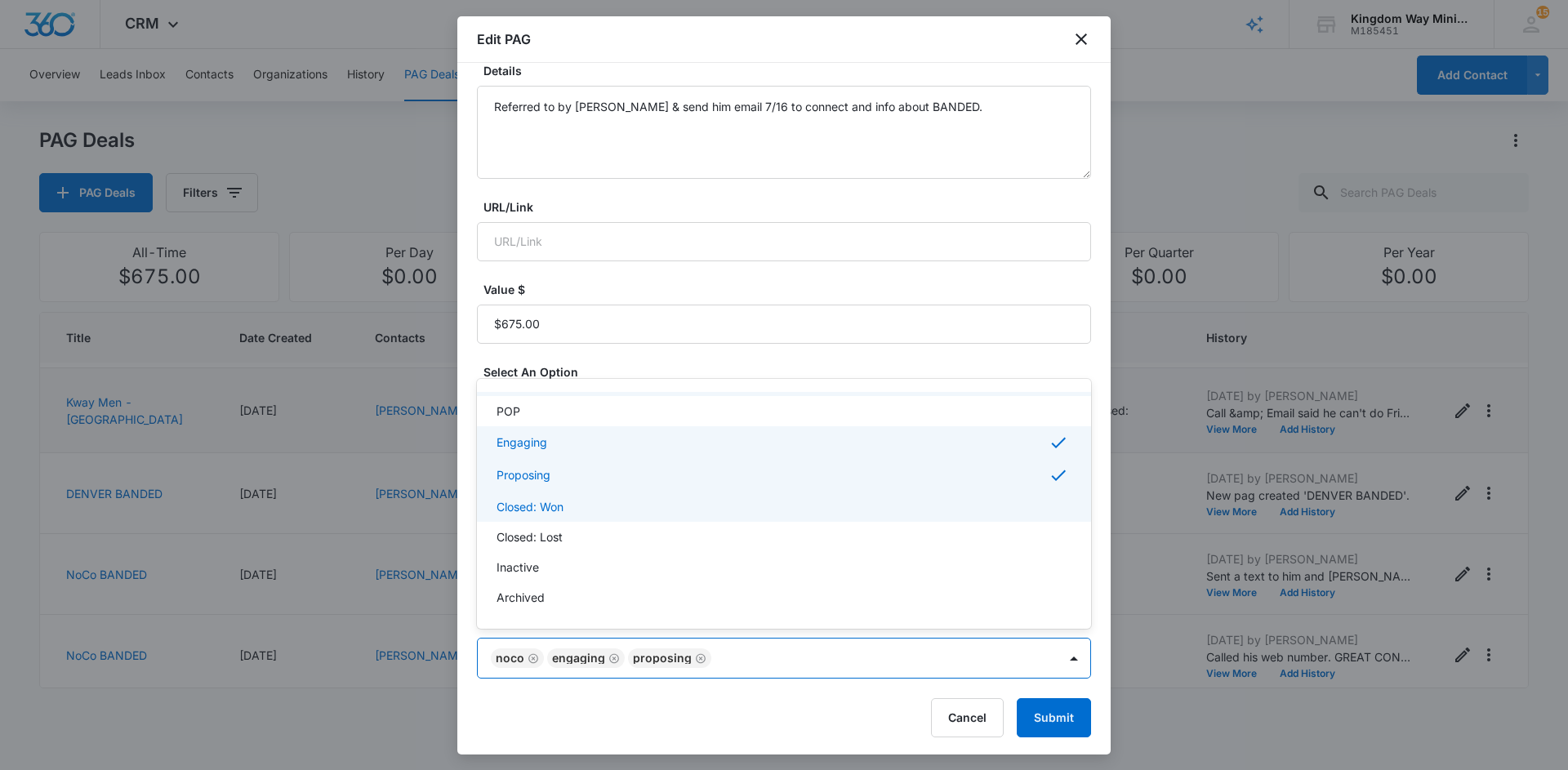
click at [560, 505] on p "Closed: Won" at bounding box center [529, 507] width 67 height 17
click at [1046, 707] on div at bounding box center [784, 385] width 1568 height 770
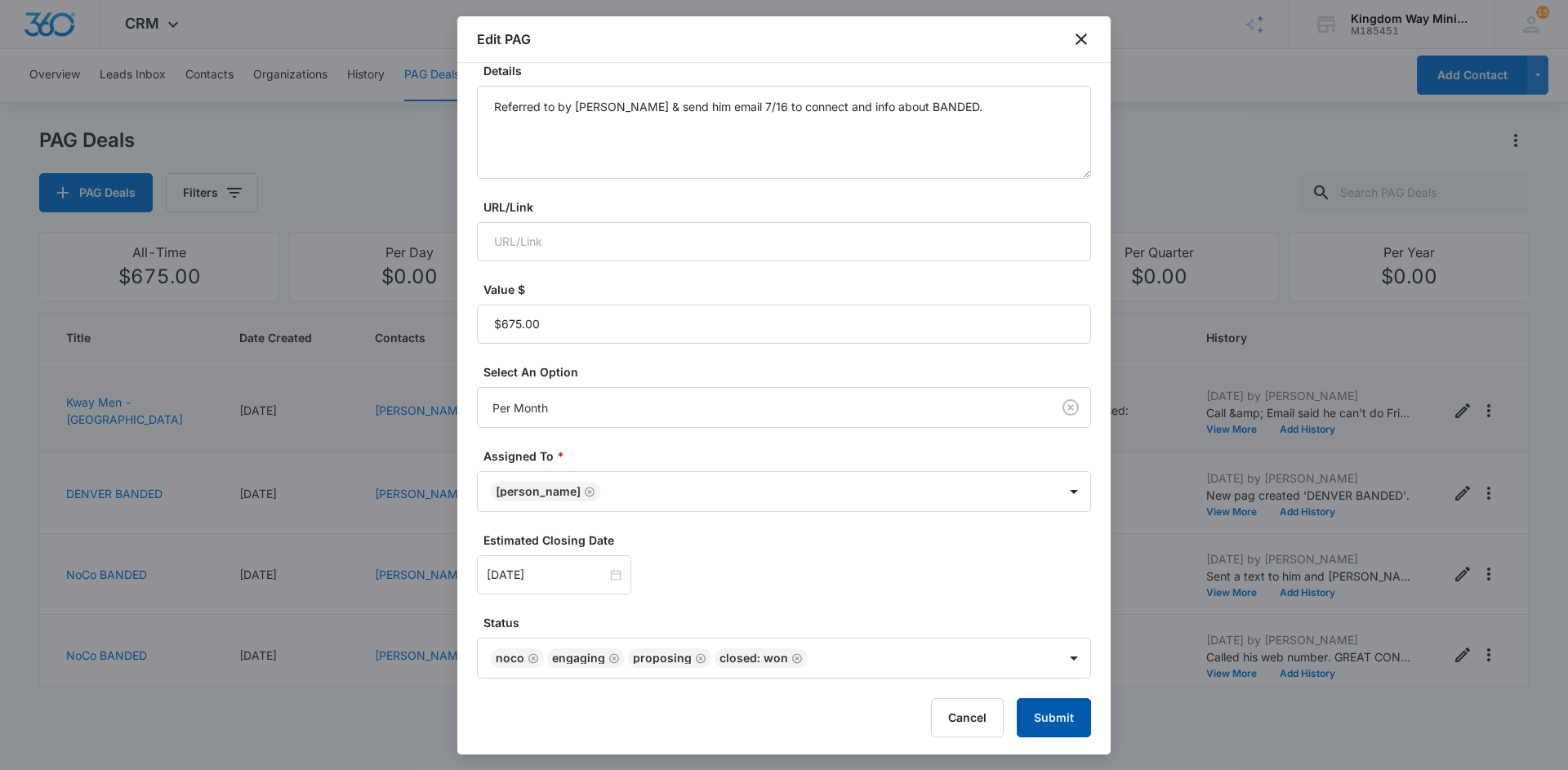
click at [1046, 707] on button "Submit" at bounding box center [1054, 717] width 75 height 39
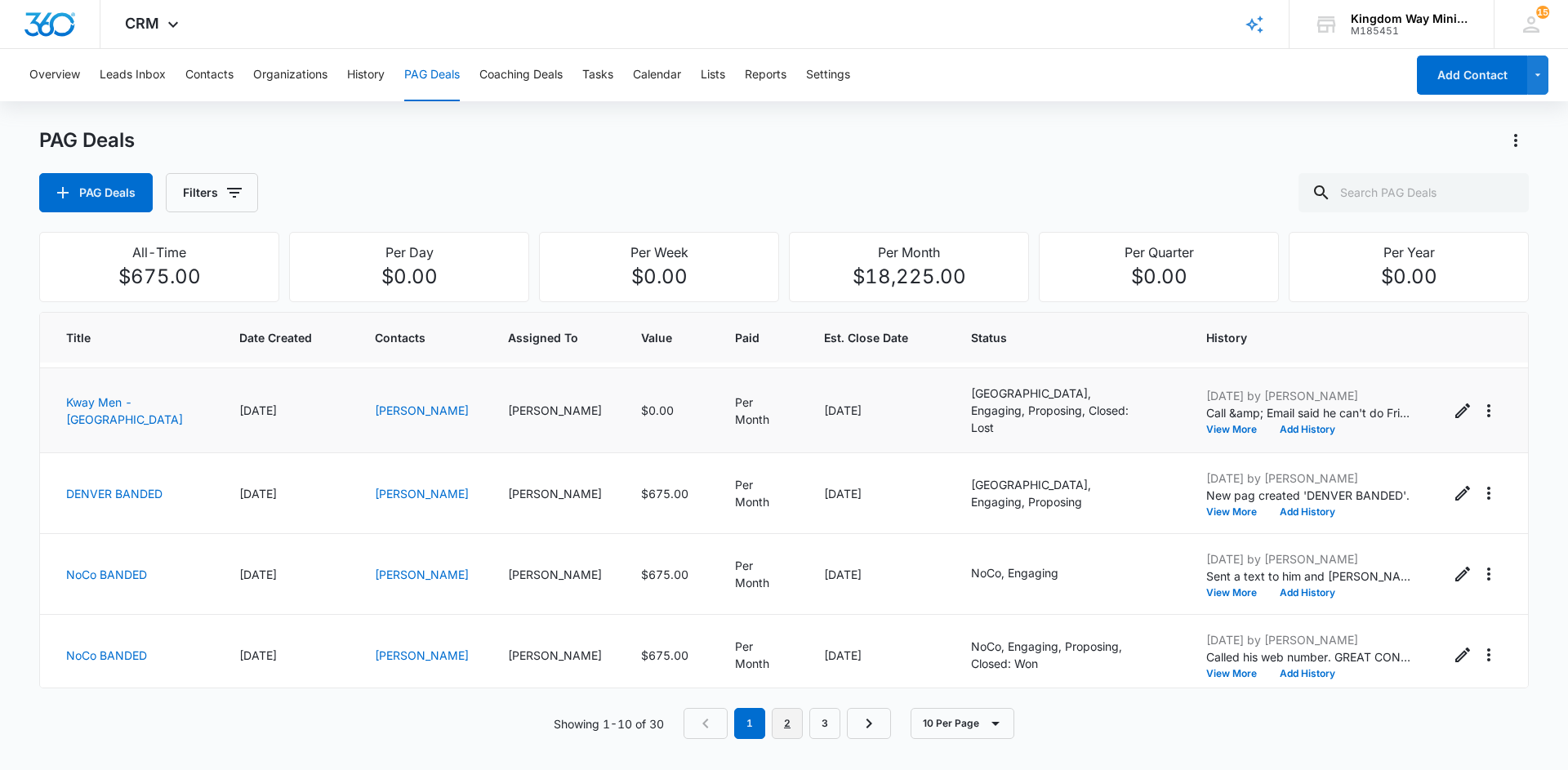
click at [787, 715] on link "2" at bounding box center [787, 723] width 31 height 31
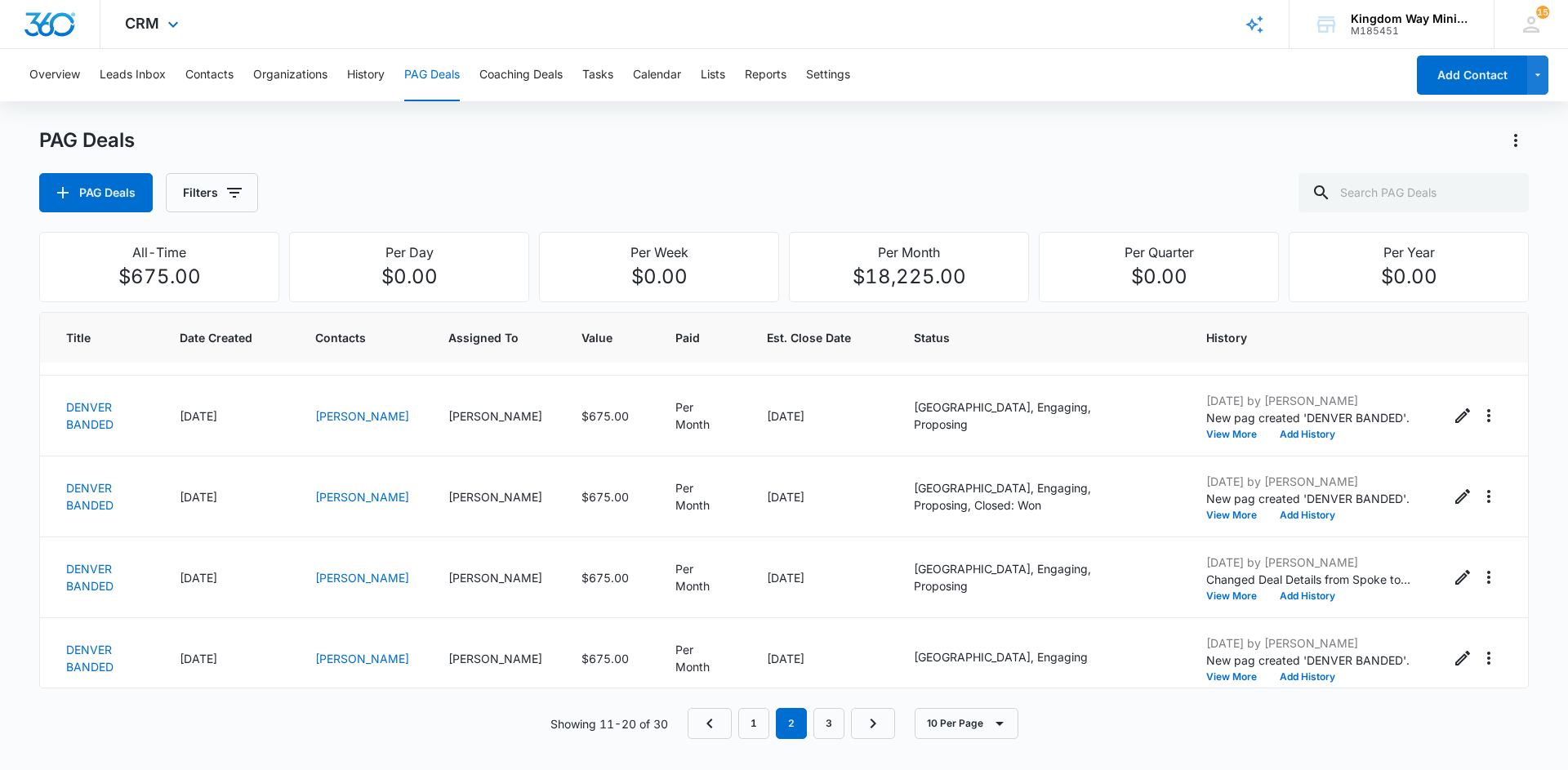
scroll to position [146, 0]
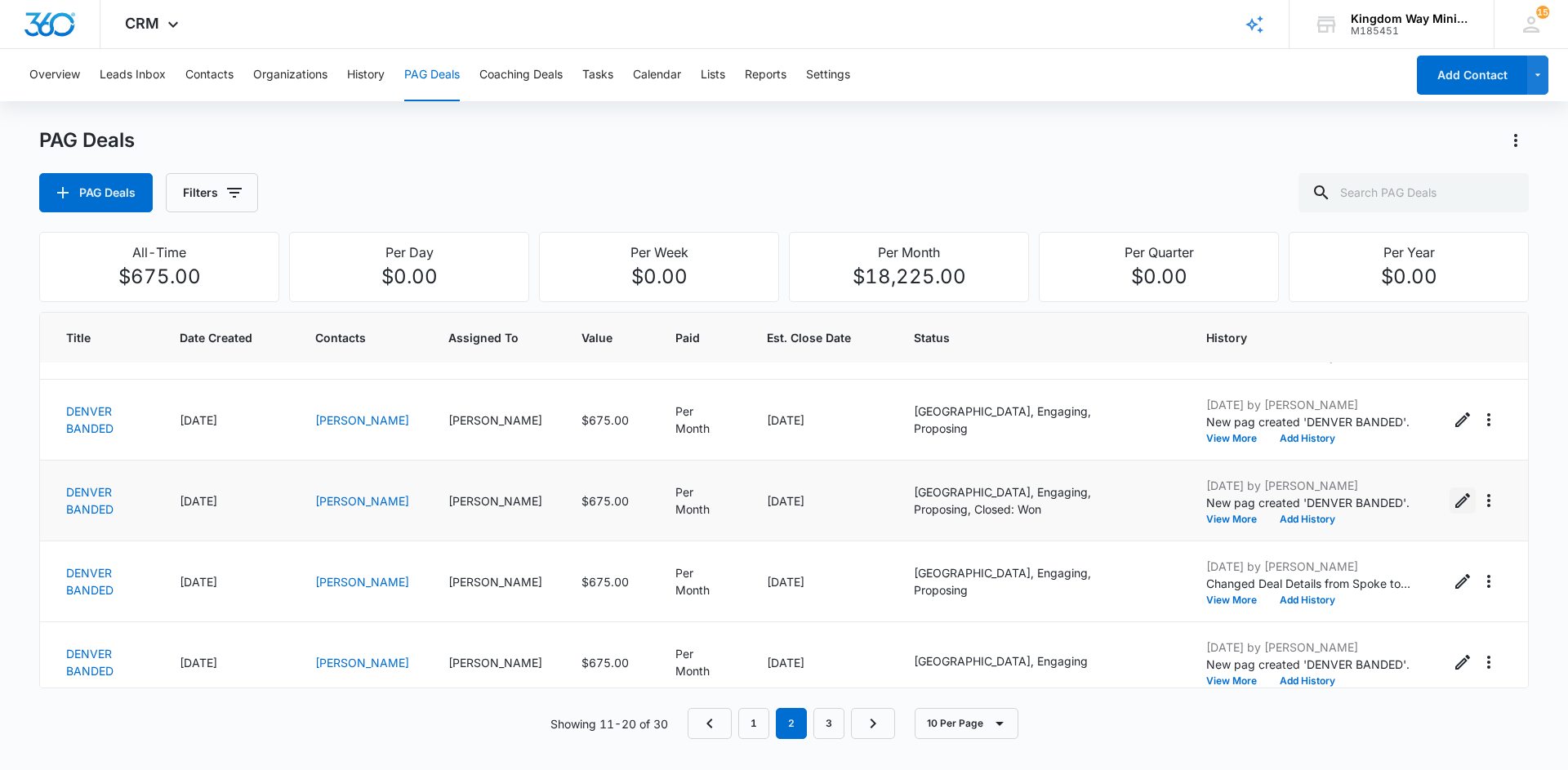
click at [1459, 498] on icon "Edit PAG" at bounding box center [1462, 500] width 20 height 20
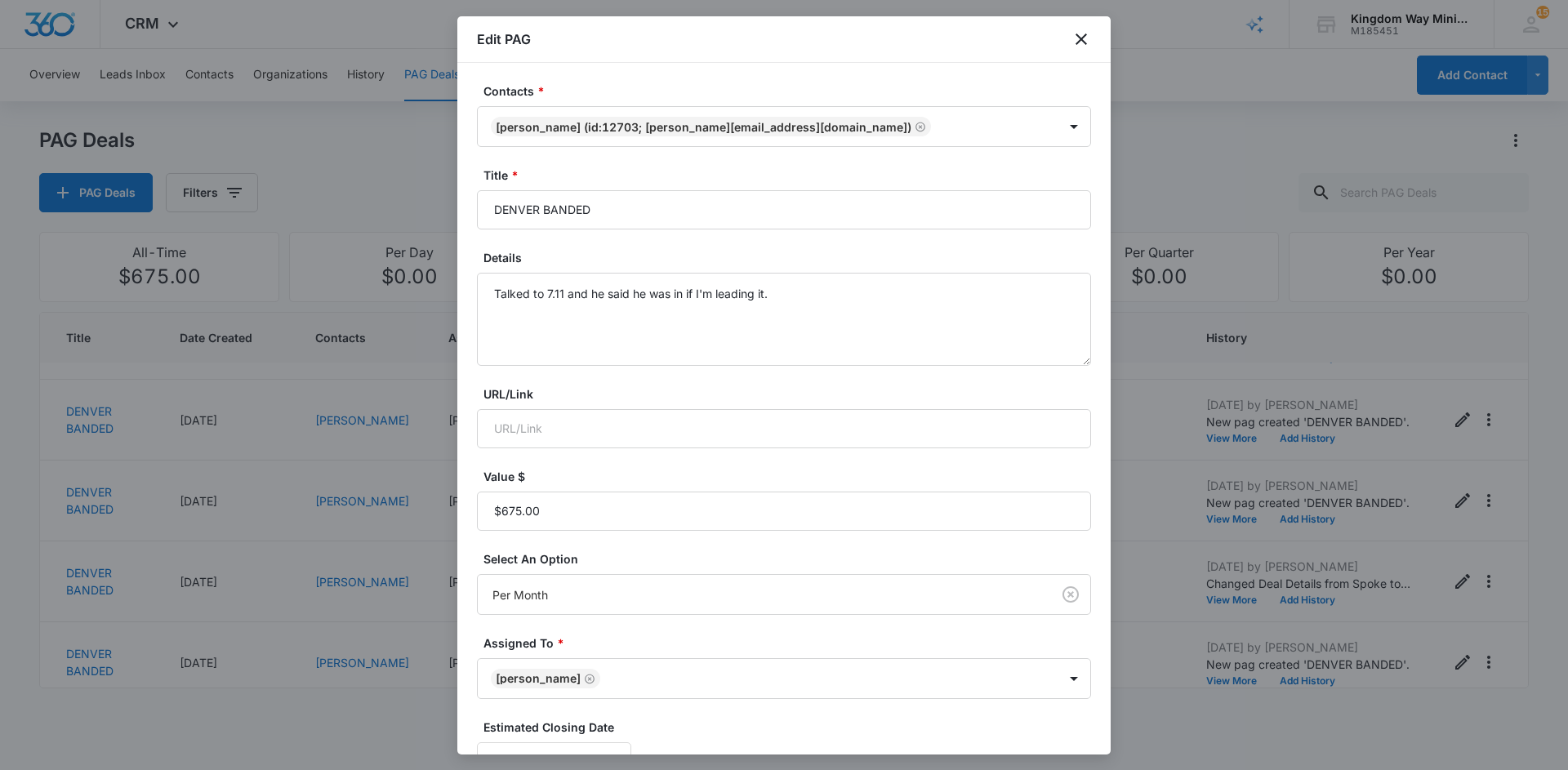
scroll to position [187, 0]
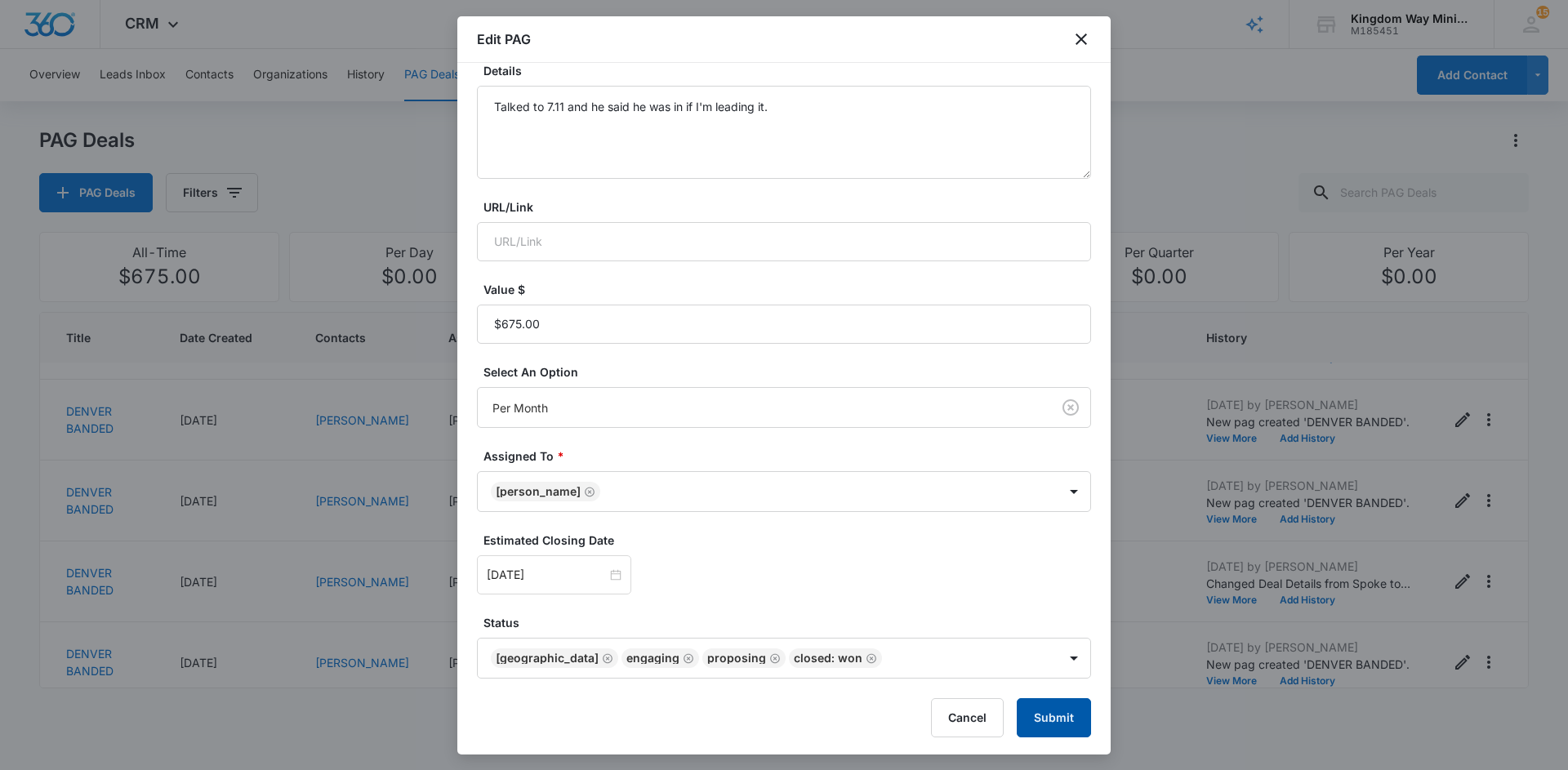
click at [1045, 711] on button "Submit" at bounding box center [1054, 717] width 75 height 39
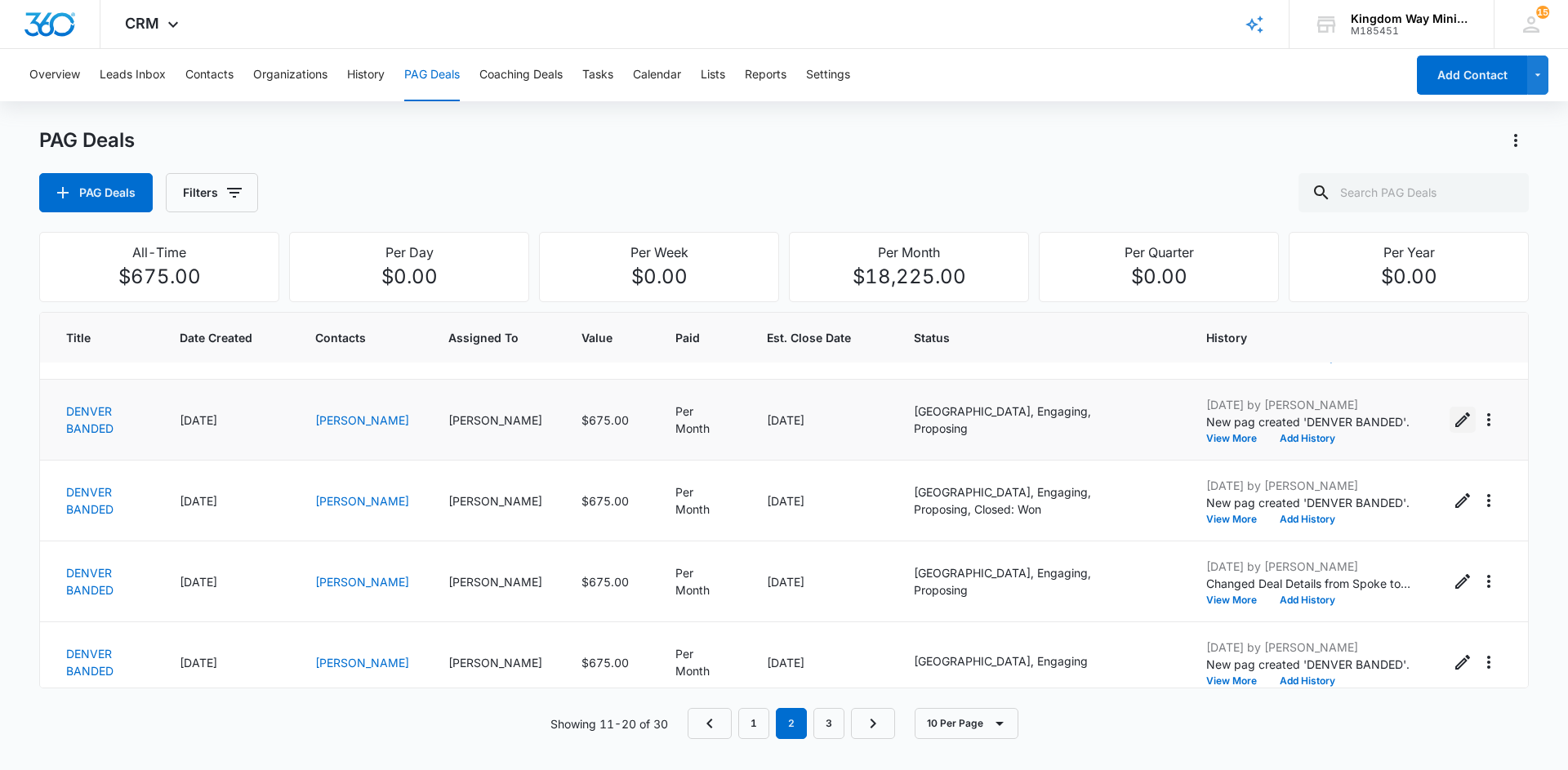
click at [1465, 424] on icon "Edit PAG" at bounding box center [1462, 419] width 20 height 20
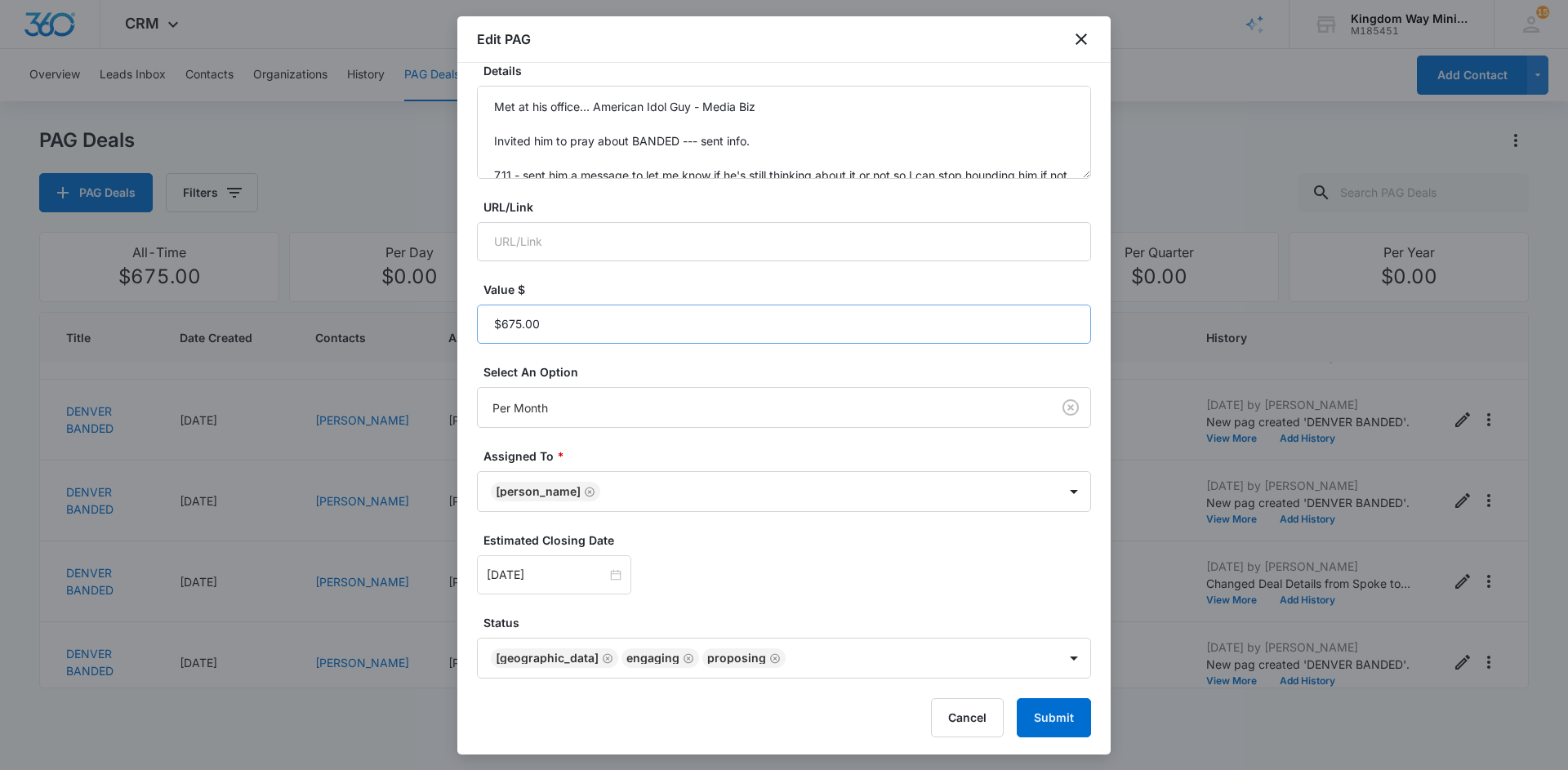
scroll to position [184, 0]
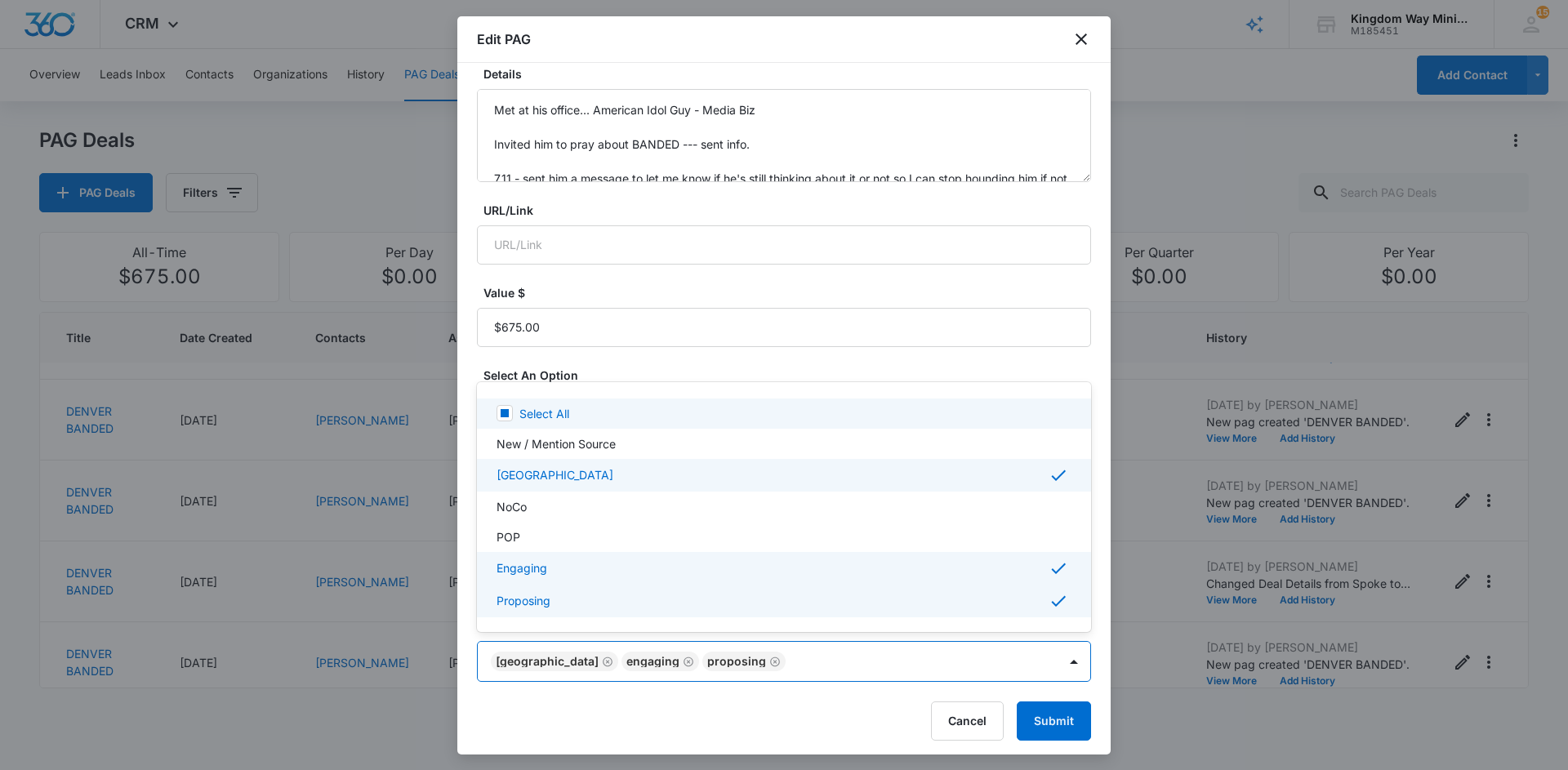
click at [749, 652] on body "CRM Apps Reputation Websites Forms CRM Email Social Shop Payments POS Content A…" at bounding box center [784, 385] width 1568 height 770
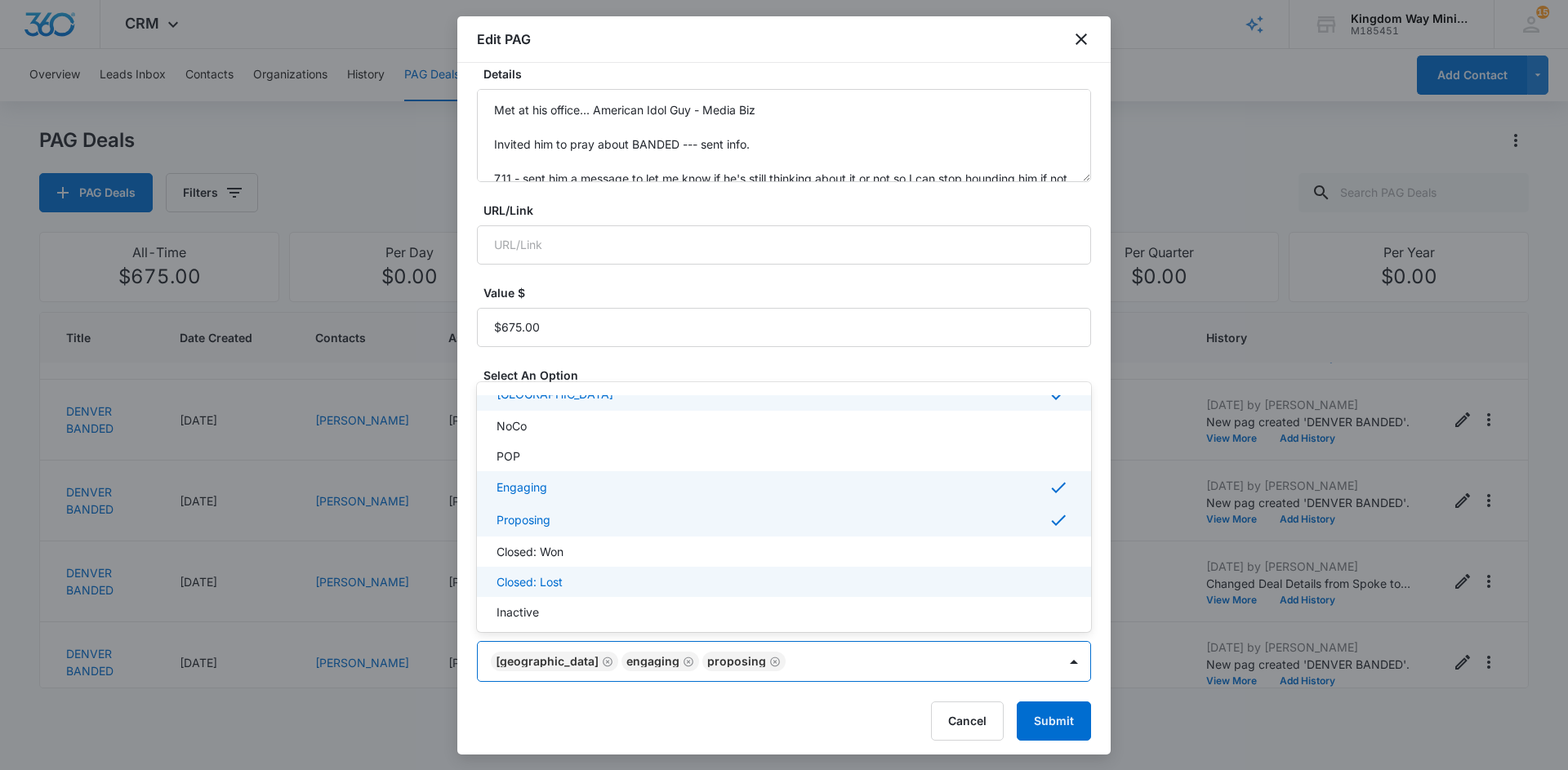
scroll to position [100, 0]
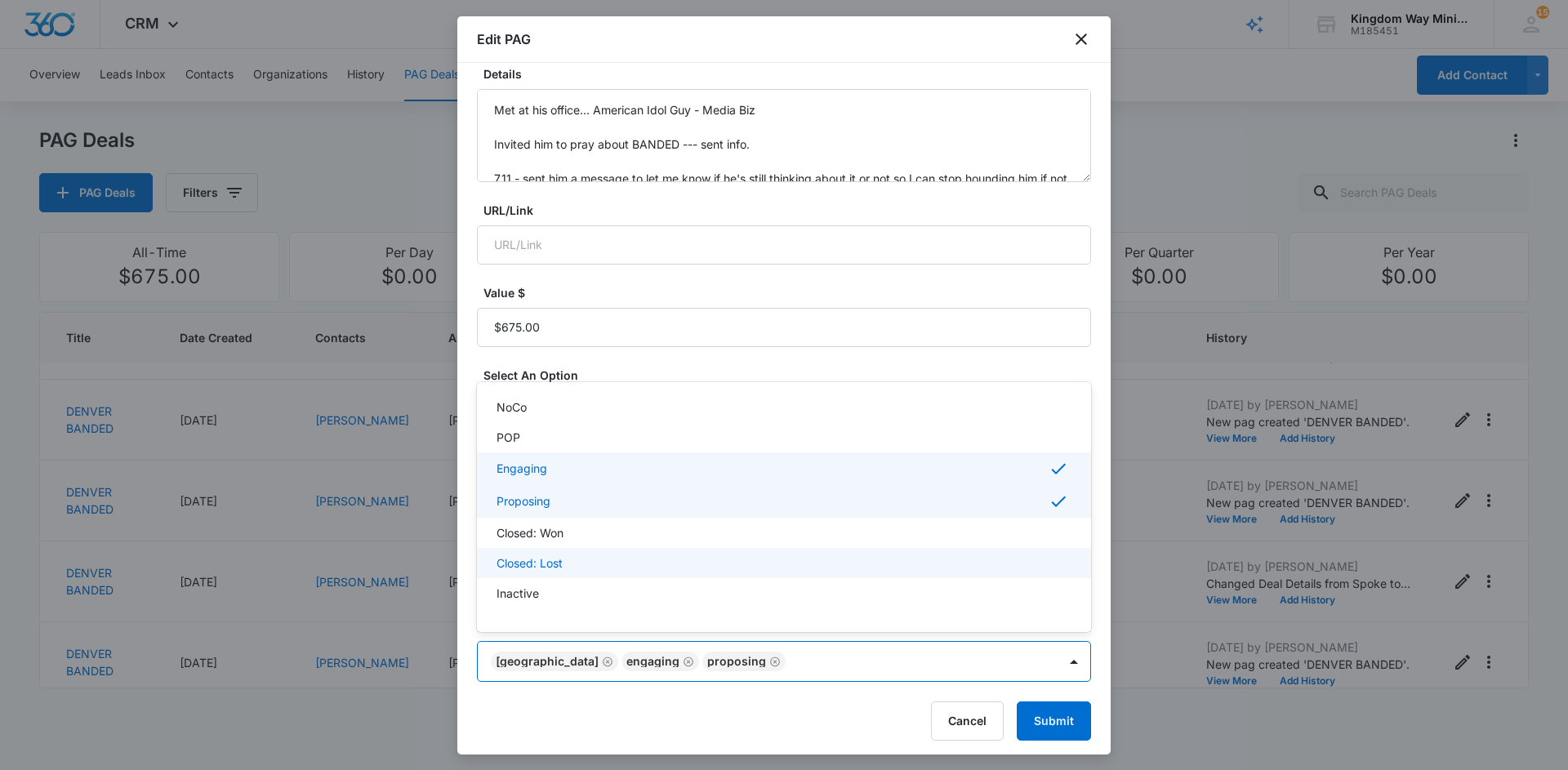
click at [690, 574] on div "Closed: Lost" at bounding box center [783, 562] width 614 height 30
click at [1036, 713] on div at bounding box center [784, 385] width 1568 height 770
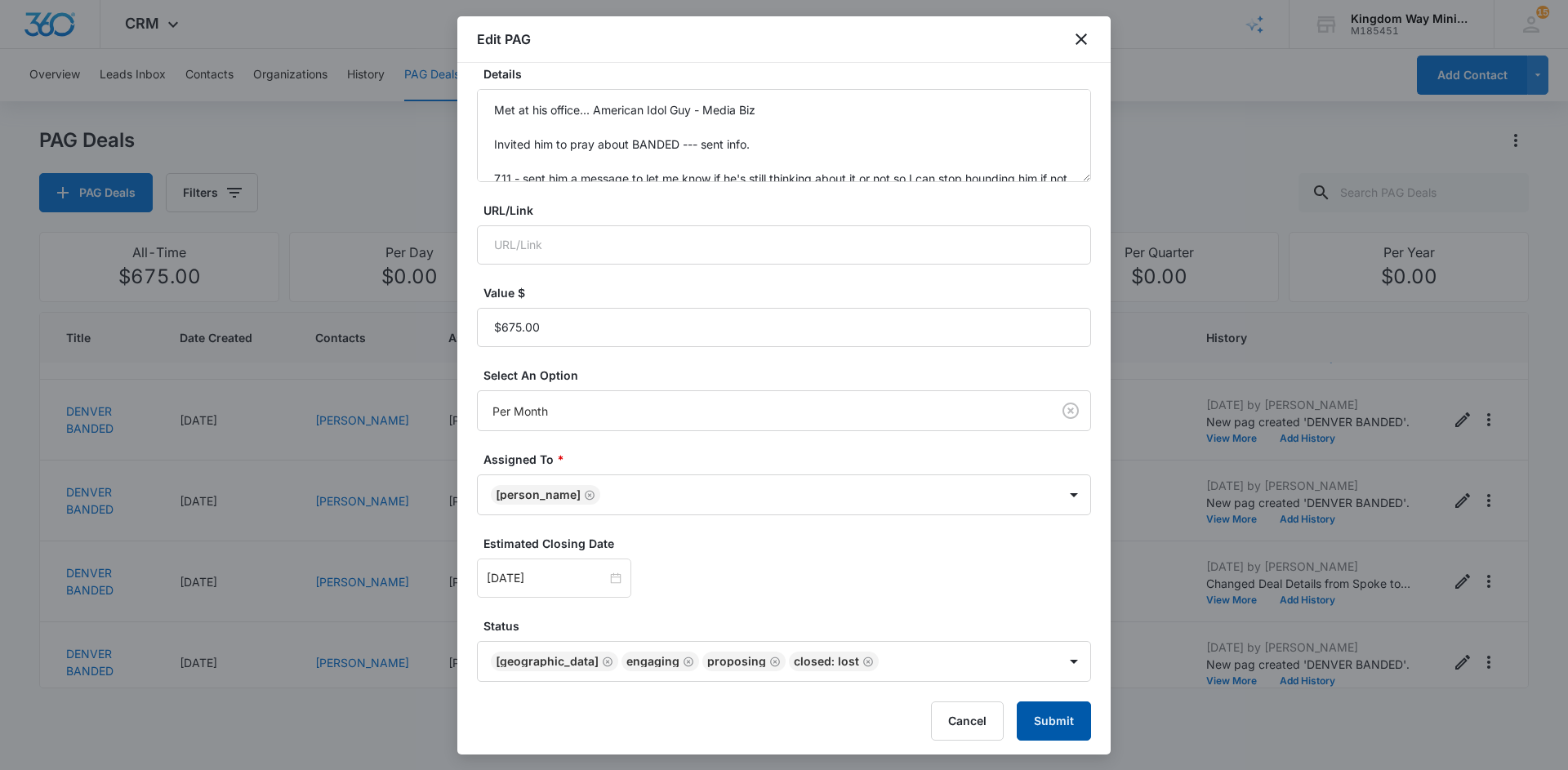
click at [1076, 710] on button "Submit" at bounding box center [1054, 721] width 75 height 39
click at [1155, 654] on div at bounding box center [784, 385] width 1568 height 770
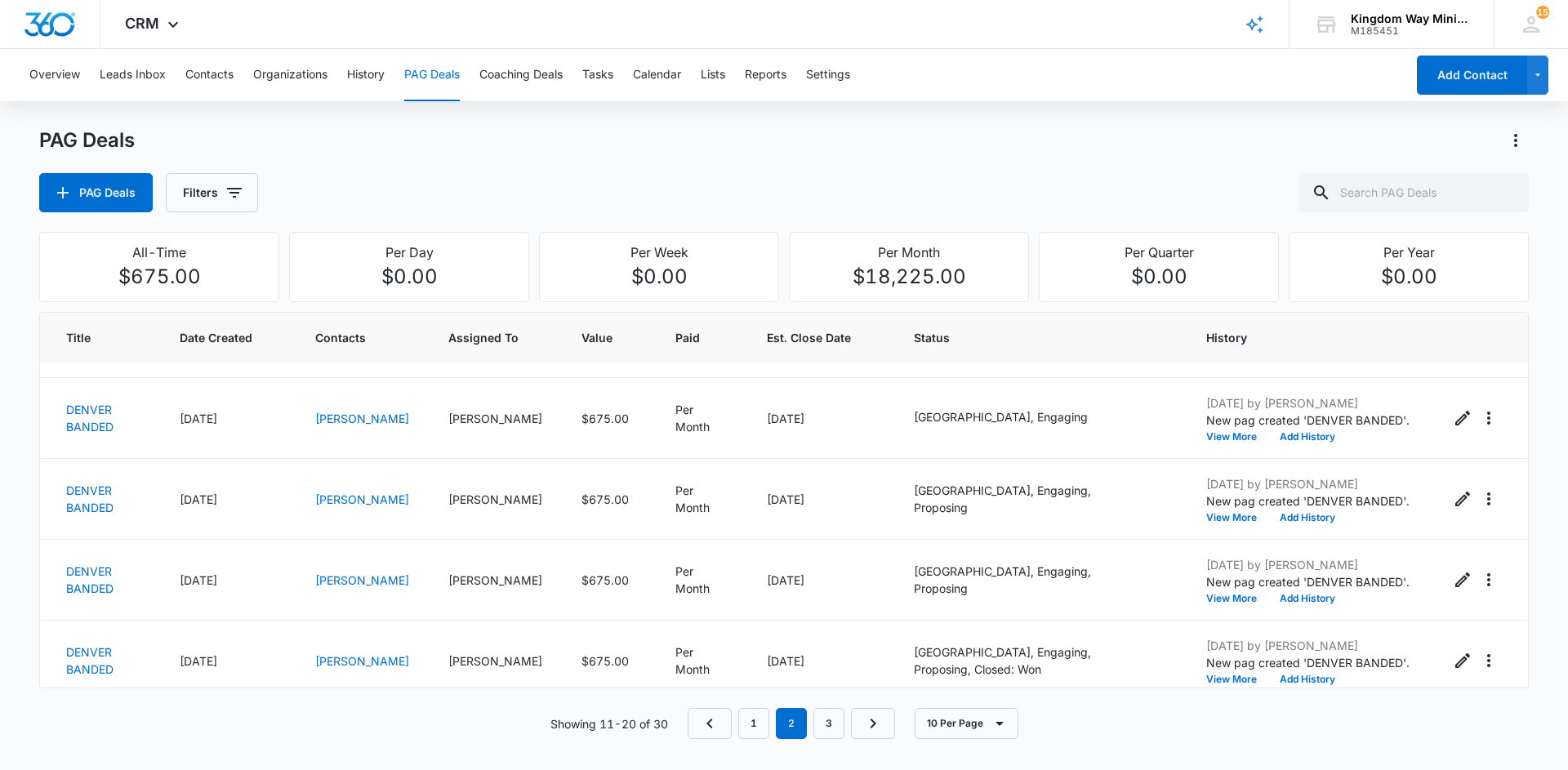
scroll to position [480, 0]
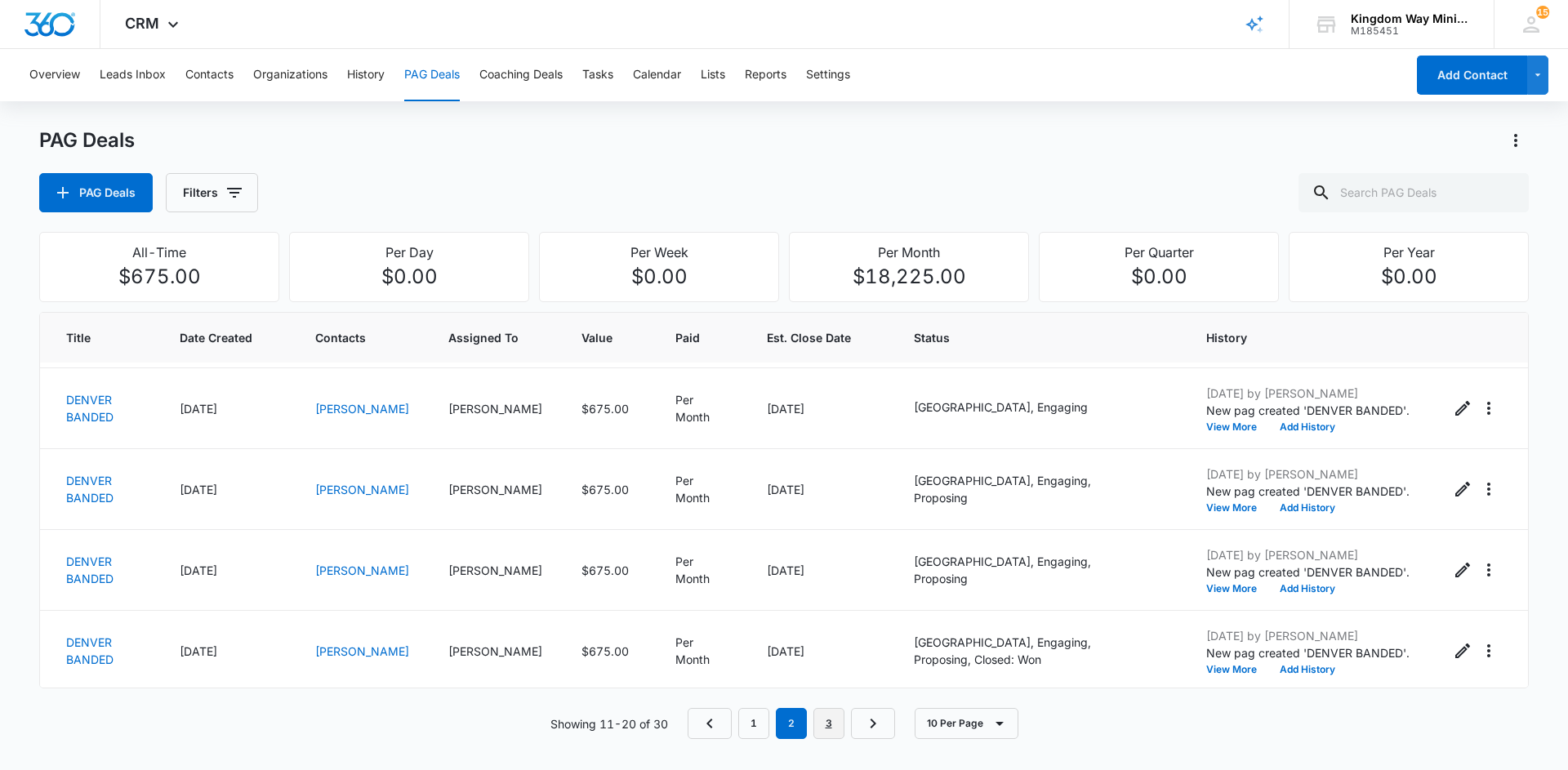
click at [828, 723] on link "3" at bounding box center [829, 723] width 31 height 31
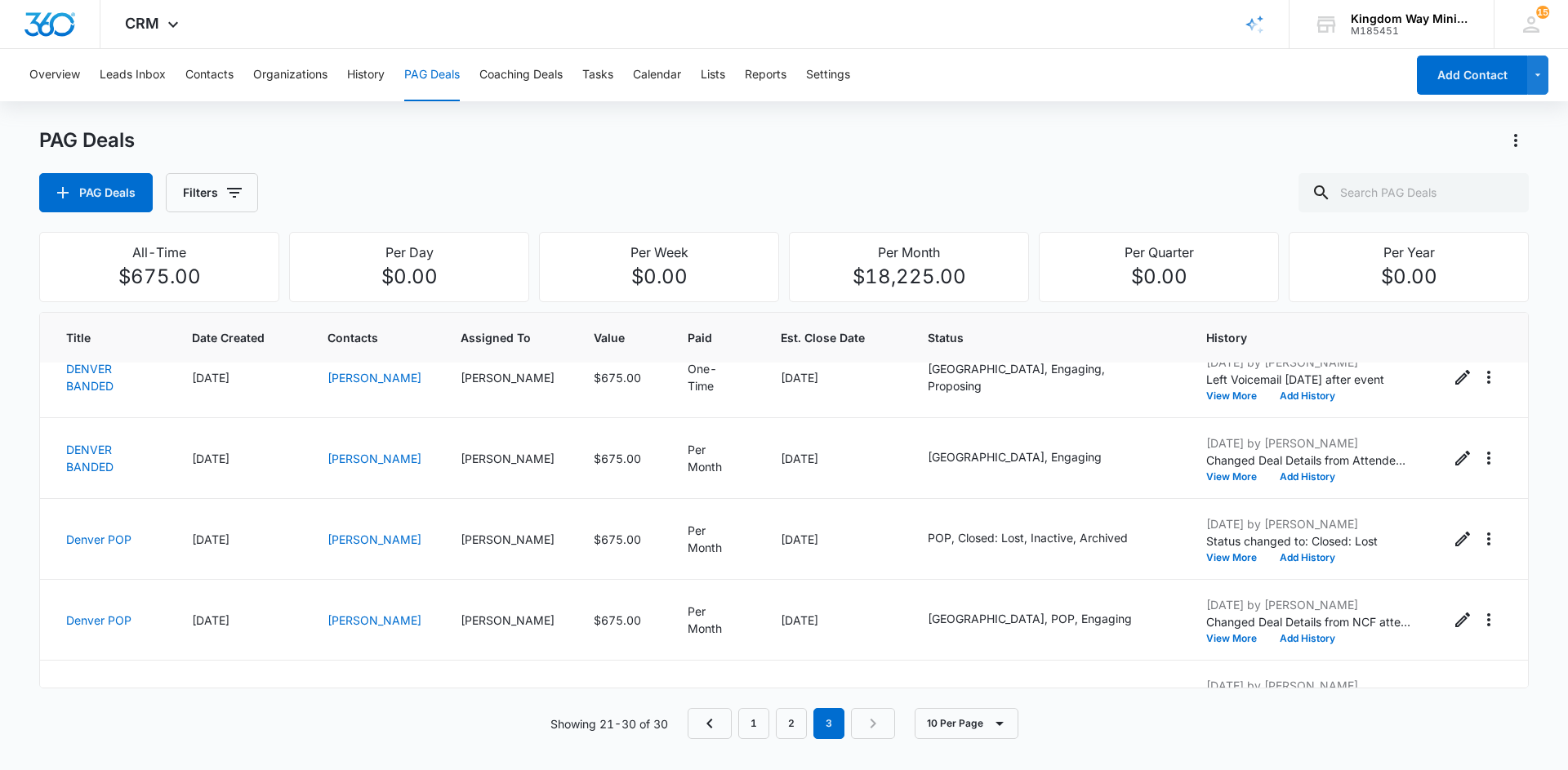
scroll to position [413, 0]
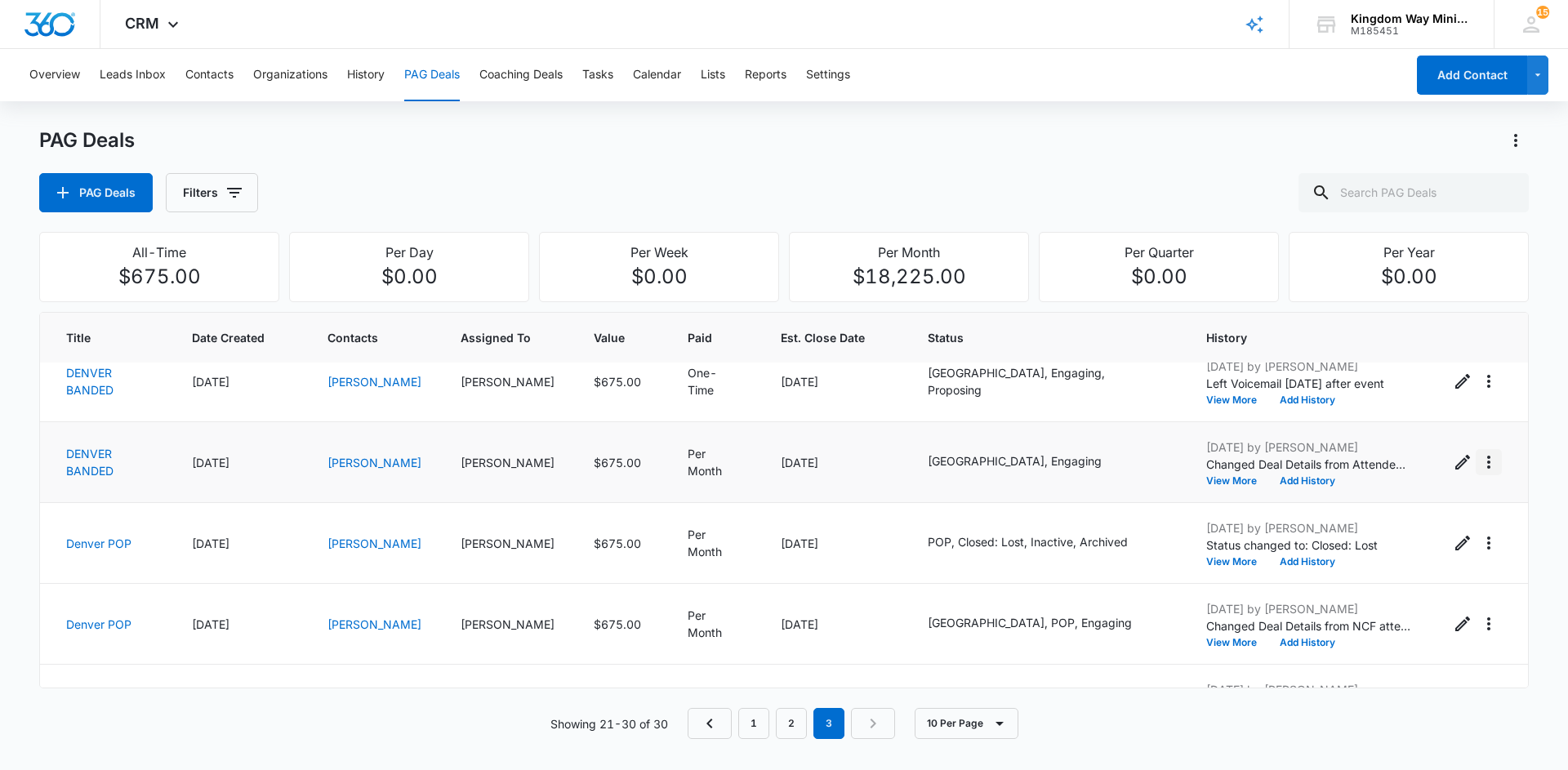
click at [1486, 456] on icon "Actions" at bounding box center [1488, 462] width 20 height 20
click at [1361, 552] on div "Delete" at bounding box center [1406, 553] width 110 height 11
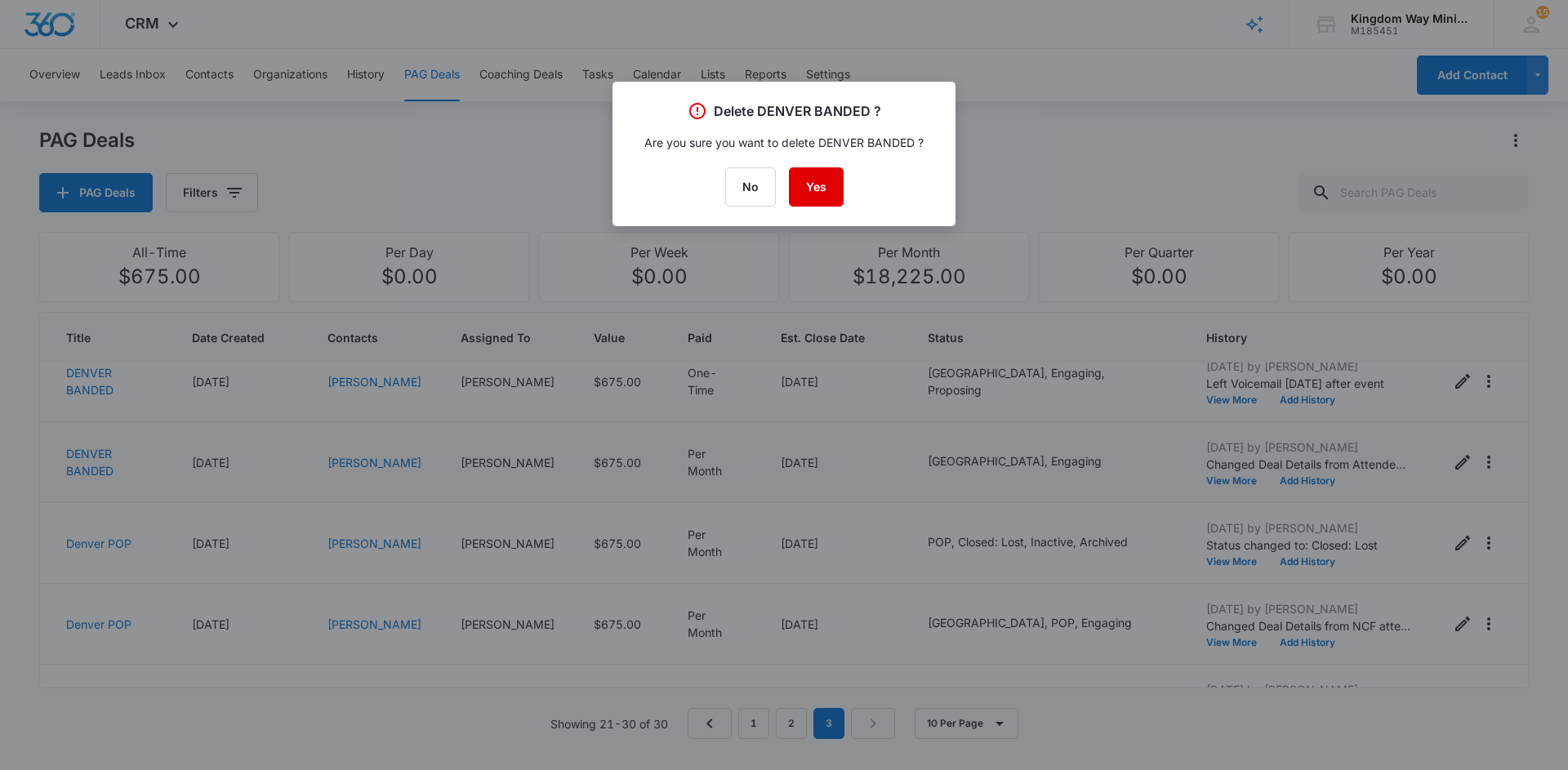
click at [821, 187] on button "Yes" at bounding box center [816, 186] width 55 height 39
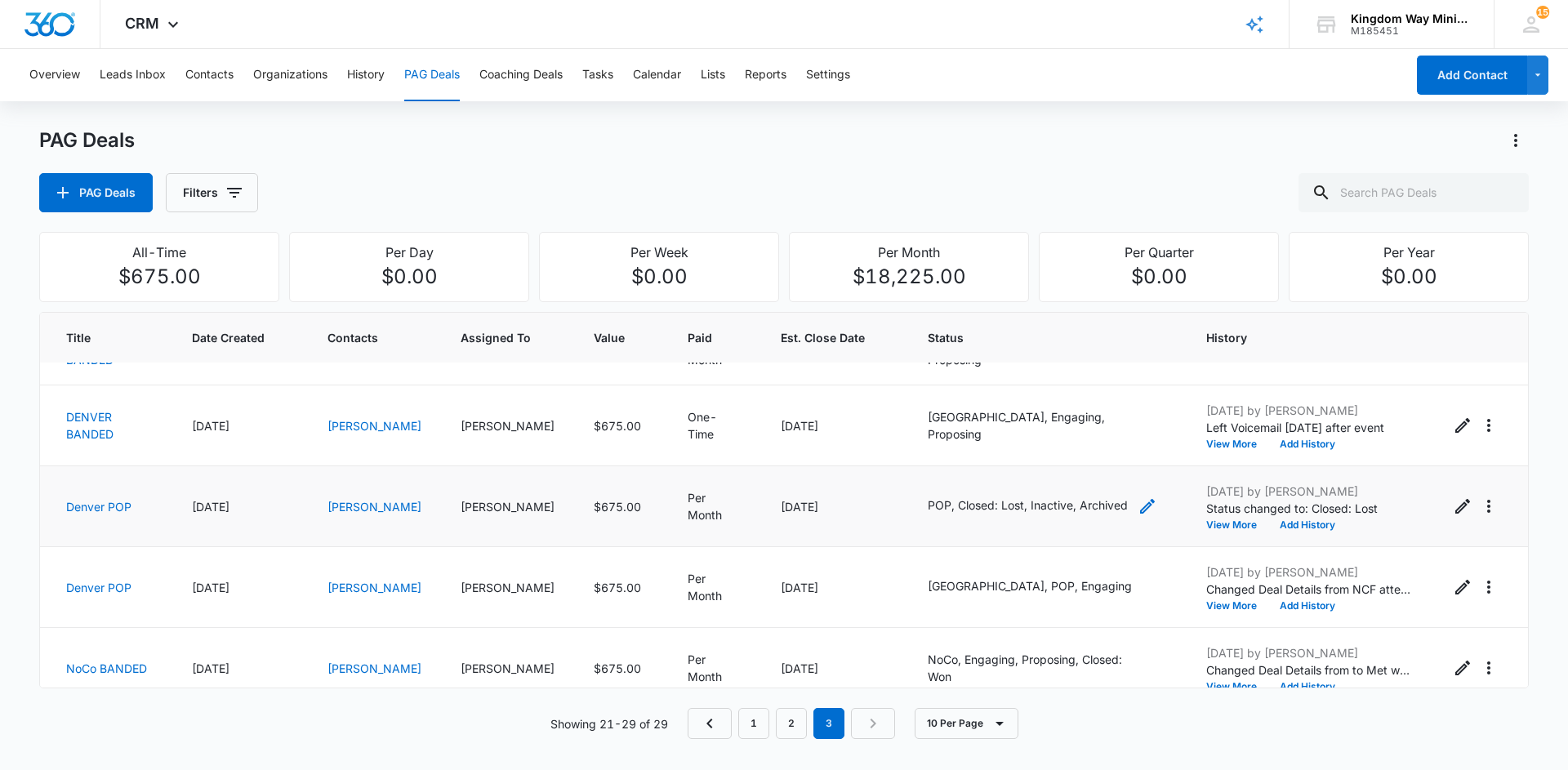
scroll to position [387, 0]
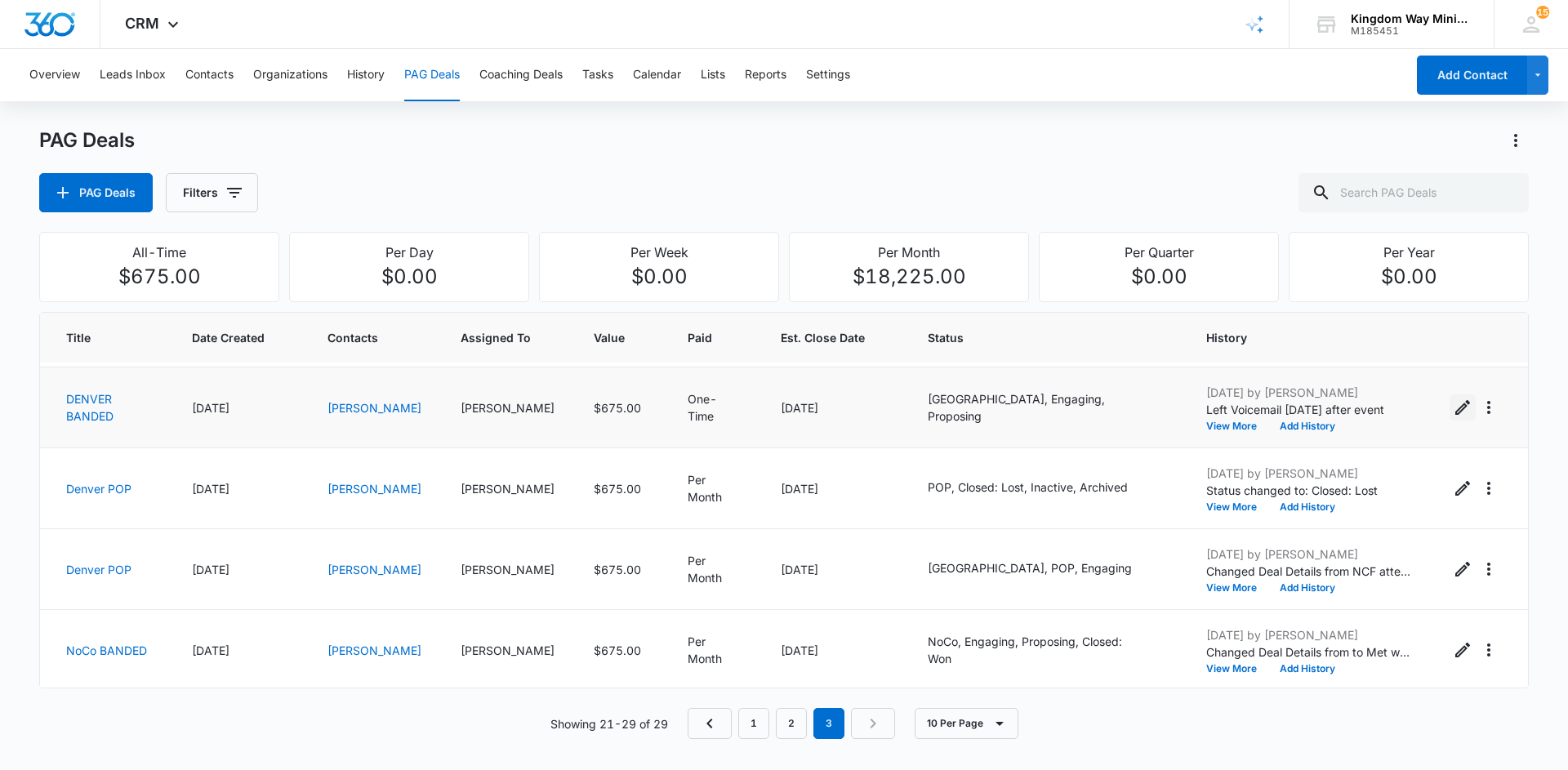
click at [1467, 400] on icon "Edit PAG" at bounding box center [1462, 407] width 15 height 15
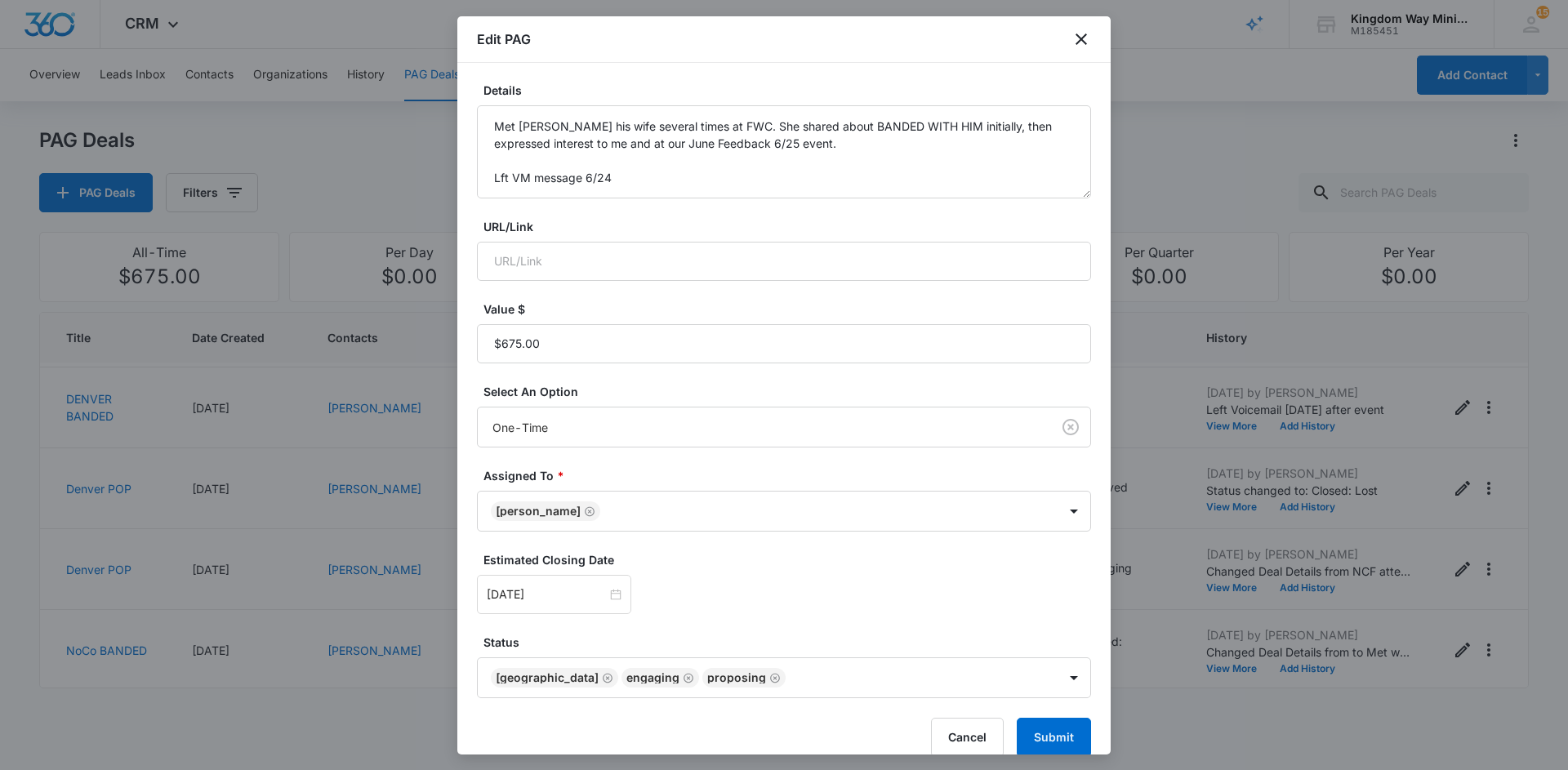
scroll to position [187, 0]
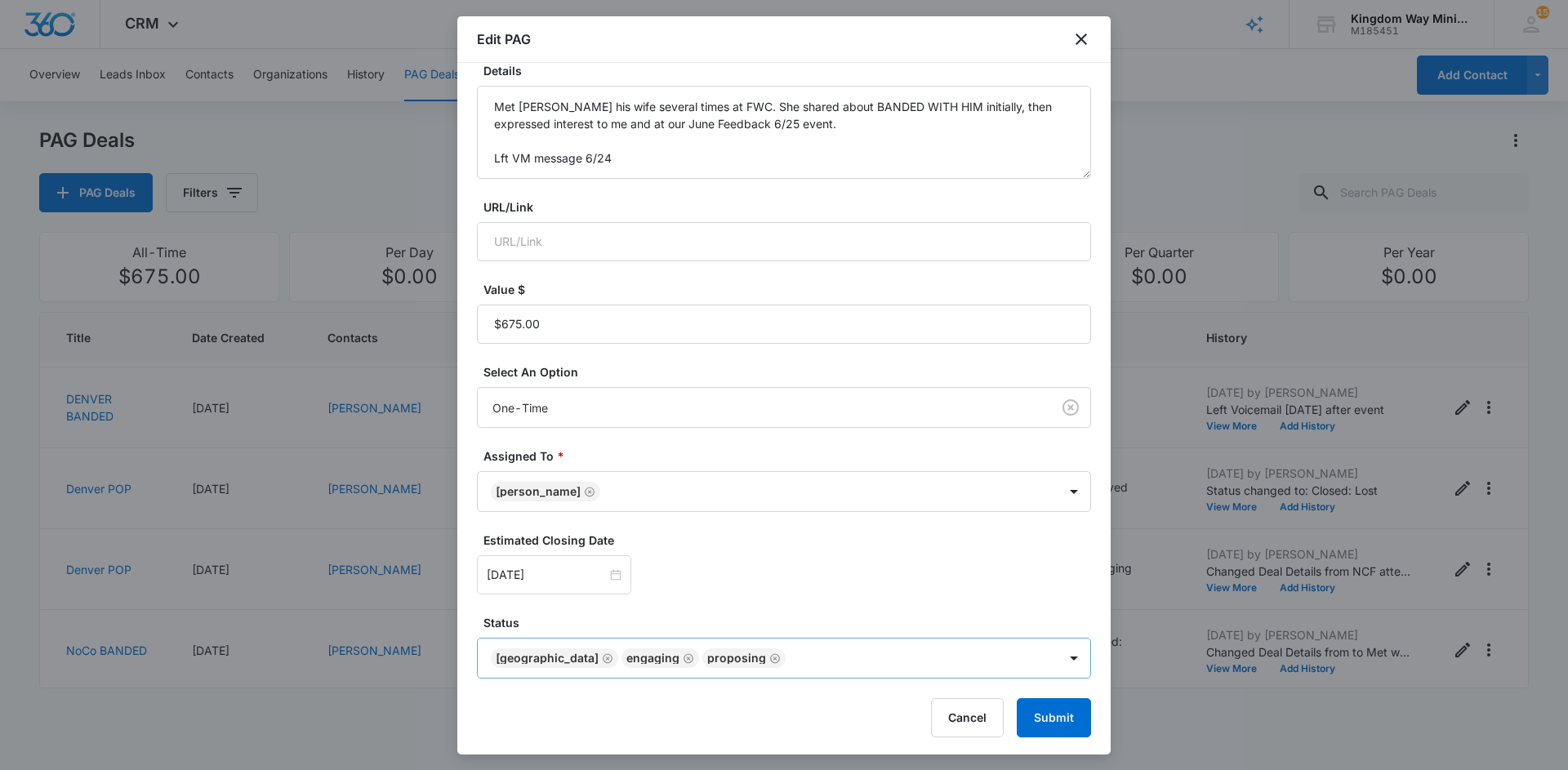
click at [742, 649] on body "CRM Apps Reputation Websites Forms CRM Email Social Shop Payments POS Content A…" at bounding box center [784, 385] width 1568 height 770
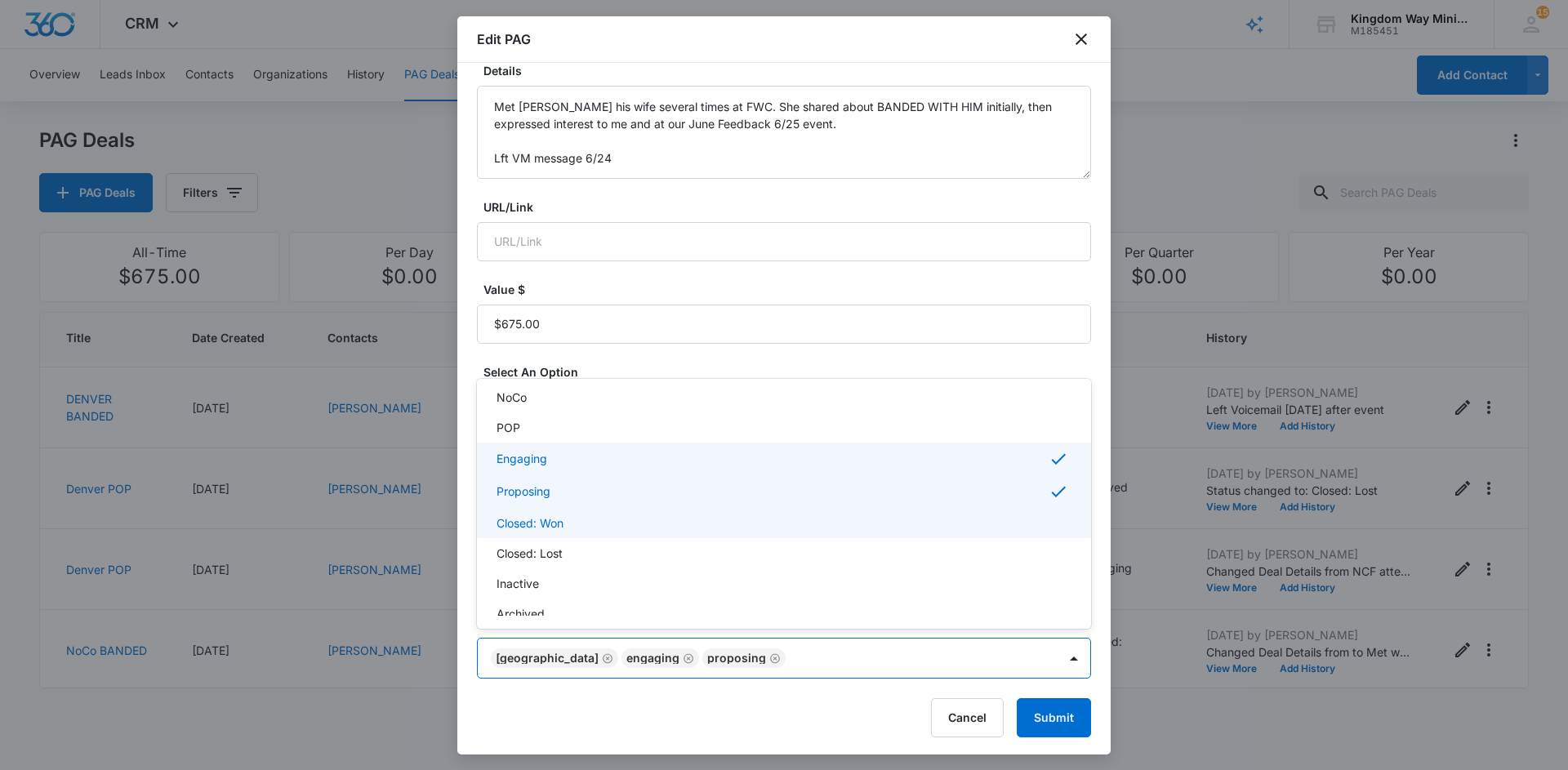
scroll to position [109, 0]
click at [640, 524] on div "Closed: Won" at bounding box center [782, 520] width 572 height 17
click at [1038, 718] on div at bounding box center [784, 385] width 1568 height 770
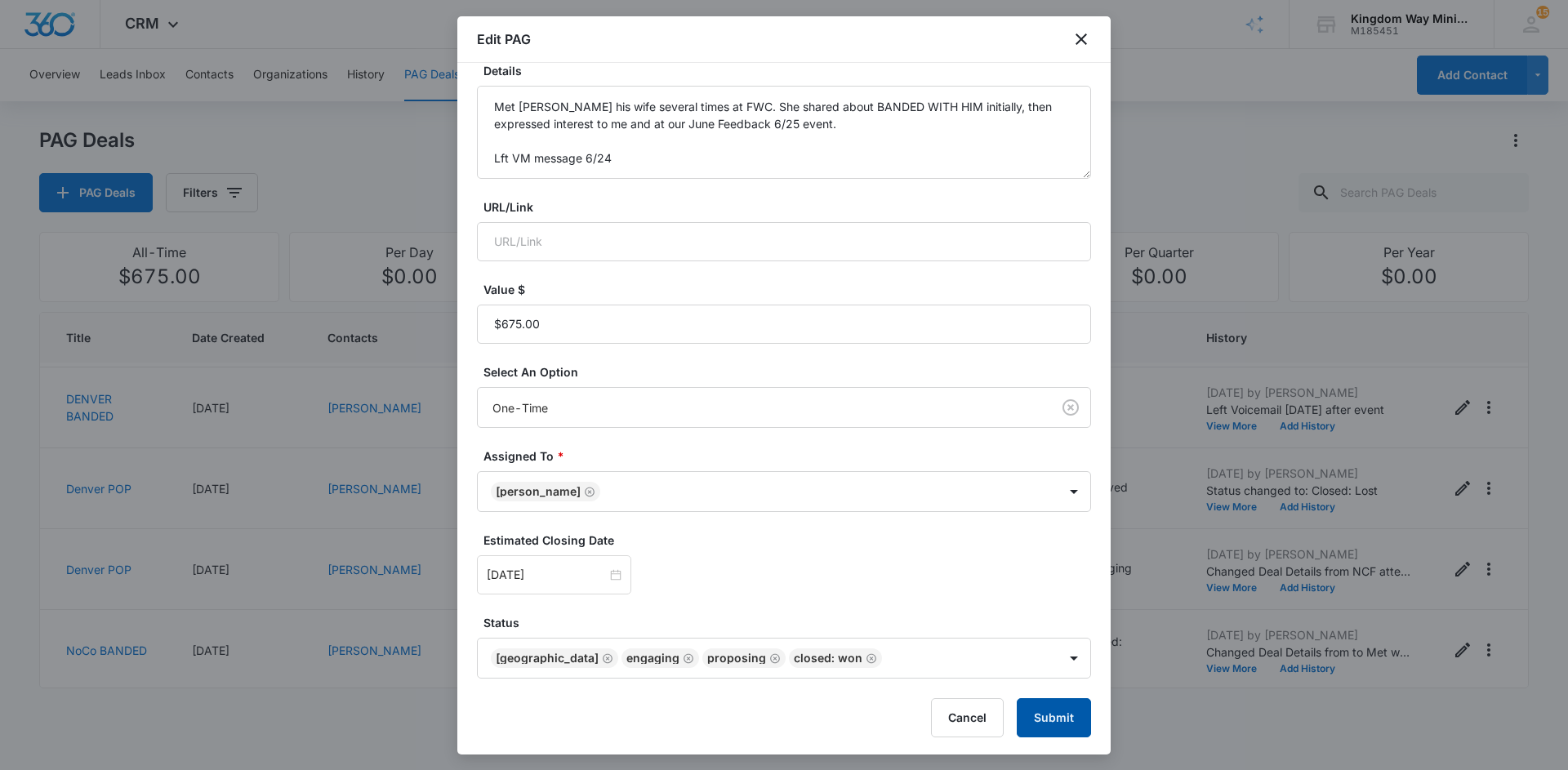
click at [1060, 715] on button "Submit" at bounding box center [1054, 717] width 75 height 39
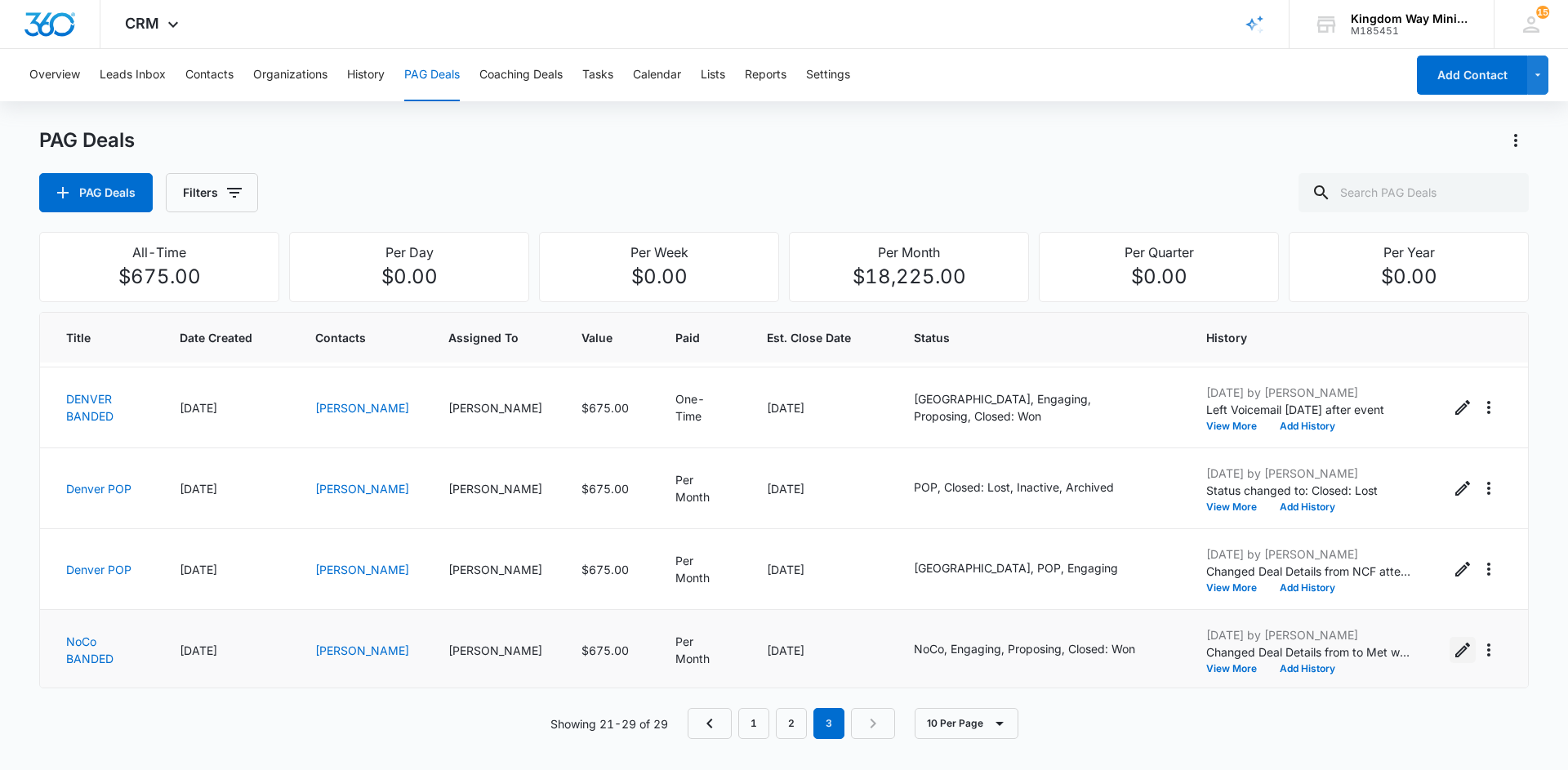
click at [1459, 644] on icon "Edit PAG" at bounding box center [1462, 650] width 20 height 20
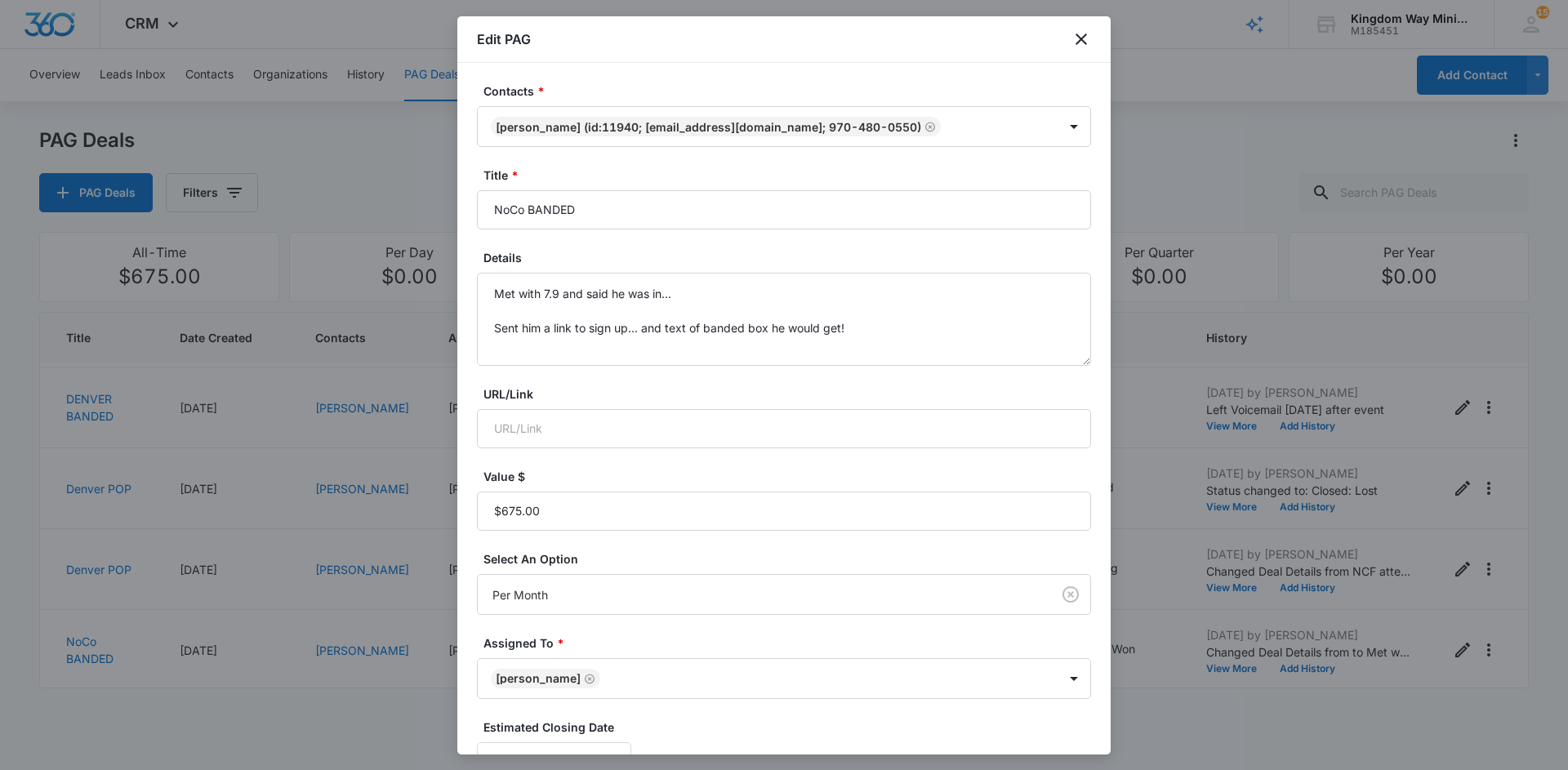
scroll to position [187, 0]
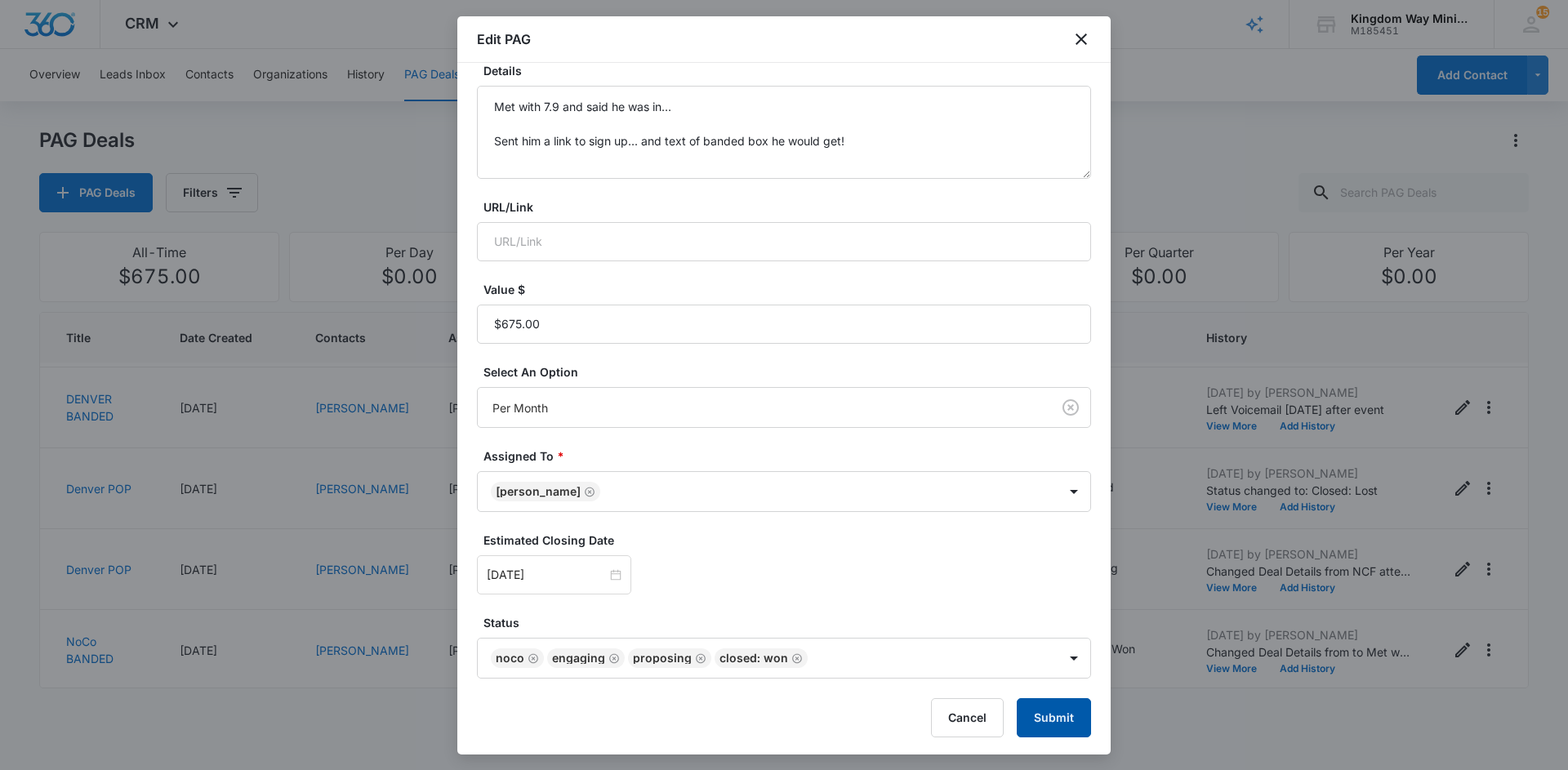
click at [1059, 698] on button "Submit" at bounding box center [1054, 717] width 75 height 39
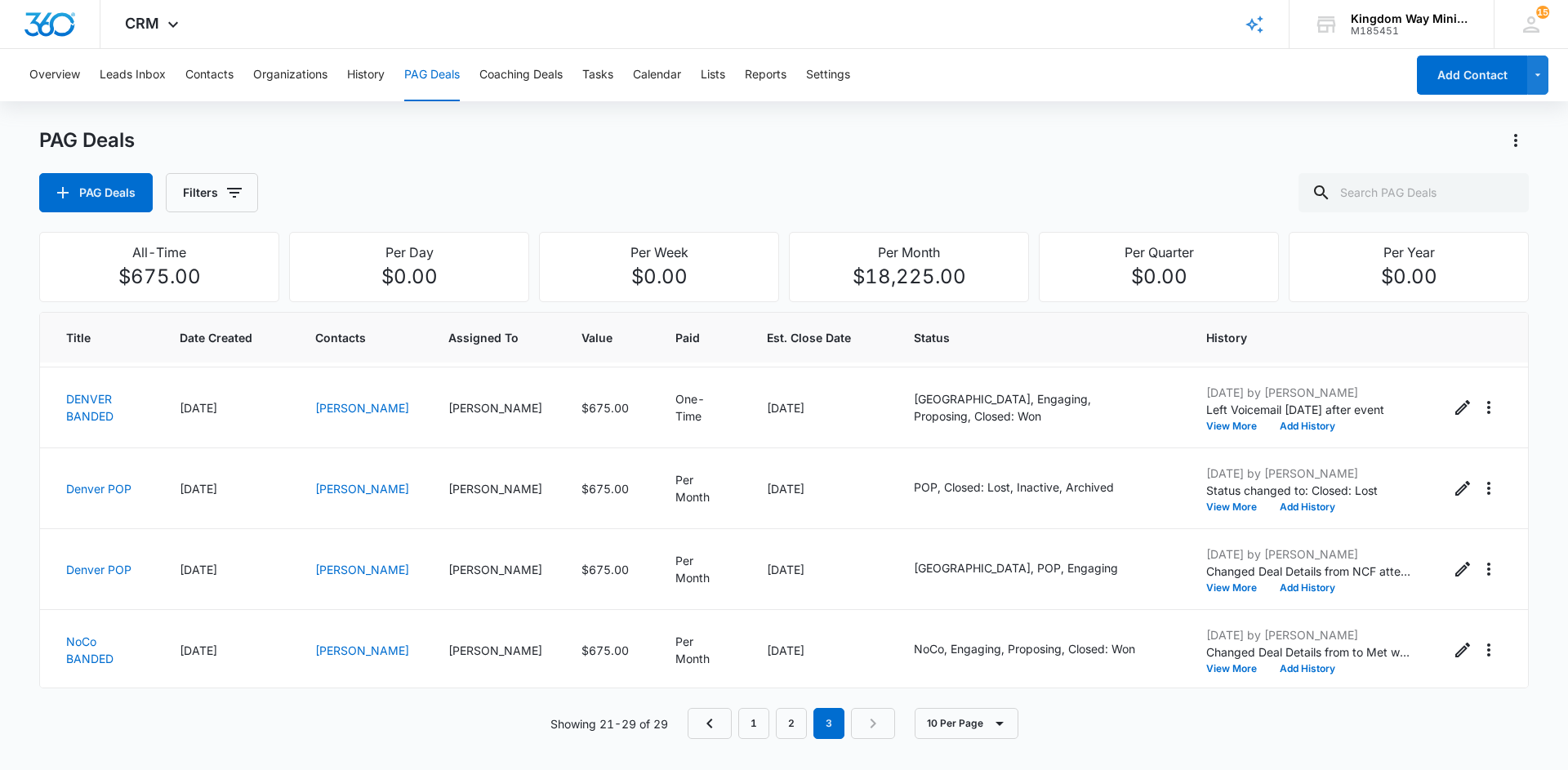
click at [1163, 455] on div at bounding box center [784, 385] width 1568 height 770
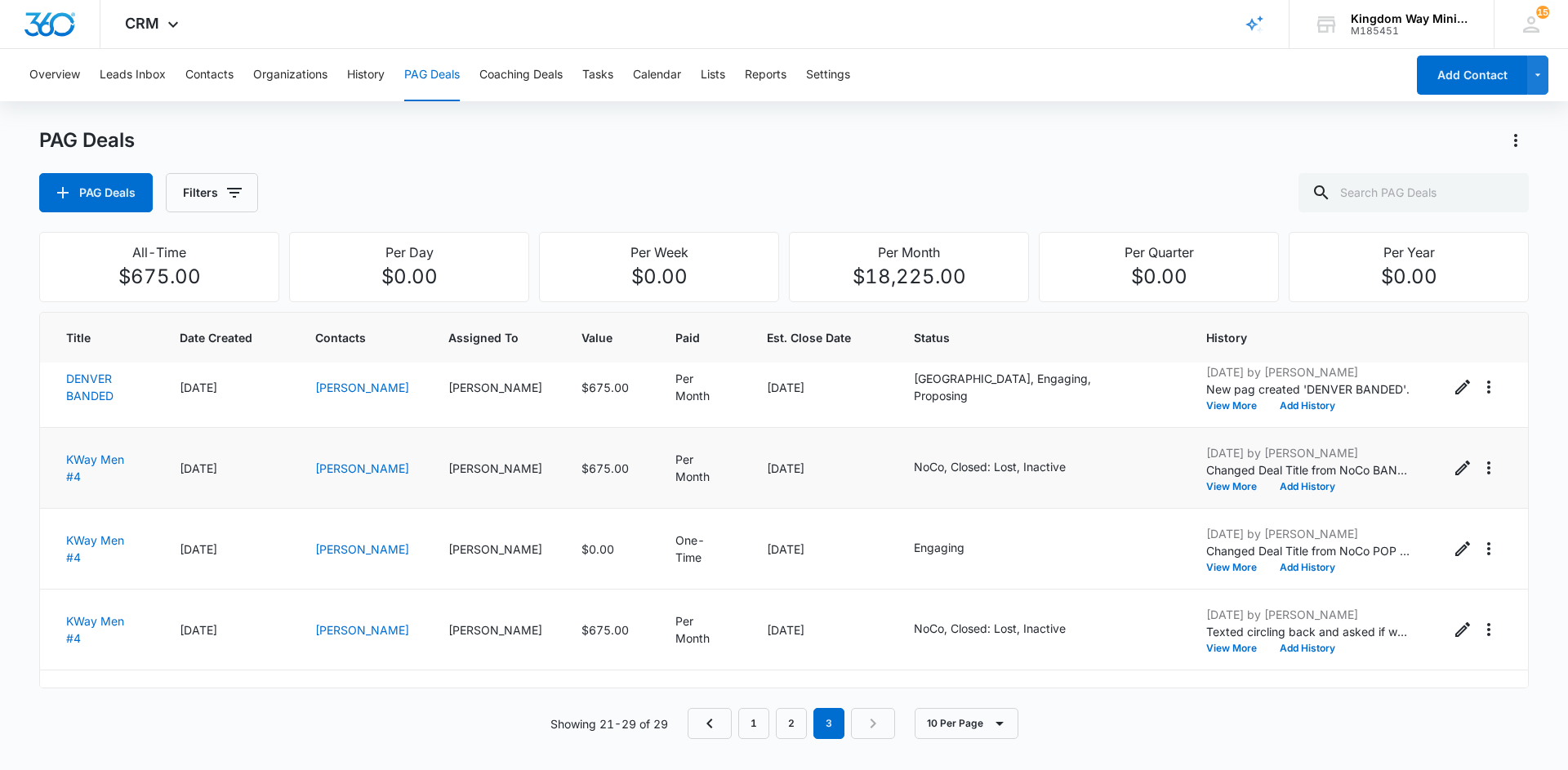
scroll to position [0, 0]
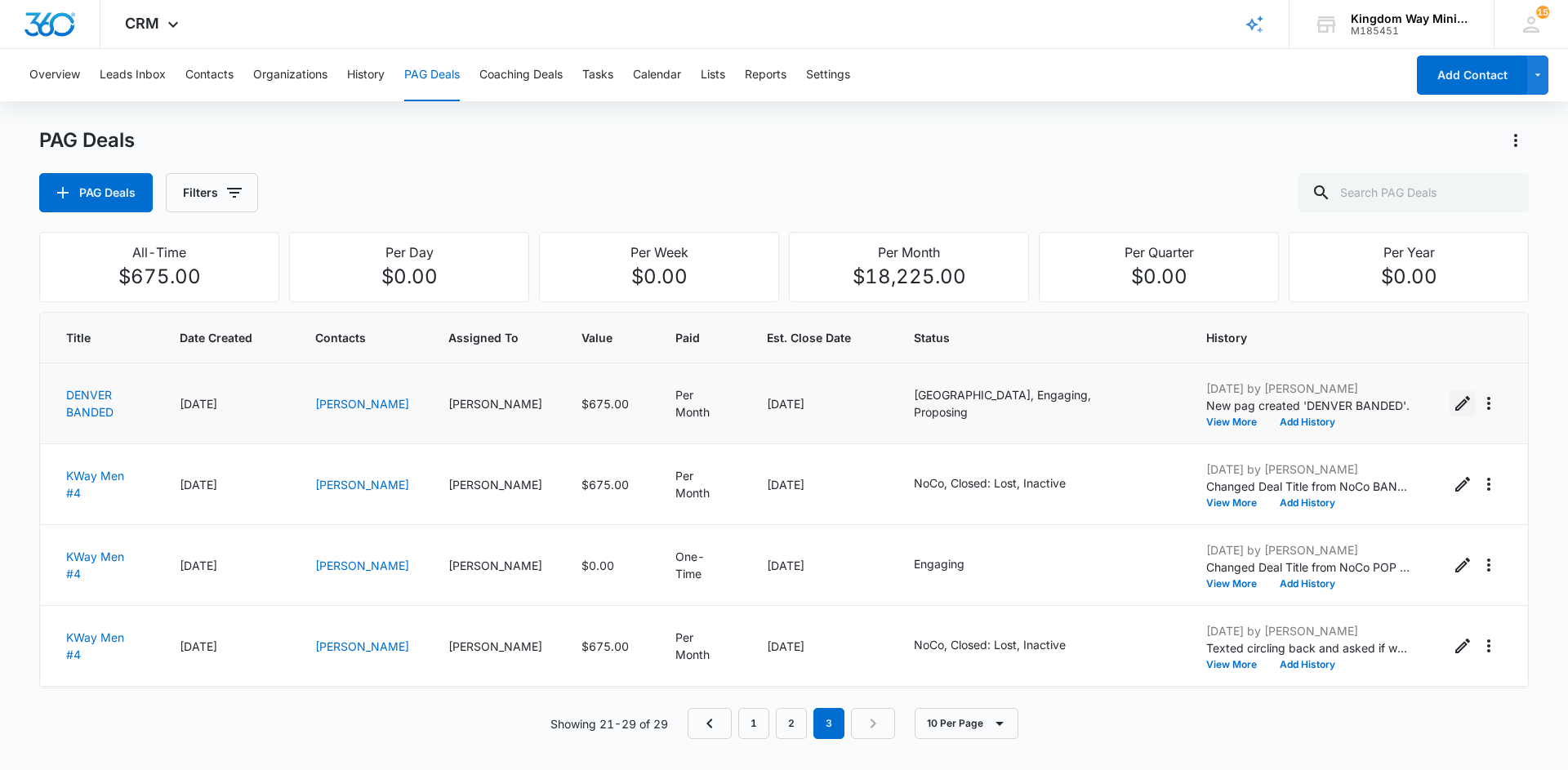
click at [1458, 405] on icon "Edit PAG" at bounding box center [1462, 403] width 20 height 20
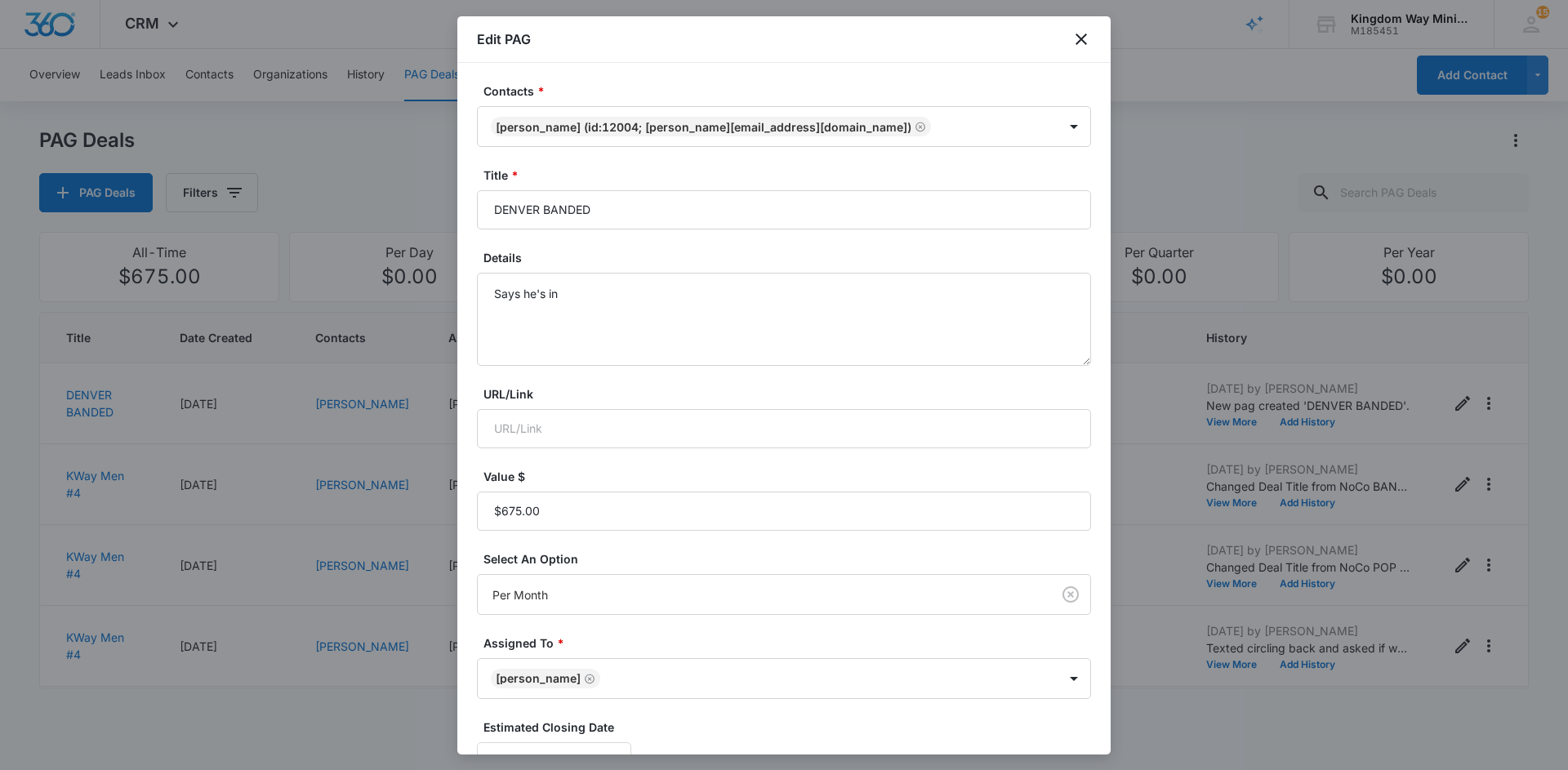
scroll to position [187, 0]
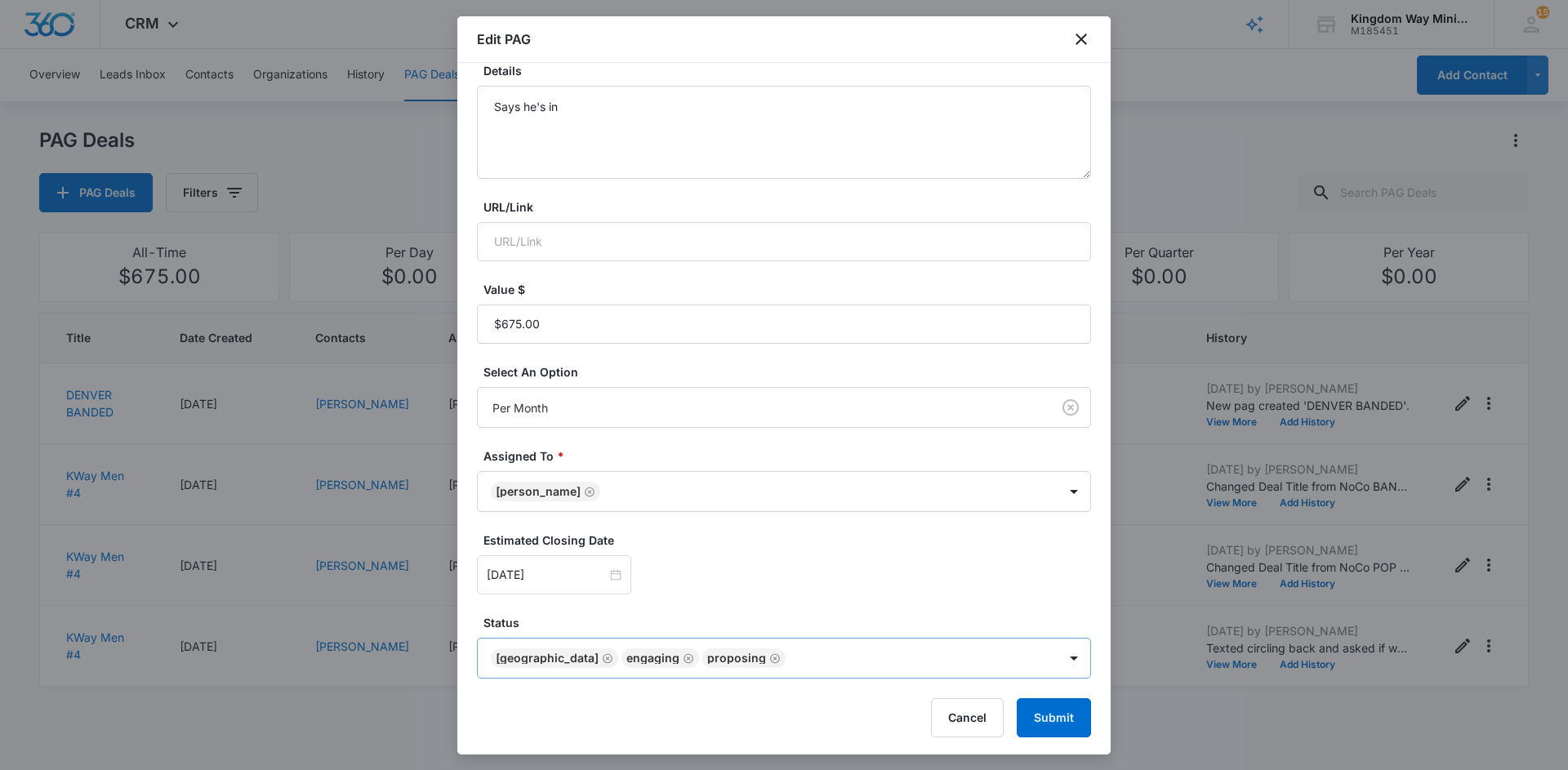
click at [745, 663] on body "CRM Apps Reputation Websites Forms CRM Email Social Shop Payments POS Content A…" at bounding box center [784, 385] width 1568 height 770
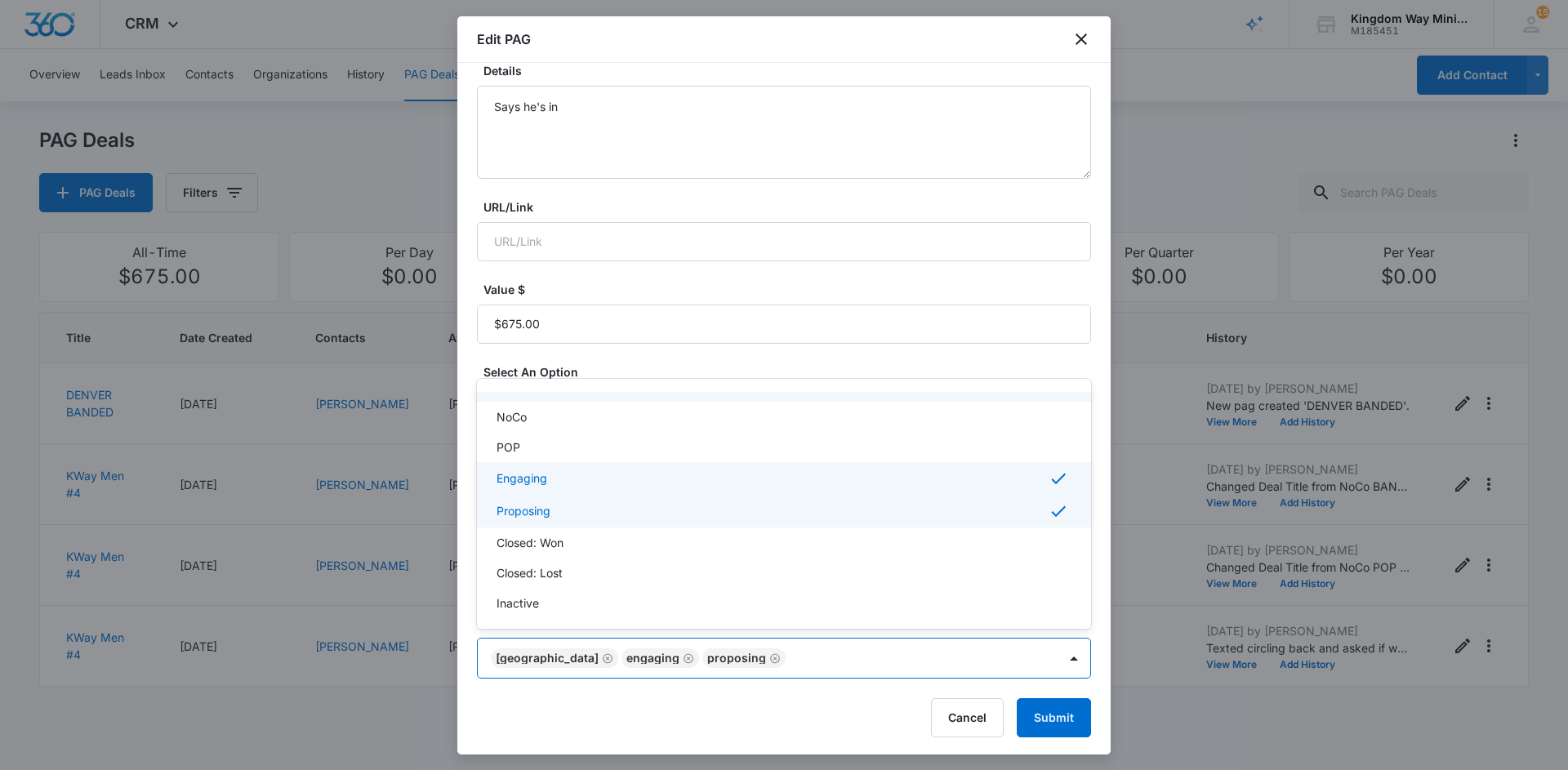
scroll to position [88, 0]
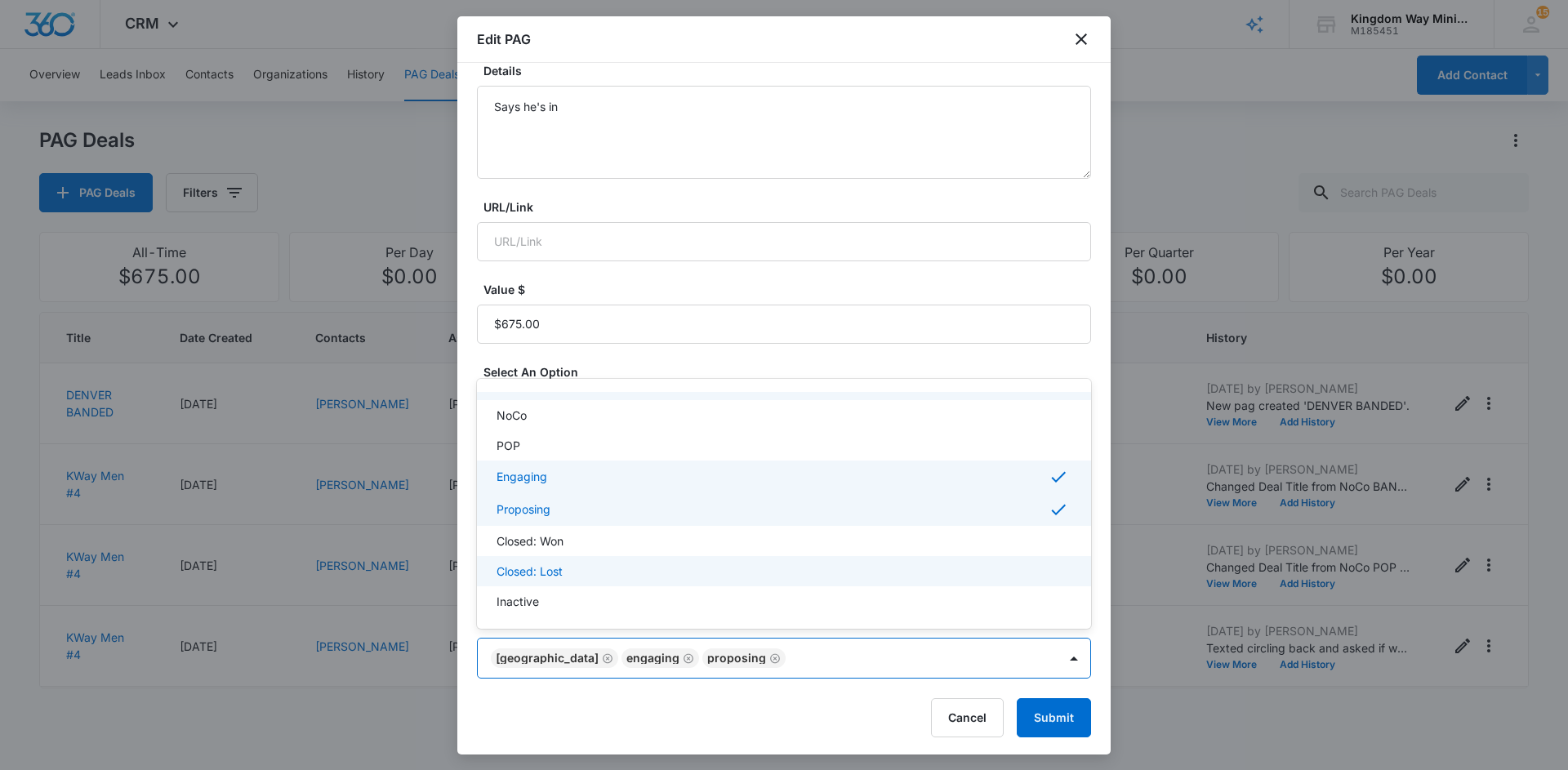
click at [589, 565] on div "Closed: Lost" at bounding box center [782, 571] width 572 height 17
click at [1028, 704] on div at bounding box center [784, 385] width 1568 height 770
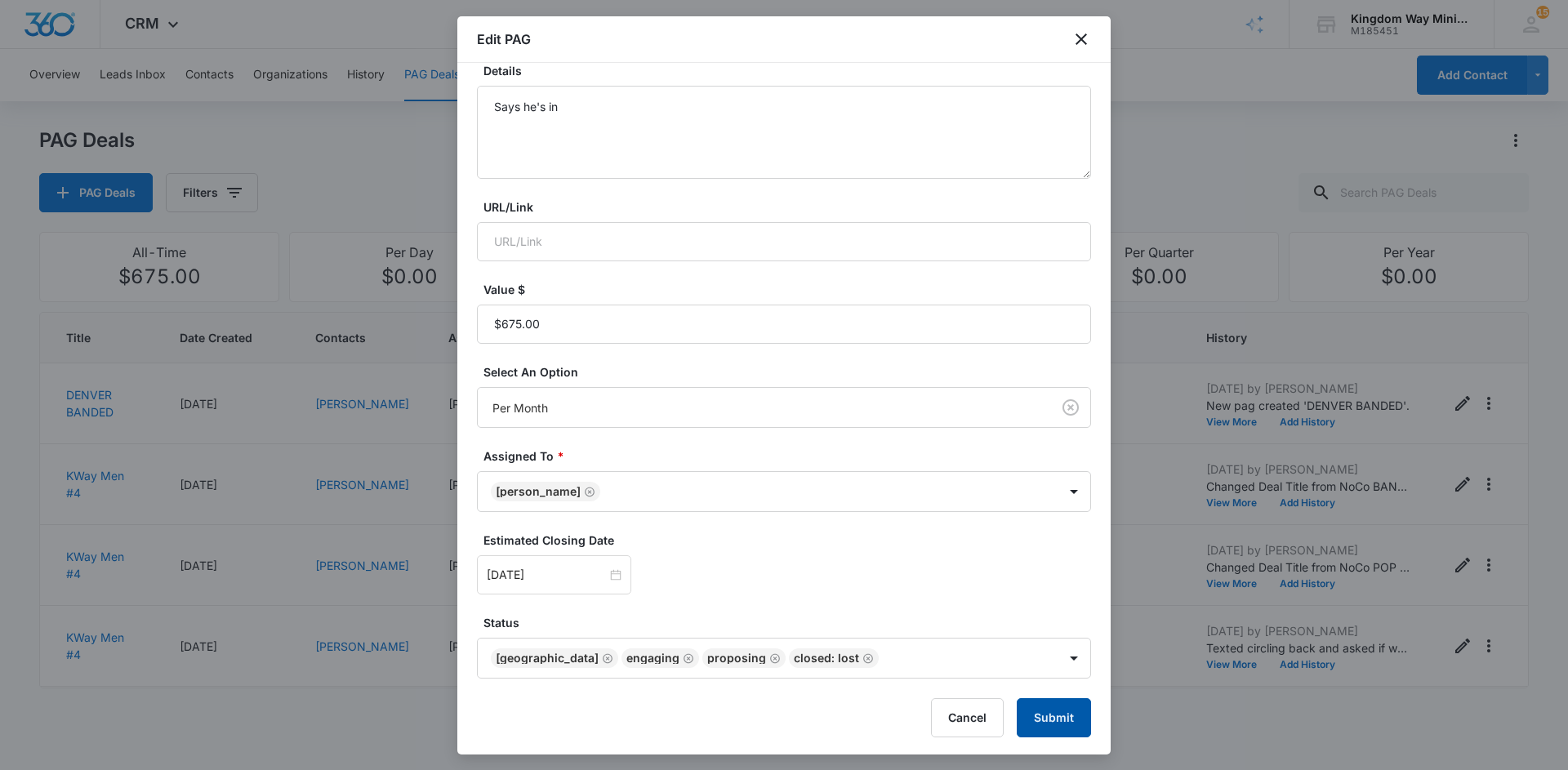
click at [1028, 704] on button "Submit" at bounding box center [1054, 717] width 75 height 39
